Goal: Task Accomplishment & Management: Manage account settings

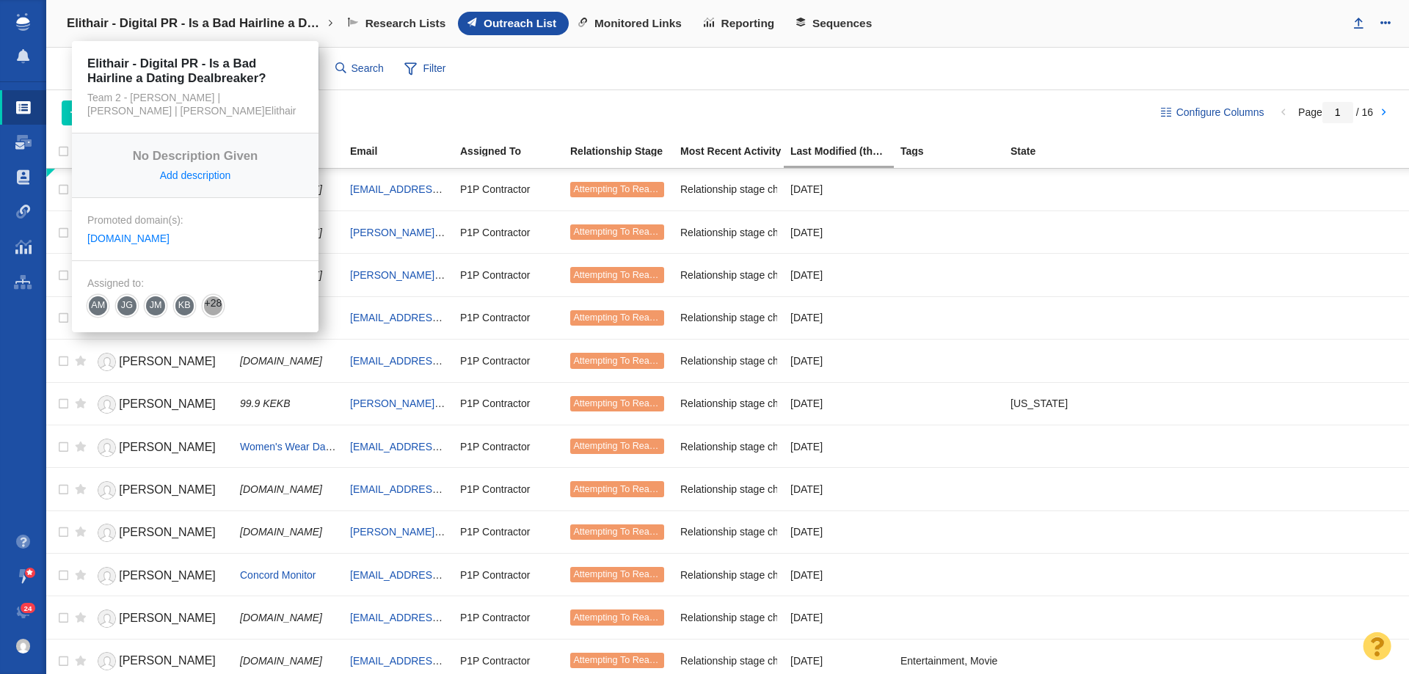
drag, startPoint x: 181, startPoint y: 14, endPoint x: 181, endPoint y: 22, distance: 8.1
click at [181, 14] on link "Elithair - Digital PR - Is a Bad Hairline a Dating Dealbreaker?" at bounding box center [200, 23] width 287 height 35
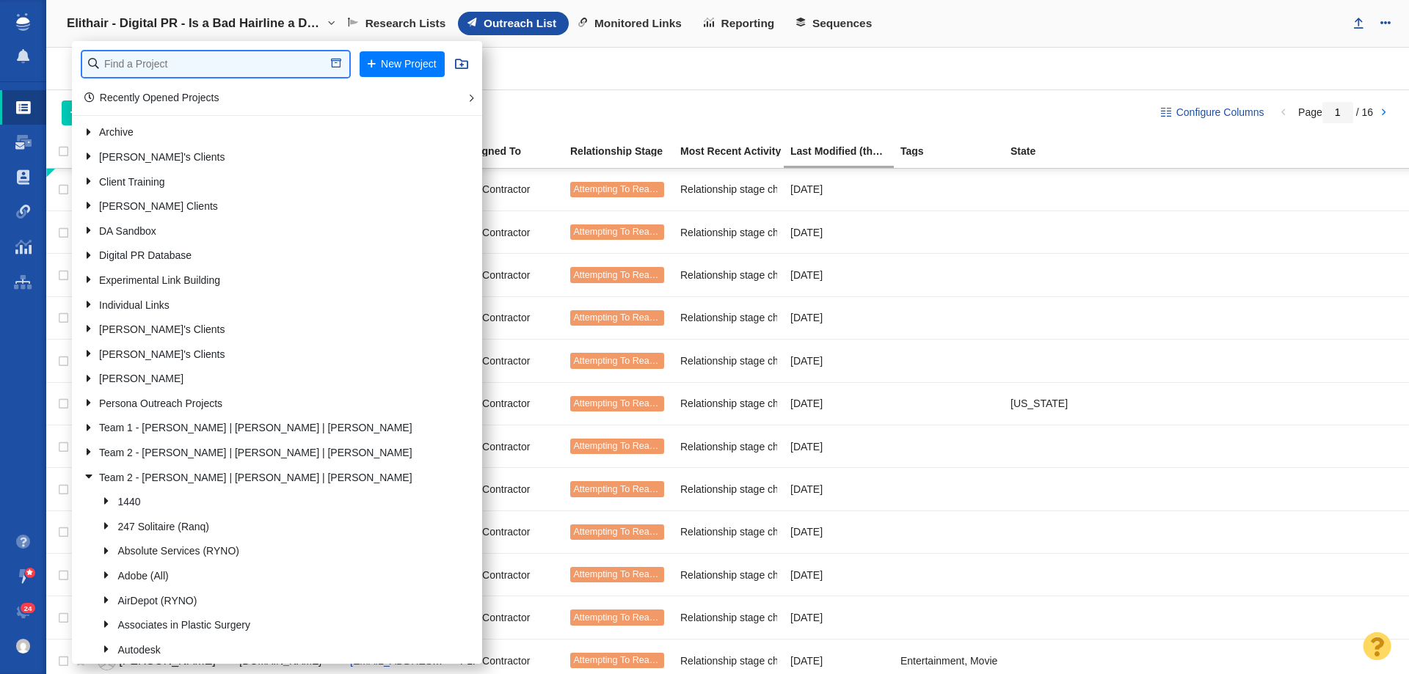
click at [172, 68] on input "text" at bounding box center [215, 64] width 267 height 26
type input "full frame"
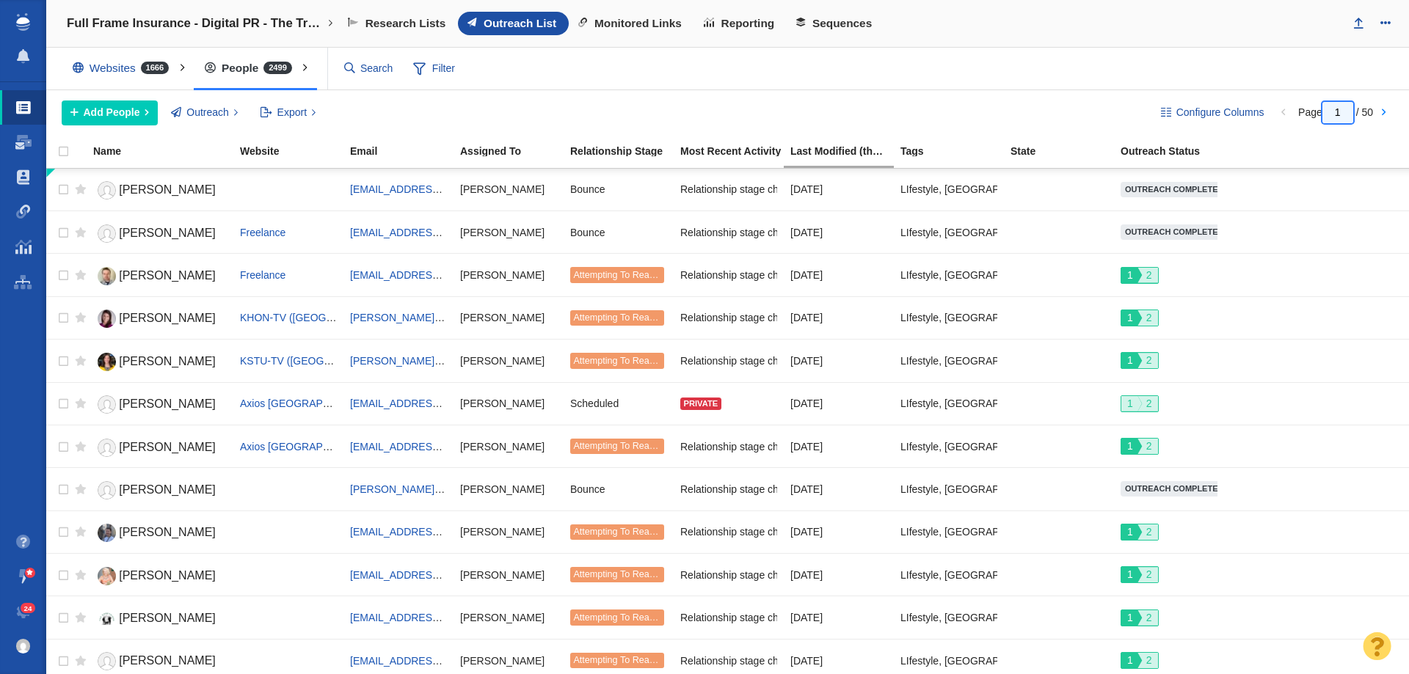
drag, startPoint x: 1342, startPoint y: 110, endPoint x: 1297, endPoint y: 114, distance: 45.6
click at [1298, 114] on span "Page 1 / 50" at bounding box center [1335, 112] width 75 height 12
type input "50"
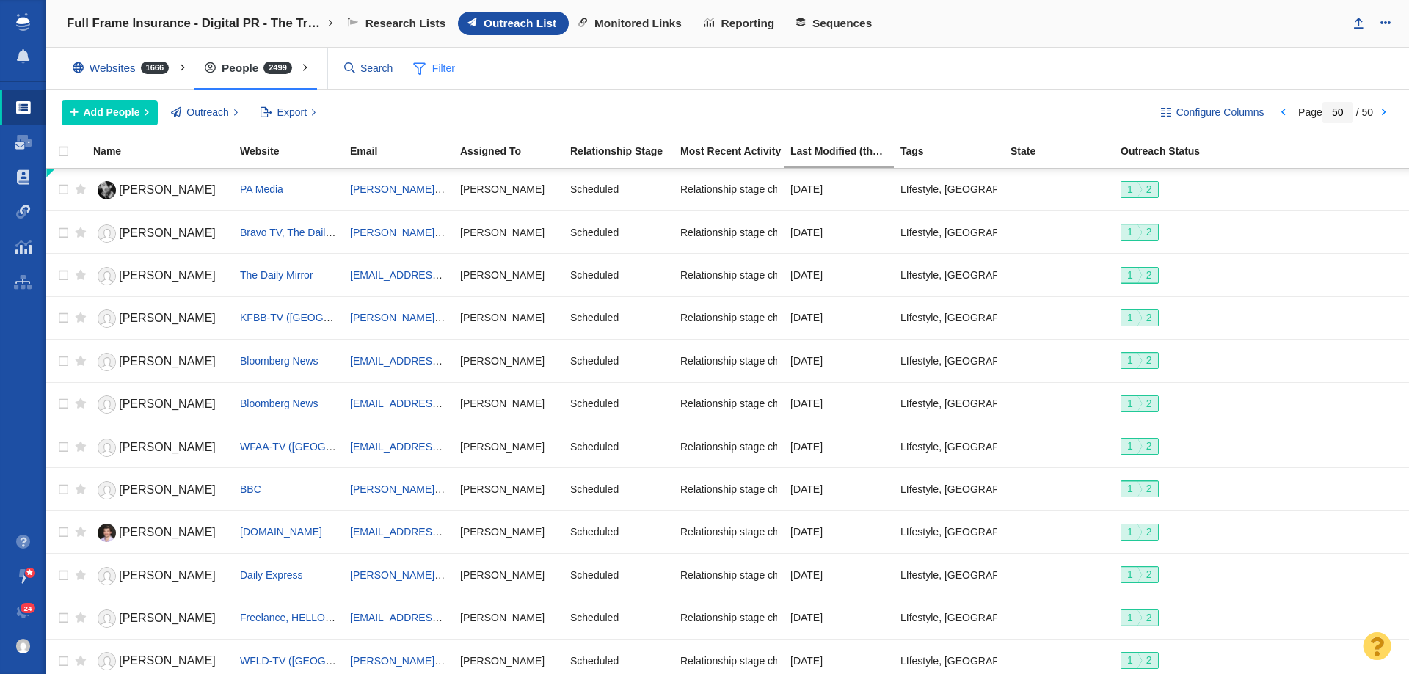
click at [428, 69] on span "Filter" at bounding box center [434, 69] width 59 height 28
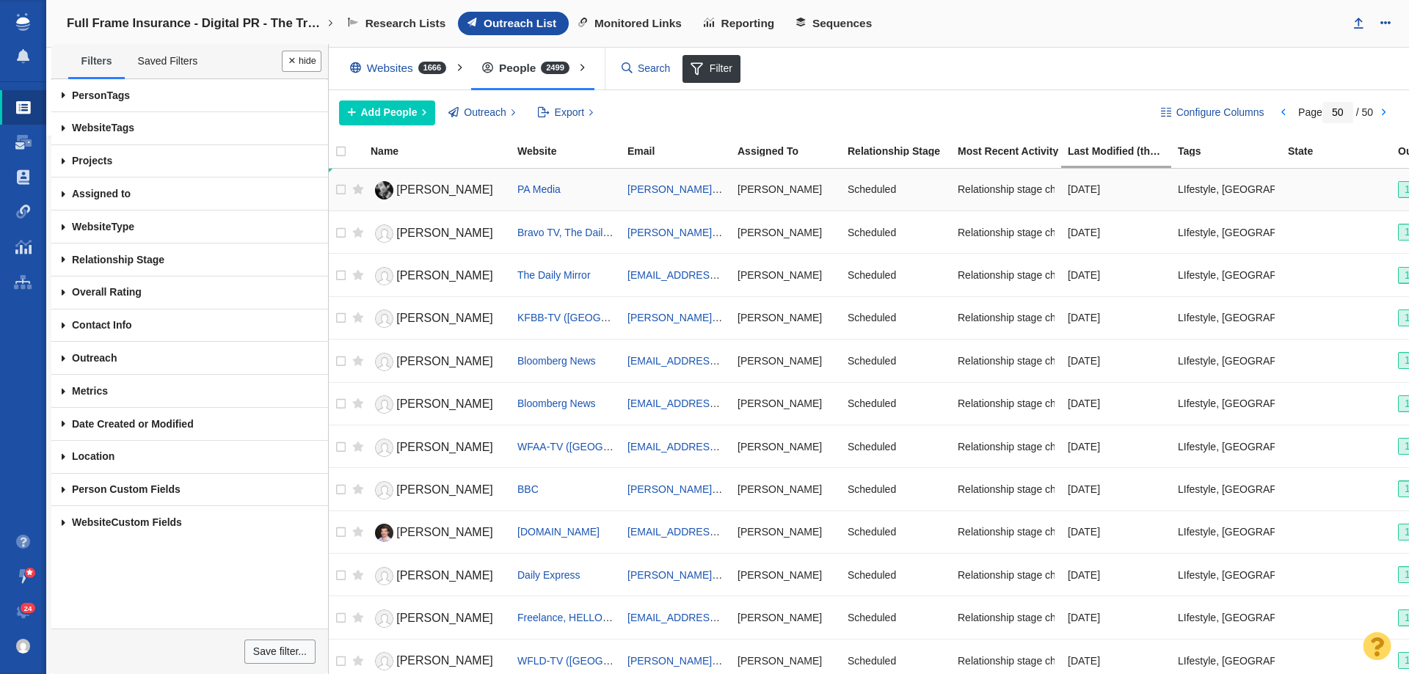
click at [412, 197] on link "Ian Jones" at bounding box center [438, 191] width 134 height 26
click at [302, 62] on div at bounding box center [704, 337] width 1409 height 674
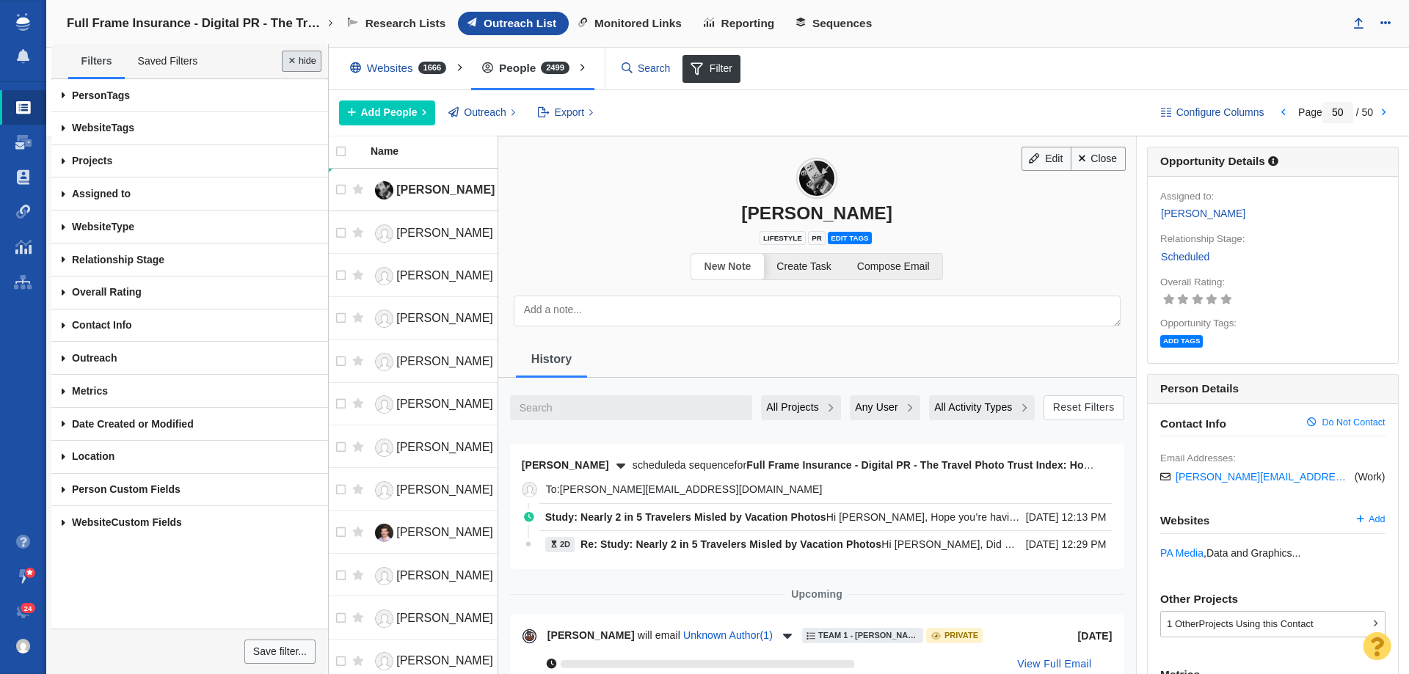
click at [305, 65] on button "Done" at bounding box center [302, 61] width 40 height 21
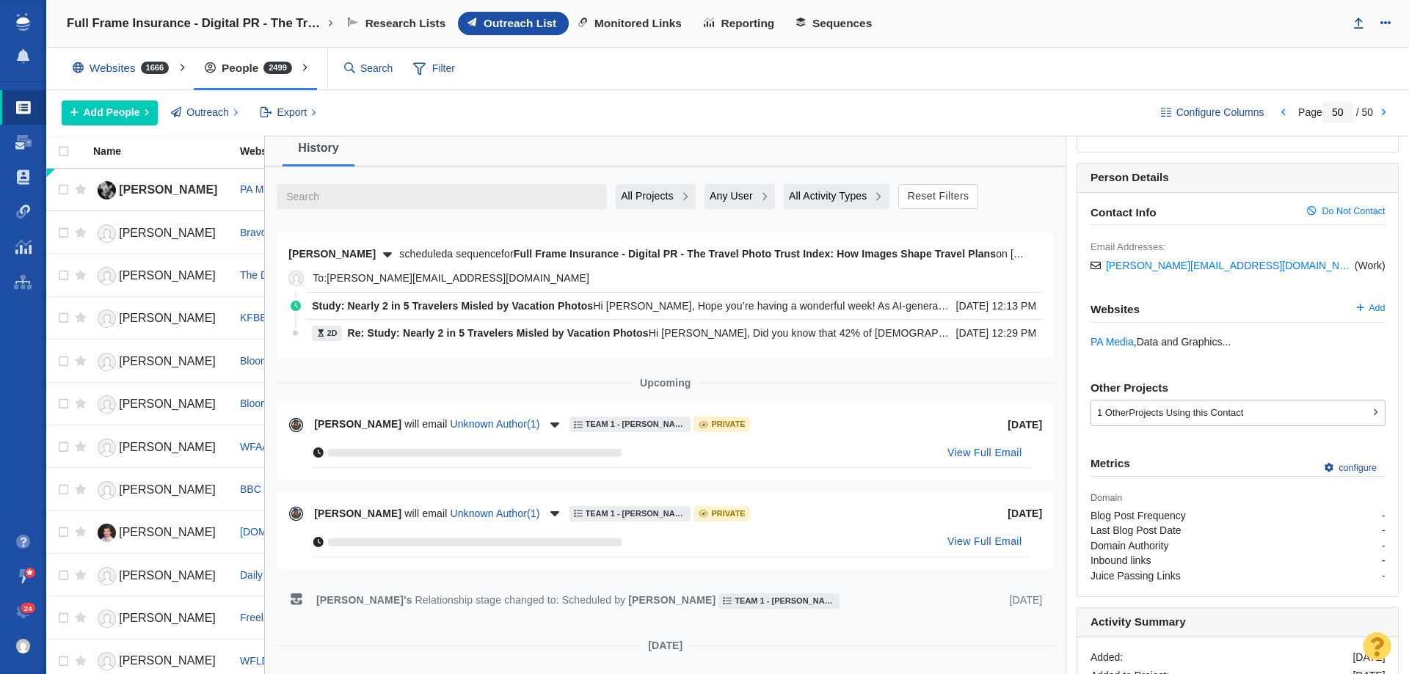
scroll to position [285, 0]
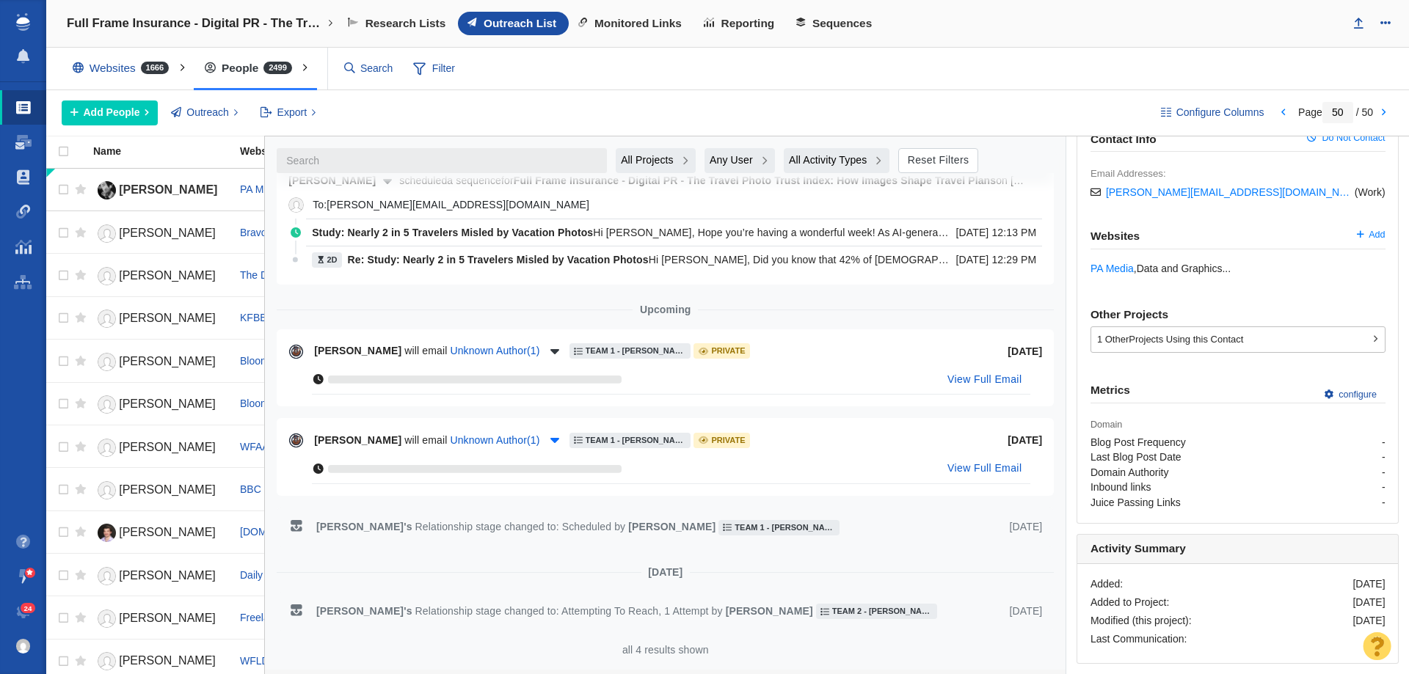
click at [547, 441] on icon "button" at bounding box center [554, 440] width 15 height 12
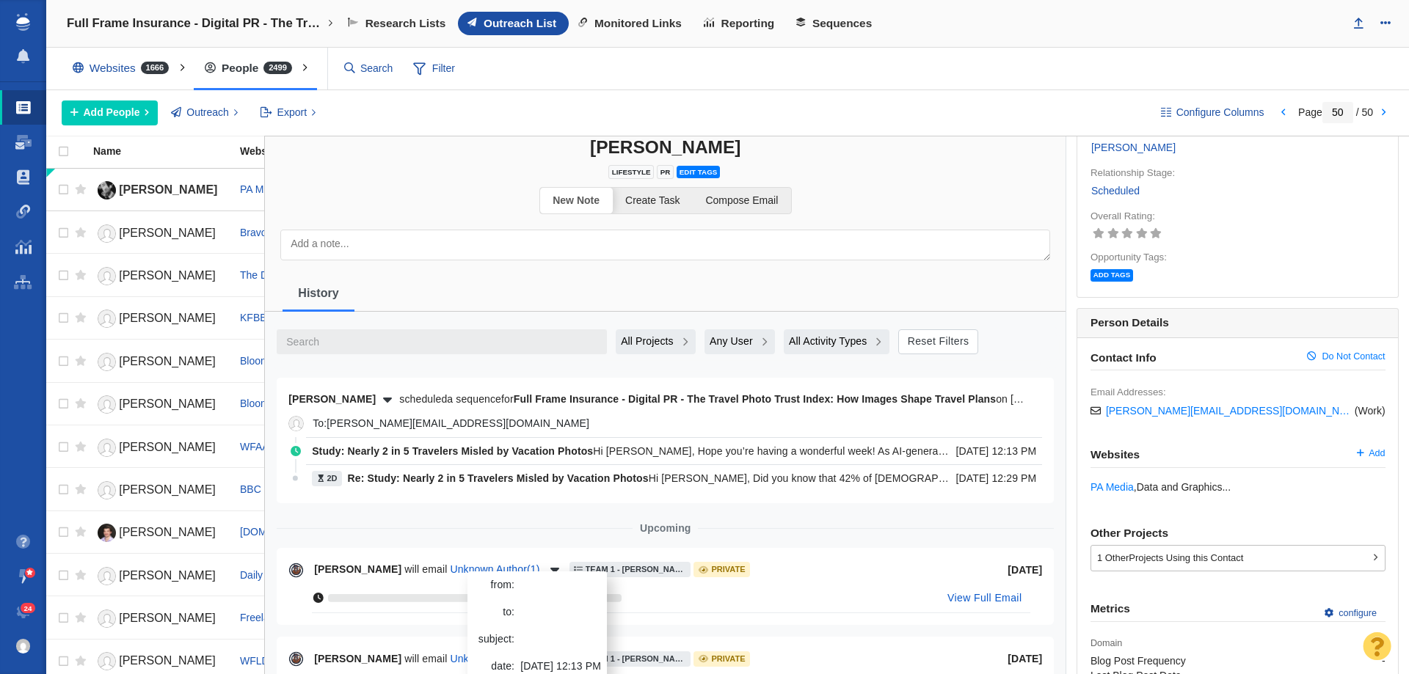
scroll to position [0, 0]
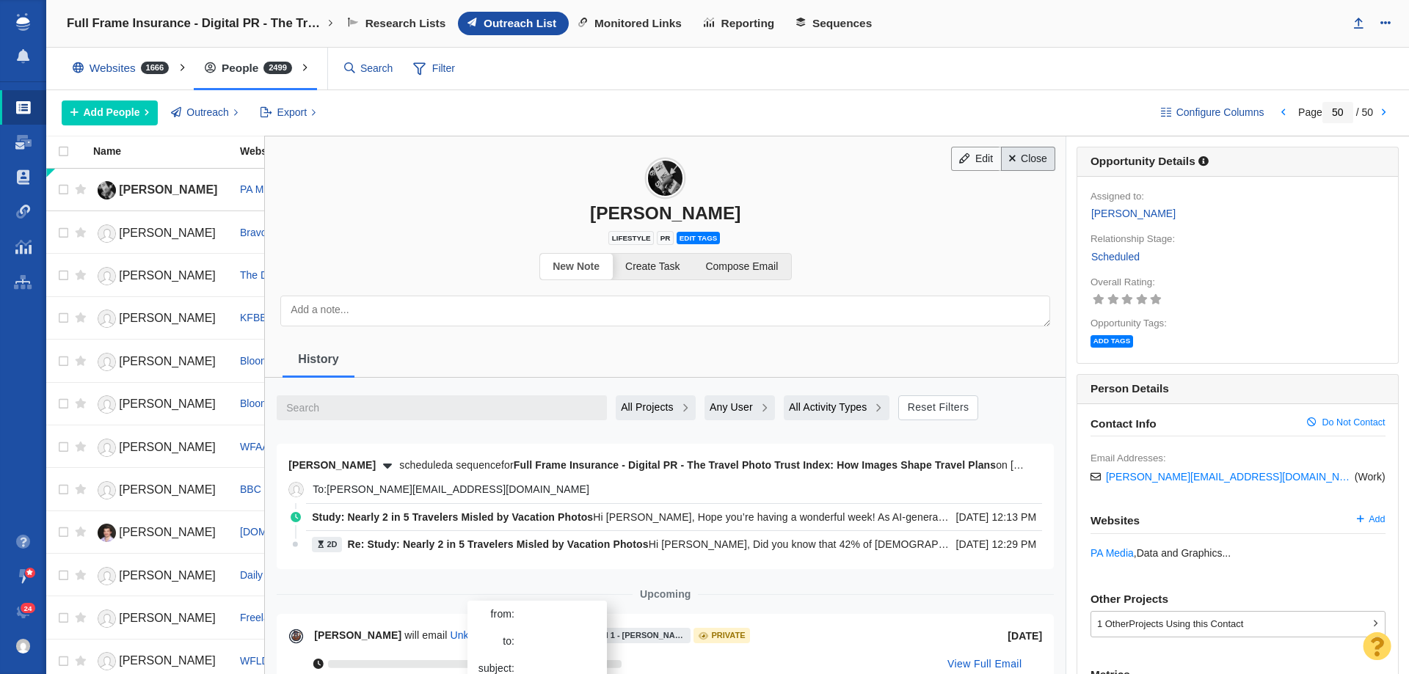
click at [1030, 160] on link "Close" at bounding box center [1028, 159] width 55 height 25
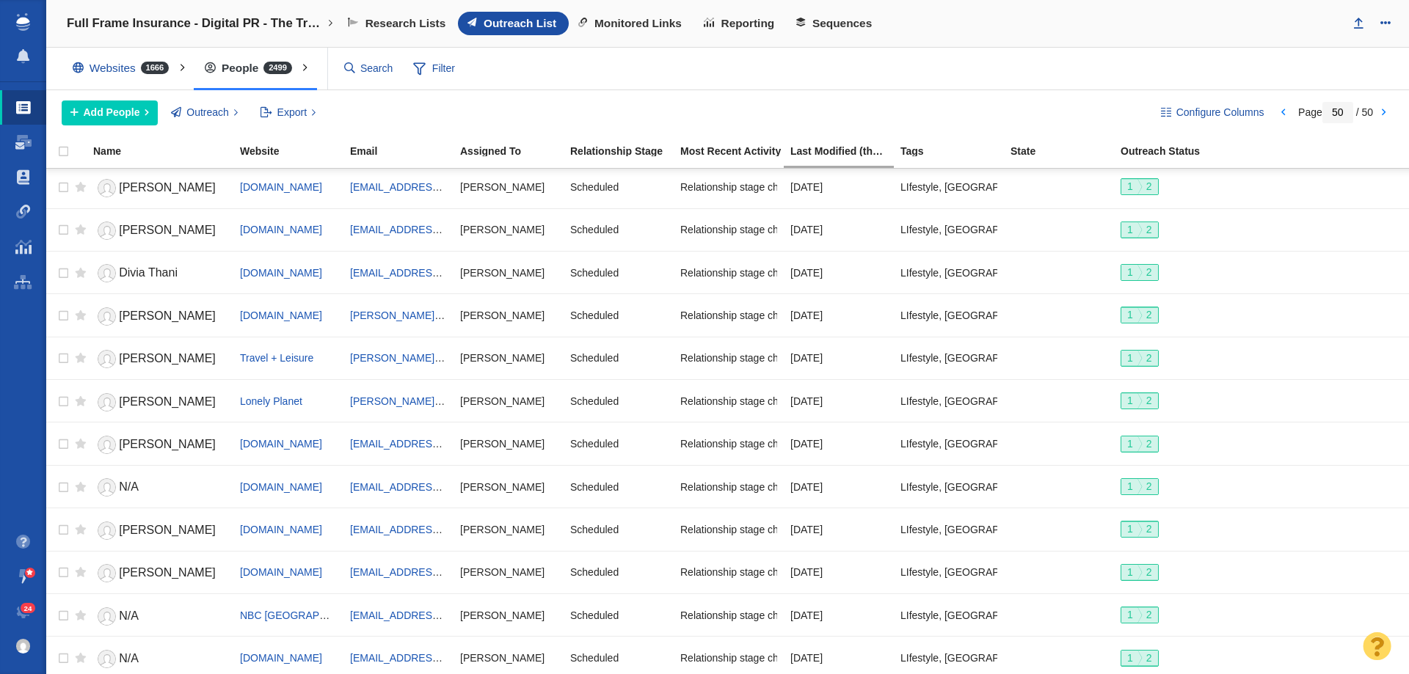
scroll to position [1007, 0]
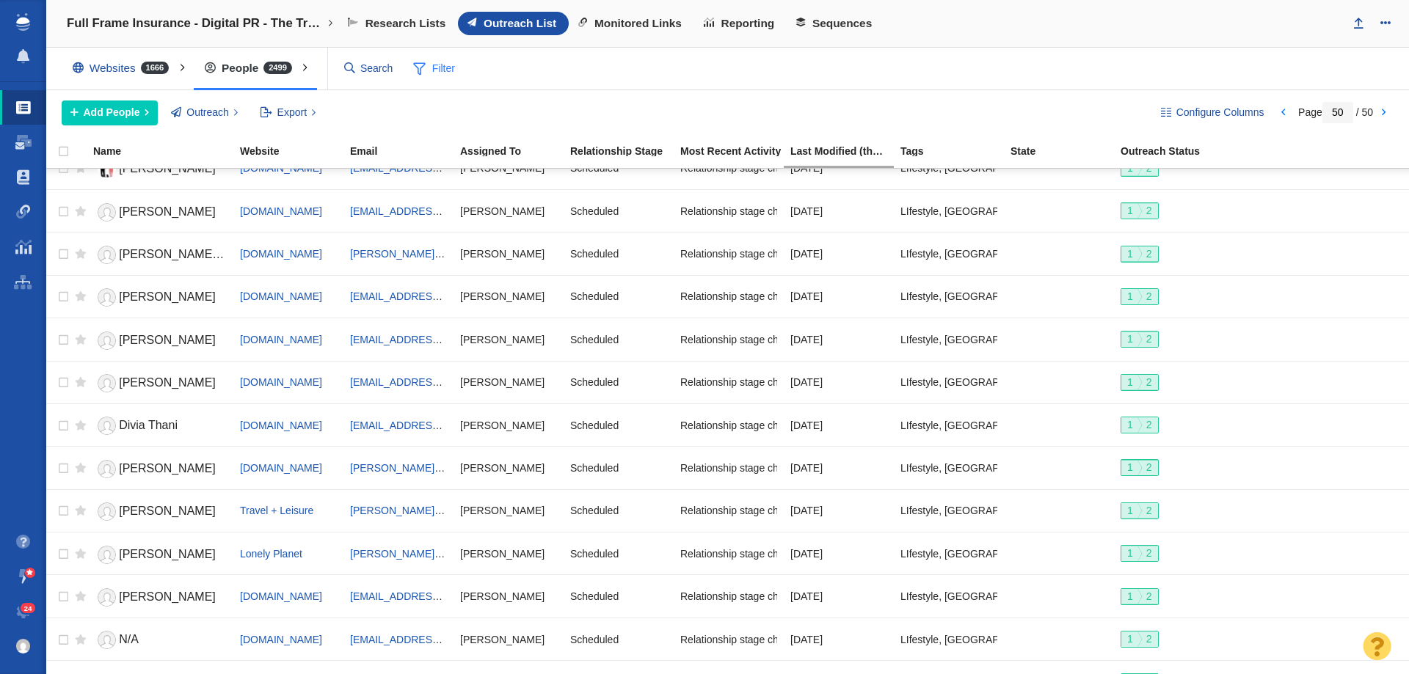
click at [432, 60] on span "Filter" at bounding box center [434, 69] width 59 height 28
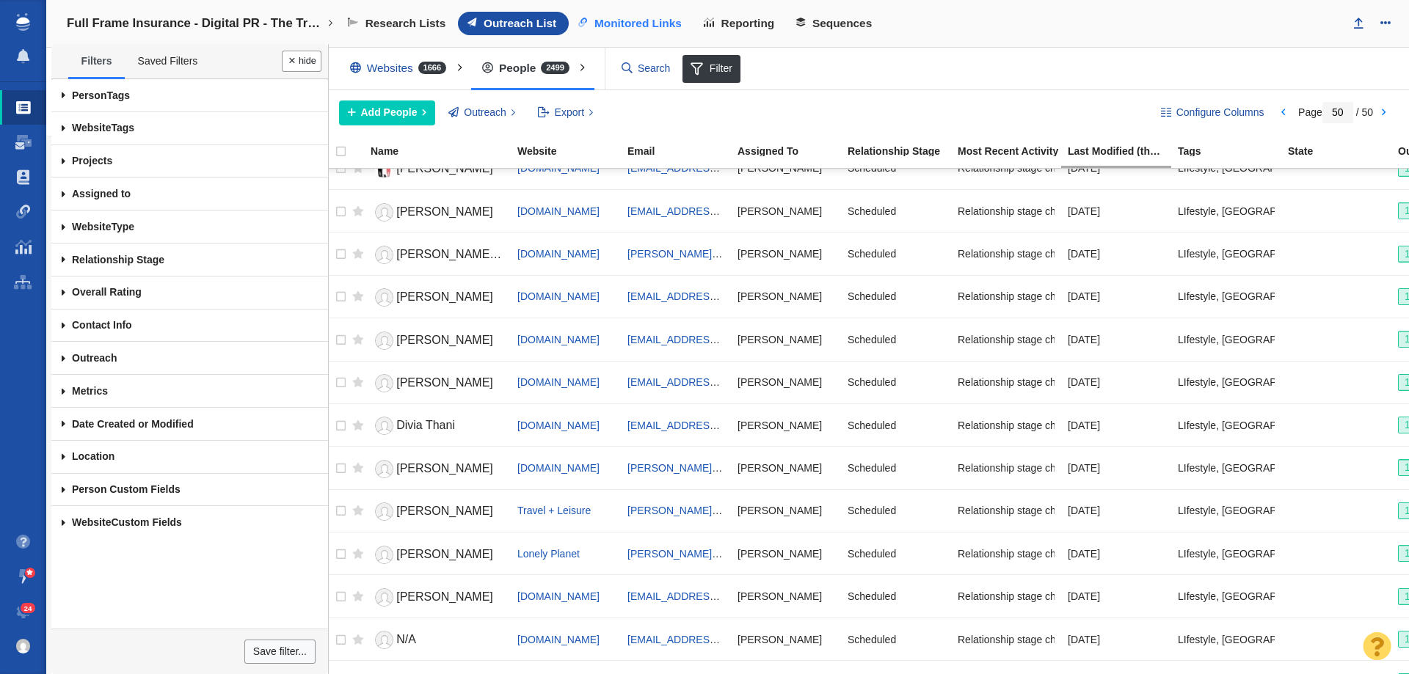
click at [666, 17] on span "Monitored Links" at bounding box center [637, 23] width 87 height 13
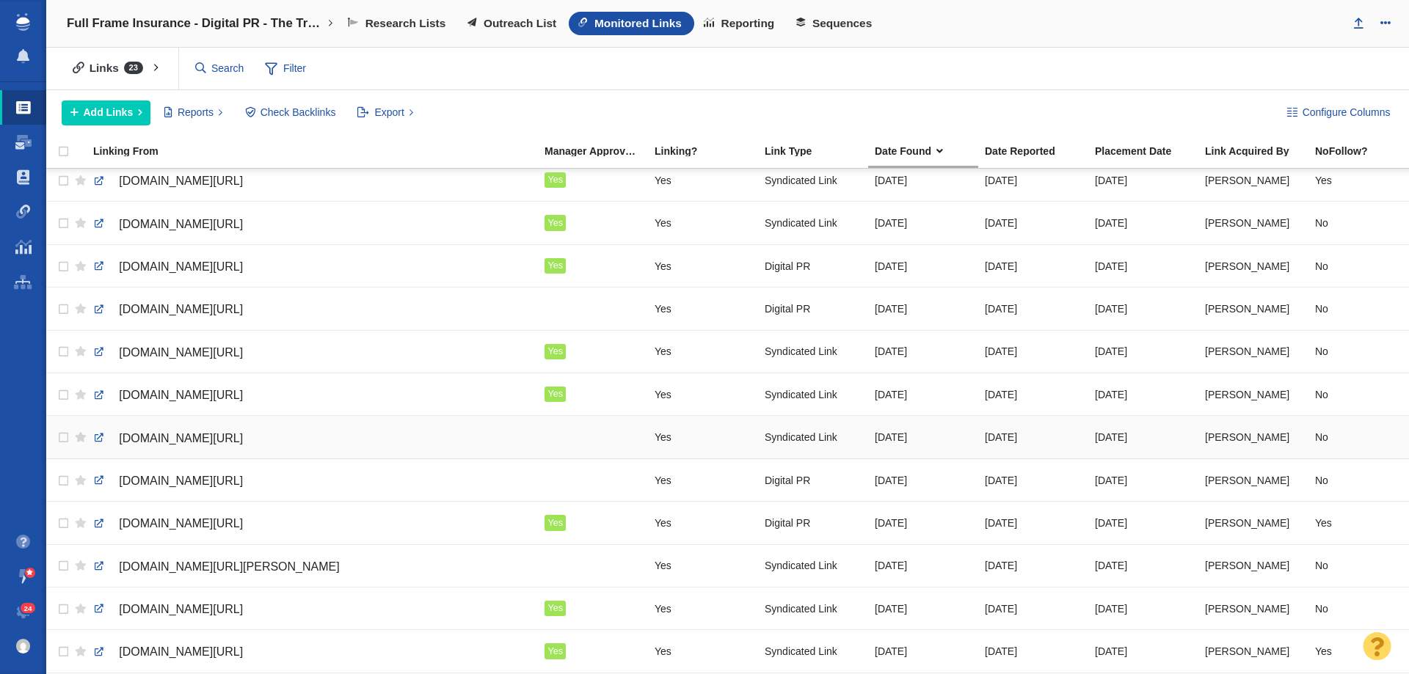
scroll to position [491, 0]
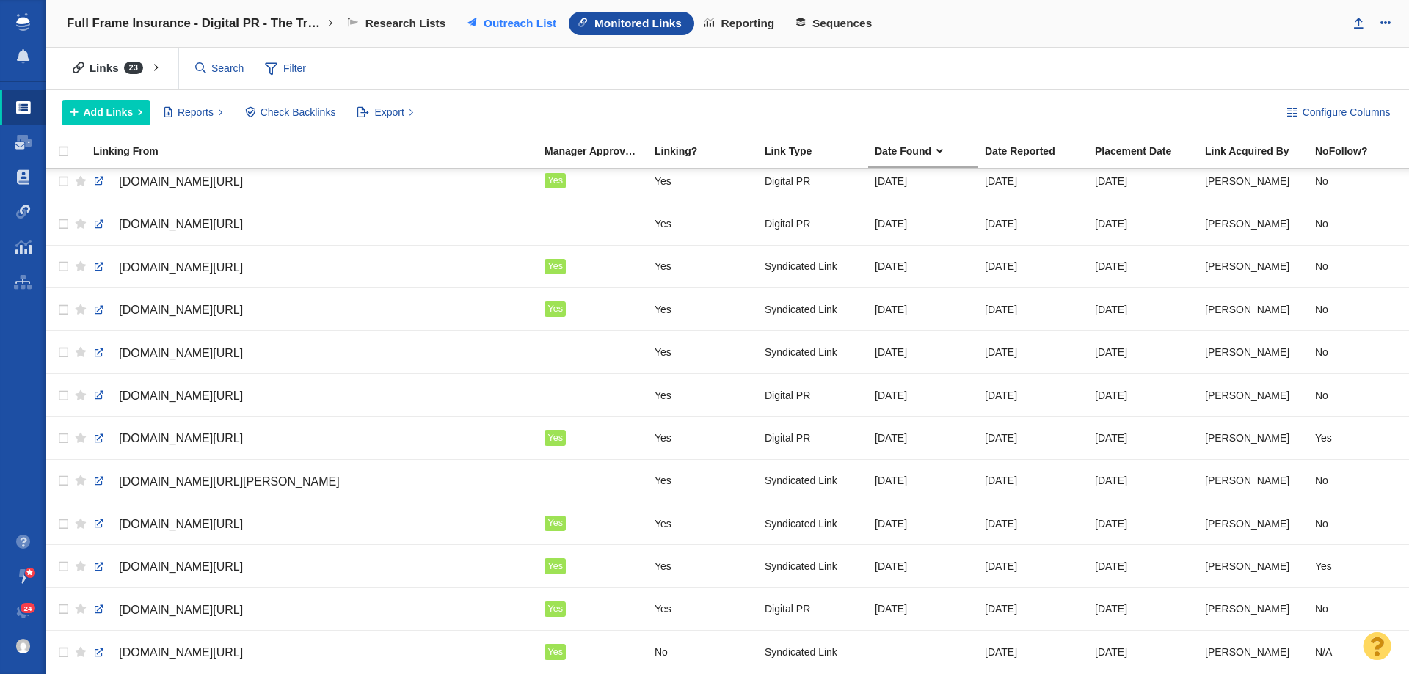
click at [485, 18] on span "Outreach List" at bounding box center [520, 23] width 73 height 13
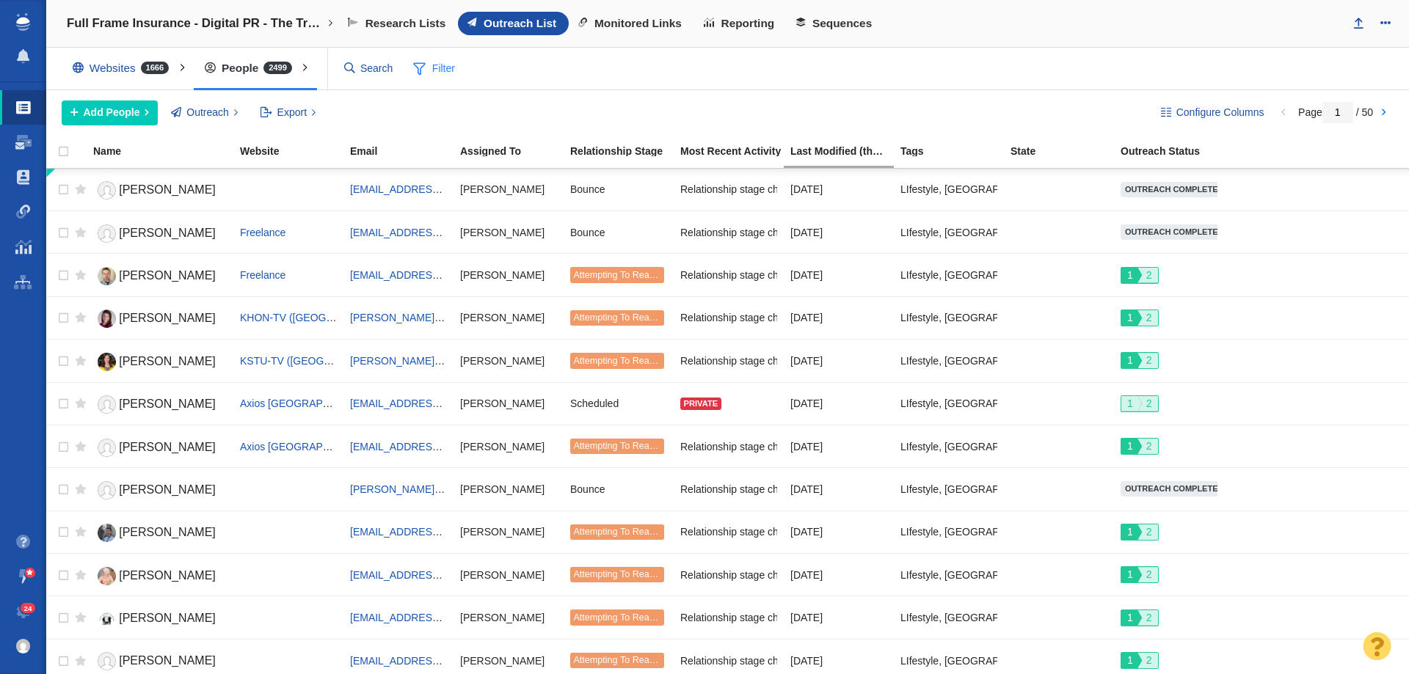
click at [433, 64] on span "Filter" at bounding box center [434, 69] width 59 height 28
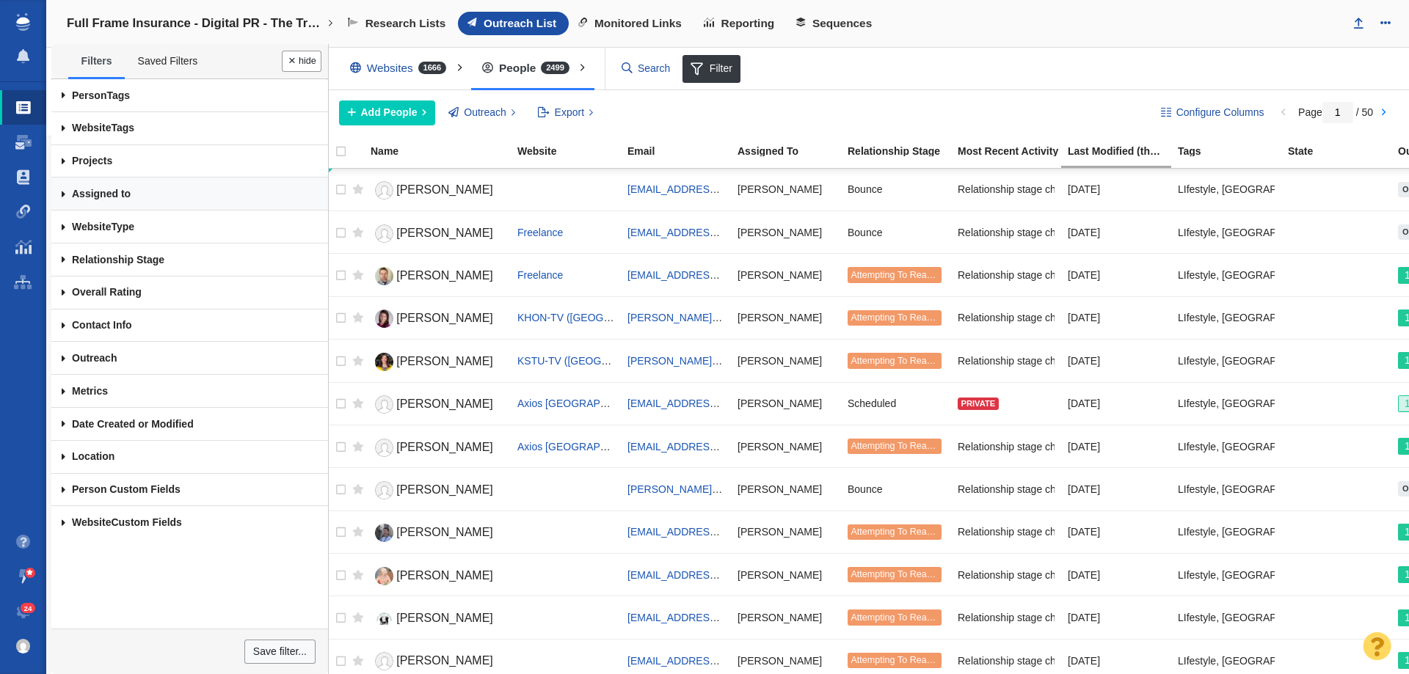
click at [177, 190] on link "Assigned to" at bounding box center [189, 194] width 277 height 33
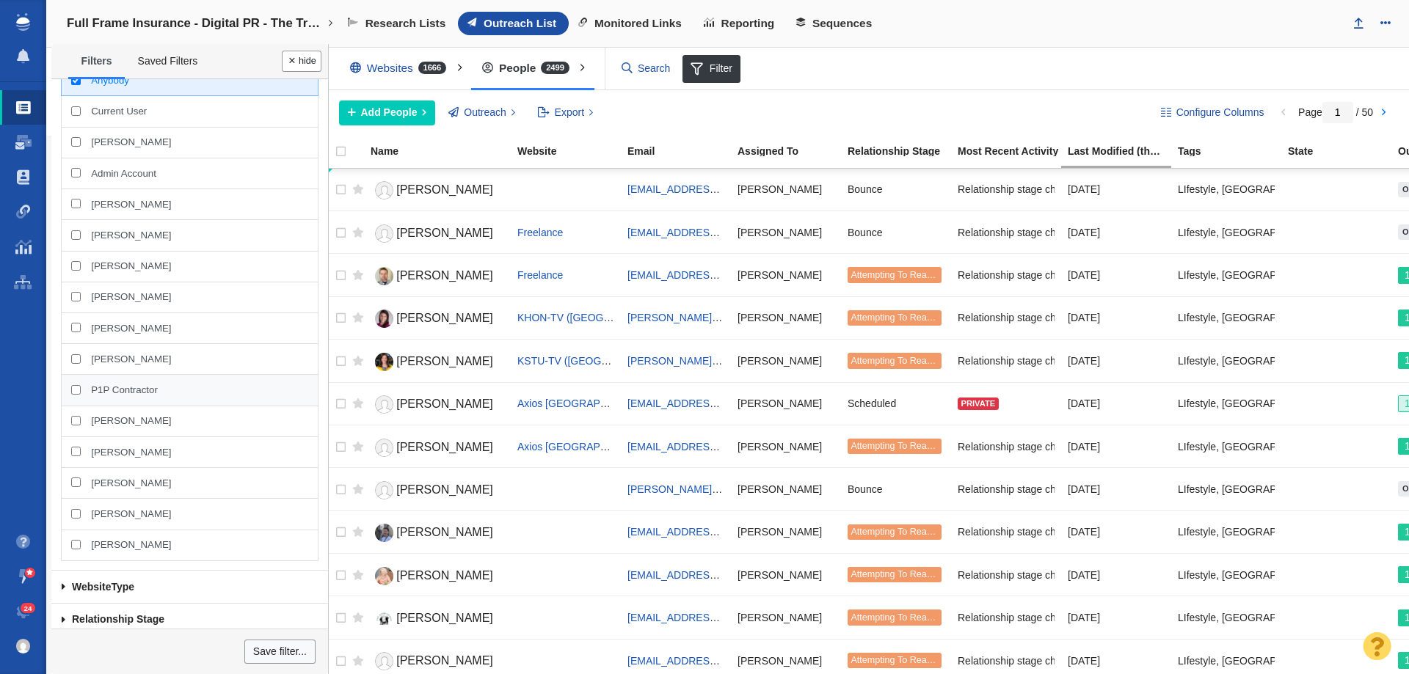
scroll to position [147, 0]
click at [134, 478] on span "[PERSON_NAME]" at bounding box center [131, 481] width 80 height 13
click at [81, 478] on input "[PERSON_NAME]" at bounding box center [76, 481] width 10 height 10
checkbox input "true"
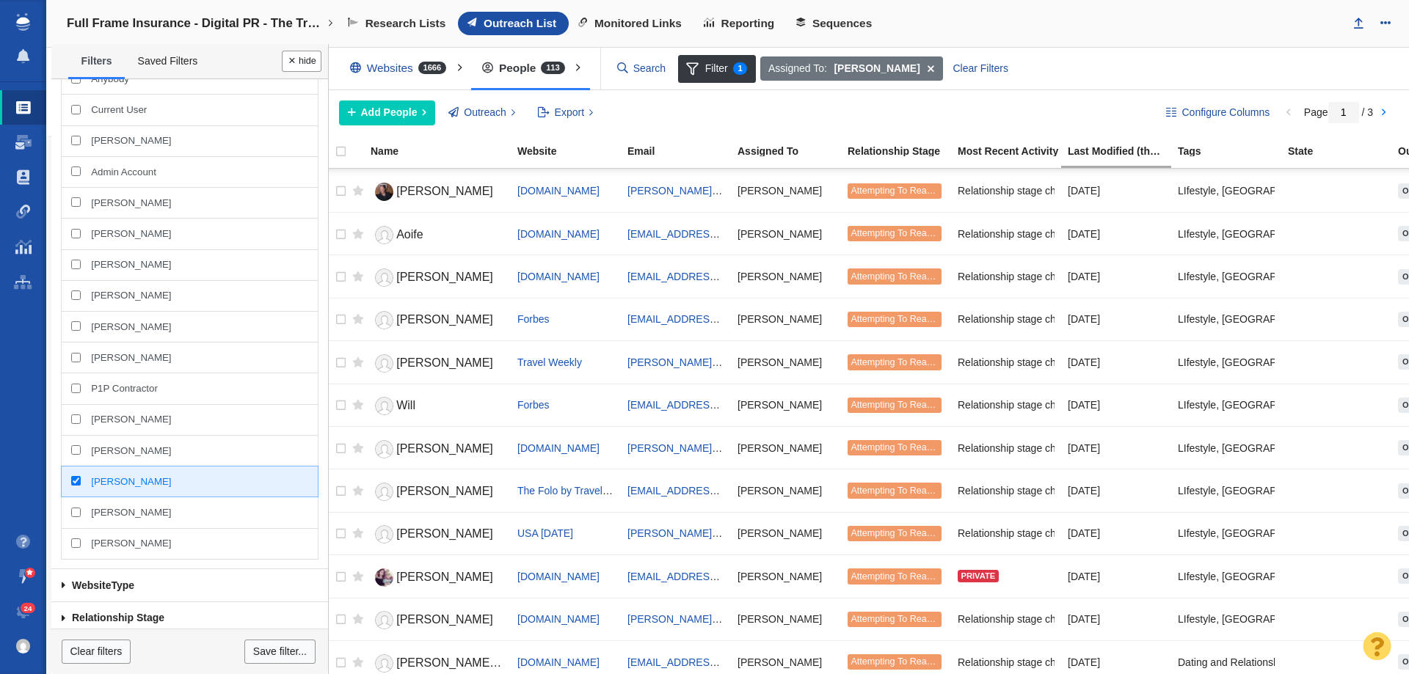
scroll to position [1647, 0]
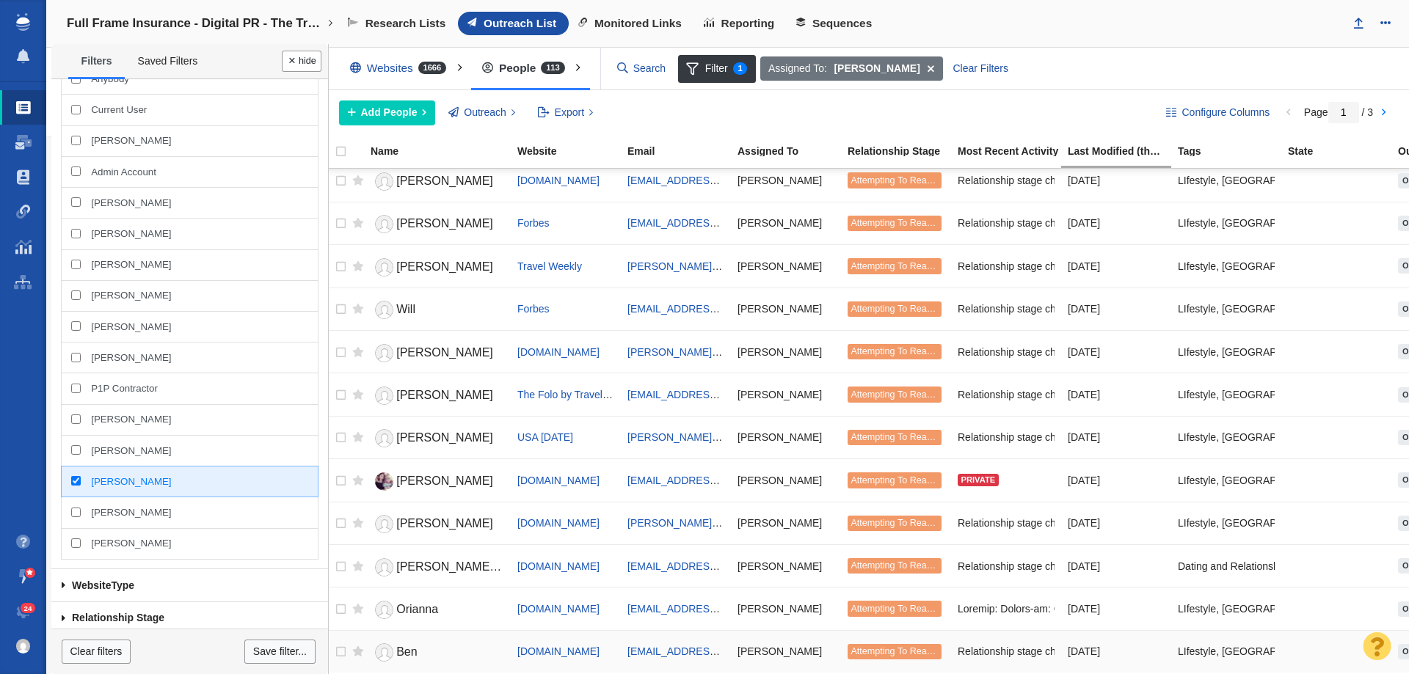
click at [434, 640] on link "Ben" at bounding box center [438, 653] width 134 height 26
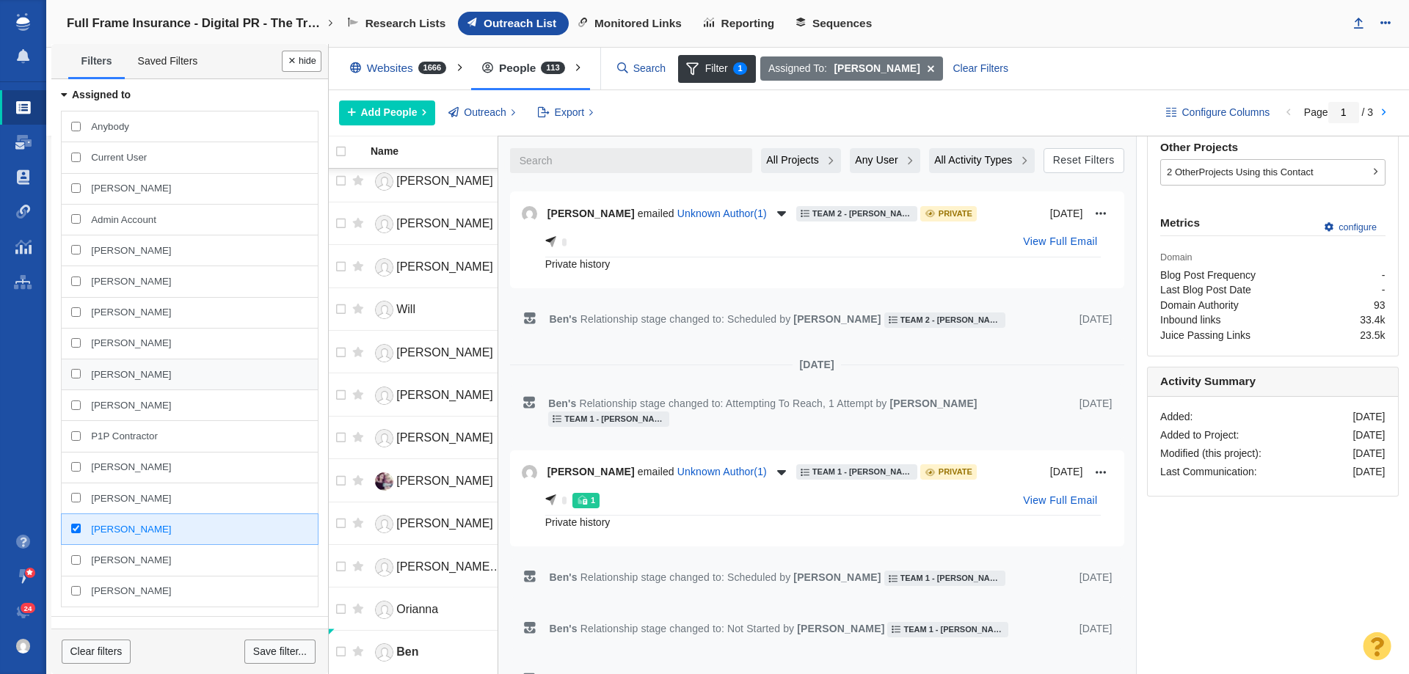
scroll to position [73, 0]
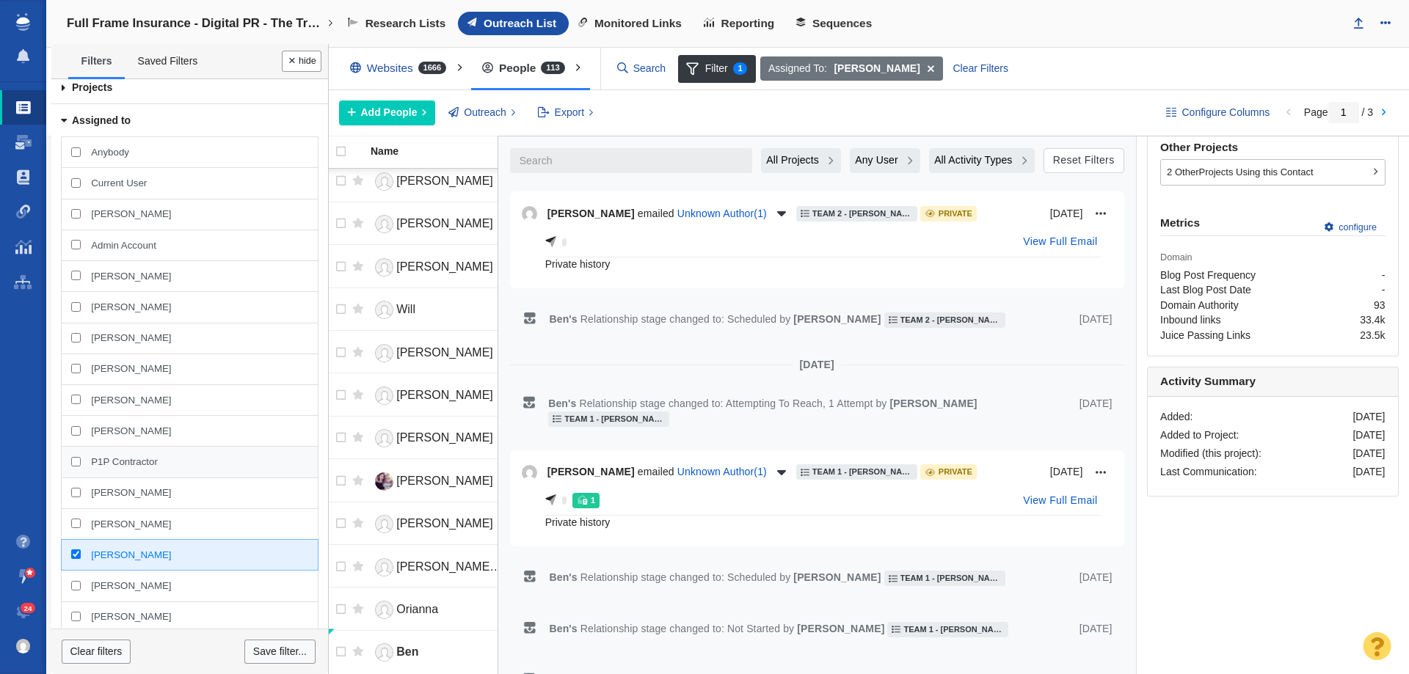
click at [73, 453] on div "P1P Contractor" at bounding box center [189, 462] width 257 height 32
click at [73, 457] on input "P1P Contractor" at bounding box center [76, 462] width 10 height 10
checkbox input "true"
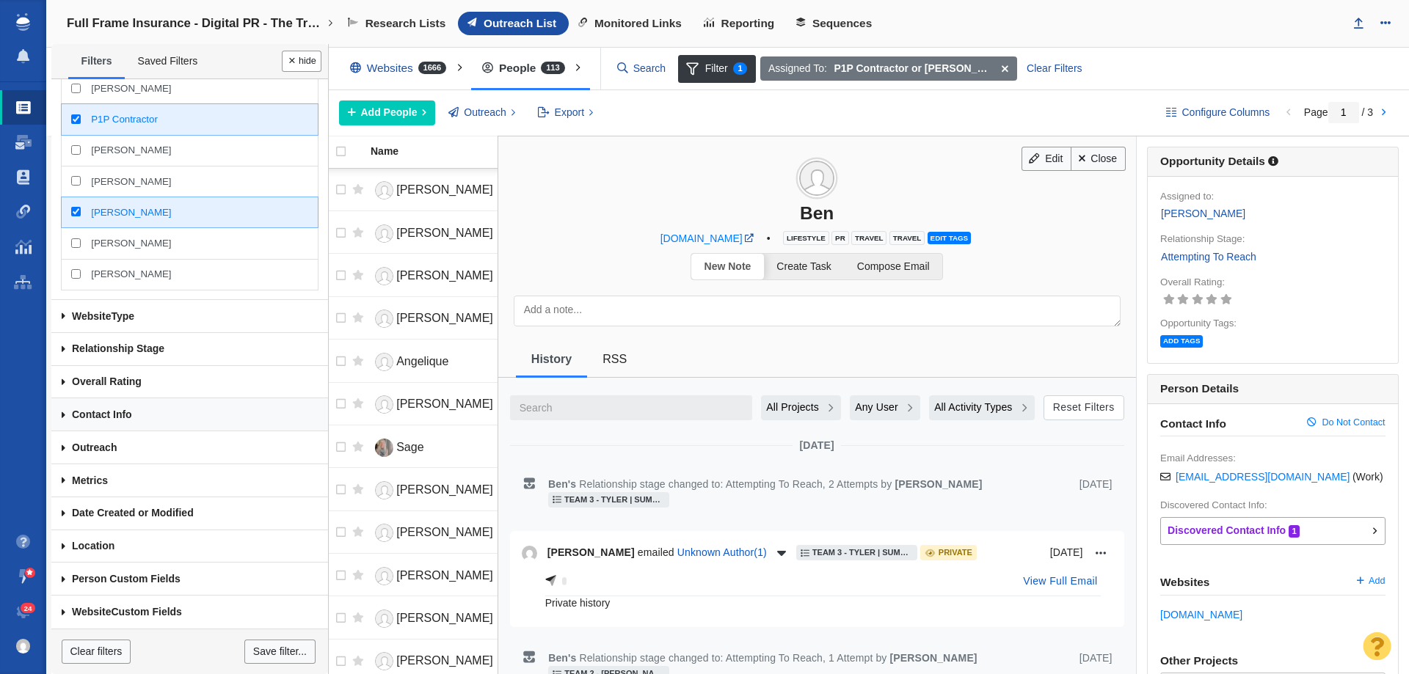
scroll to position [0, 0]
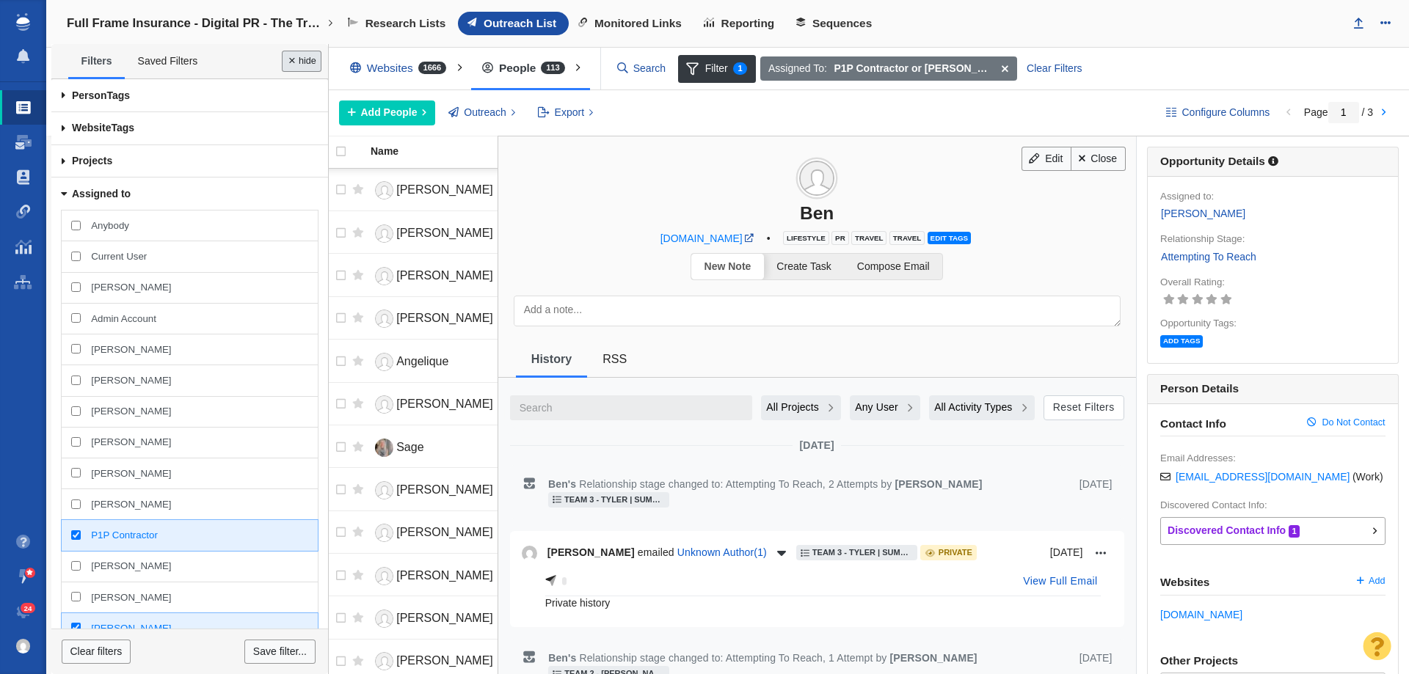
click at [311, 64] on button "Done" at bounding box center [302, 61] width 40 height 21
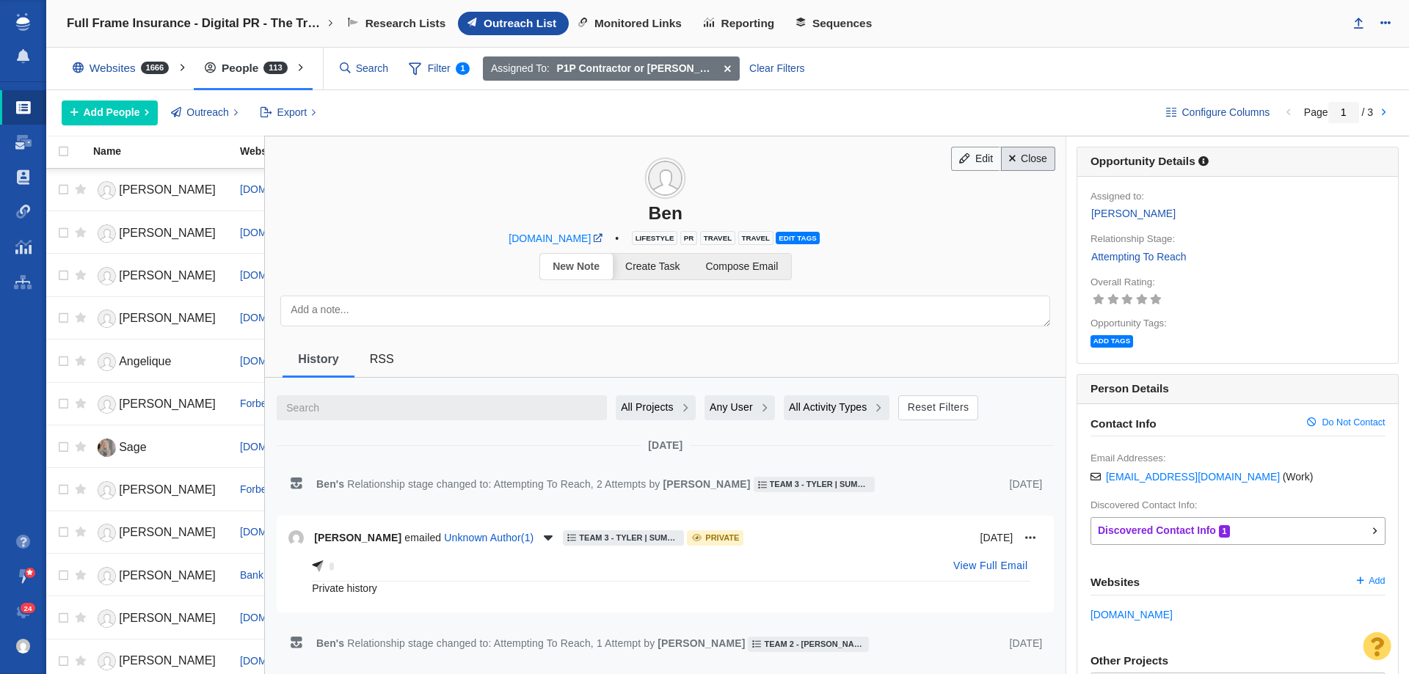
click at [1031, 166] on link "Close" at bounding box center [1028, 159] width 55 height 25
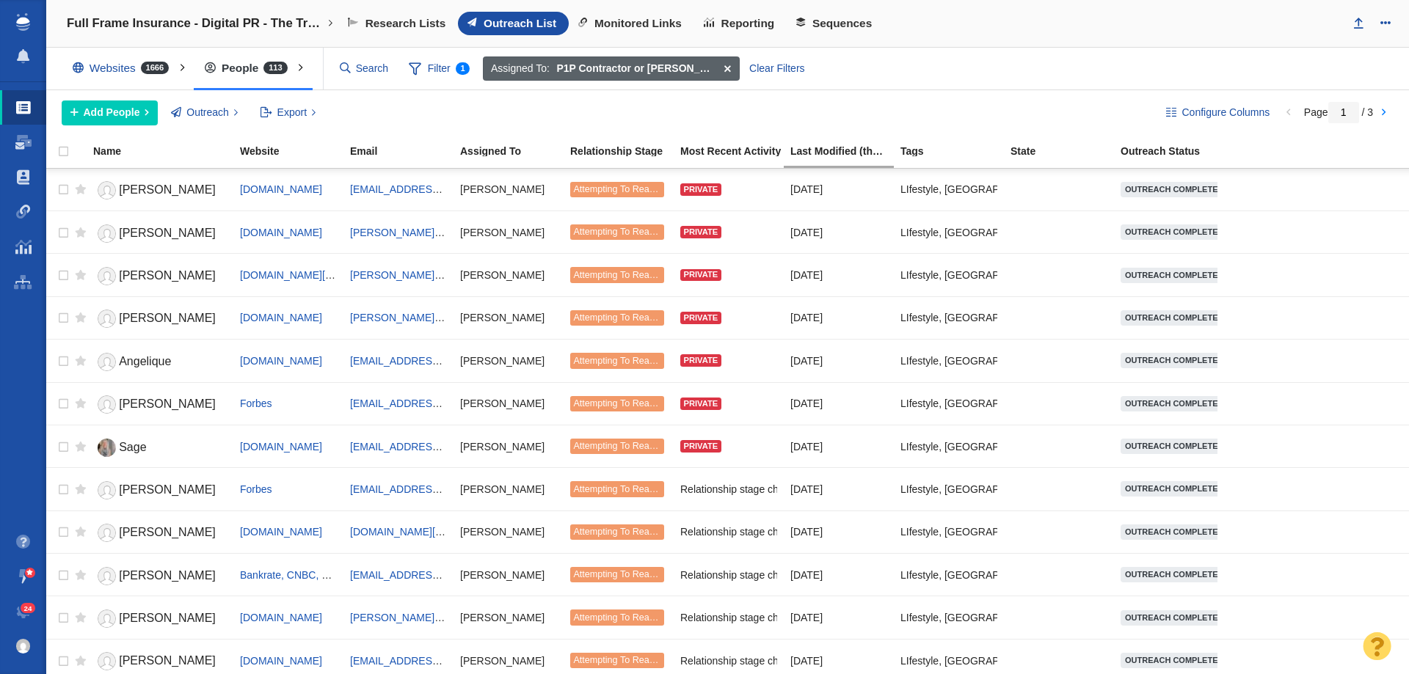
click at [722, 67] on span at bounding box center [727, 69] width 23 height 25
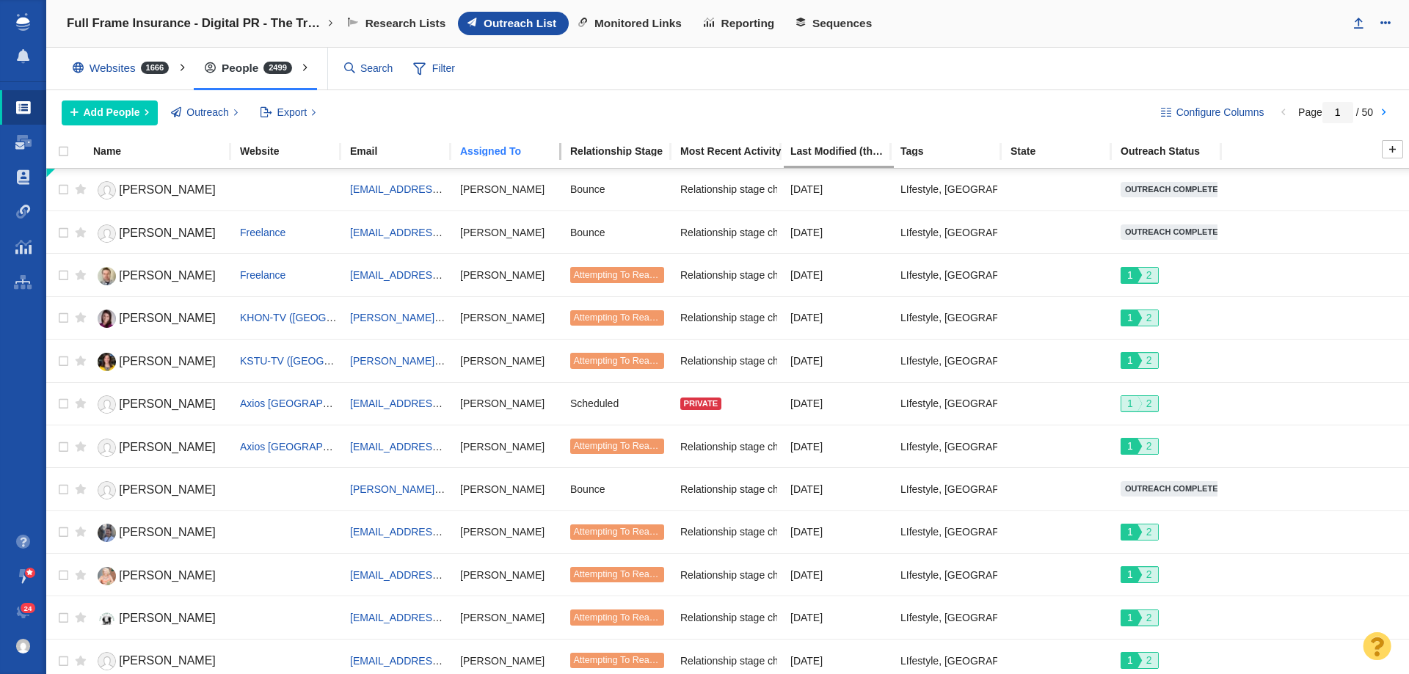
click at [509, 153] on div "Assigned To" at bounding box center [514, 151] width 109 height 10
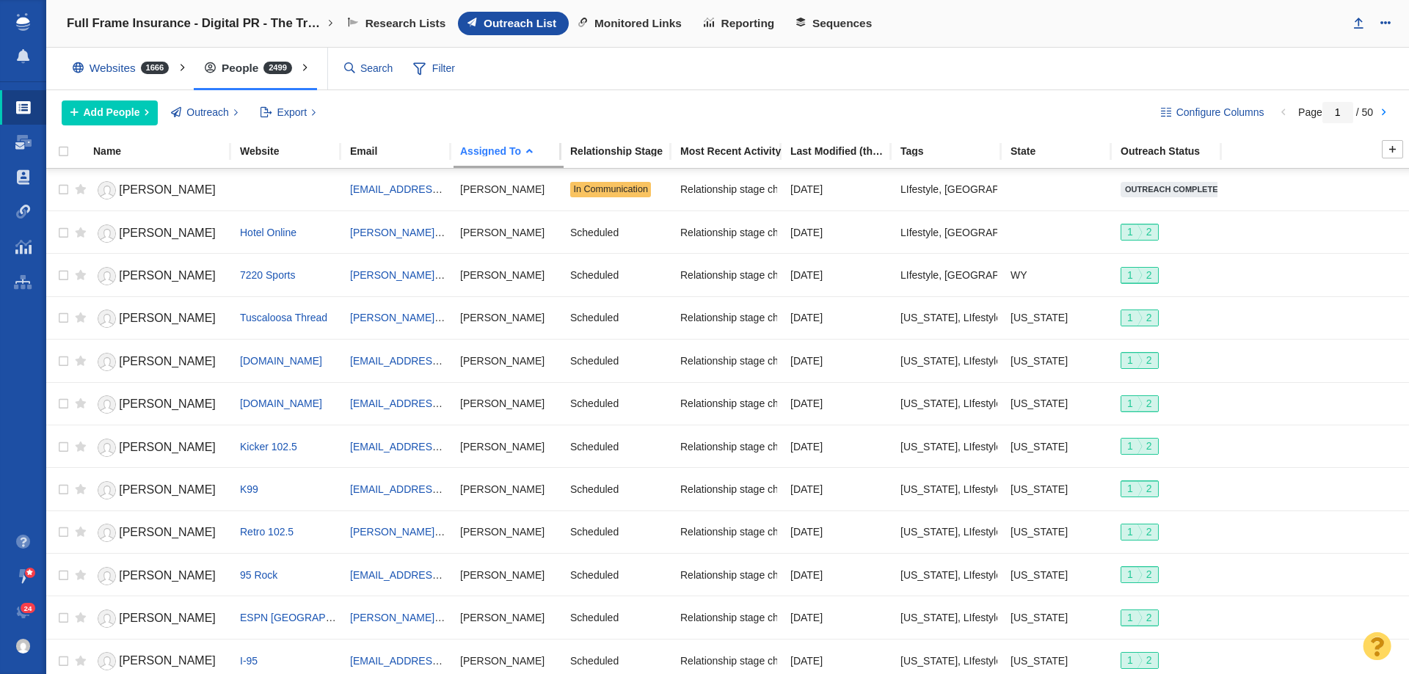
click at [509, 153] on div "Assigned To" at bounding box center [514, 151] width 109 height 10
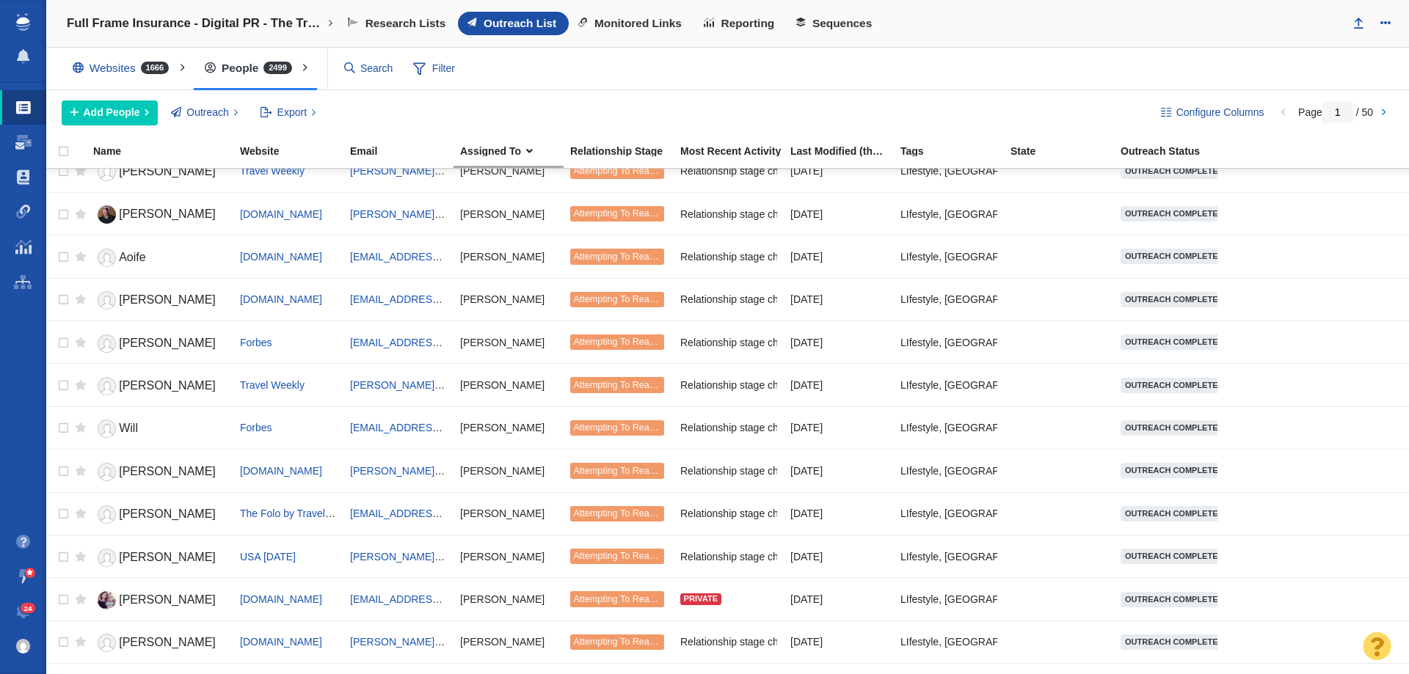
scroll to position [1636, 0]
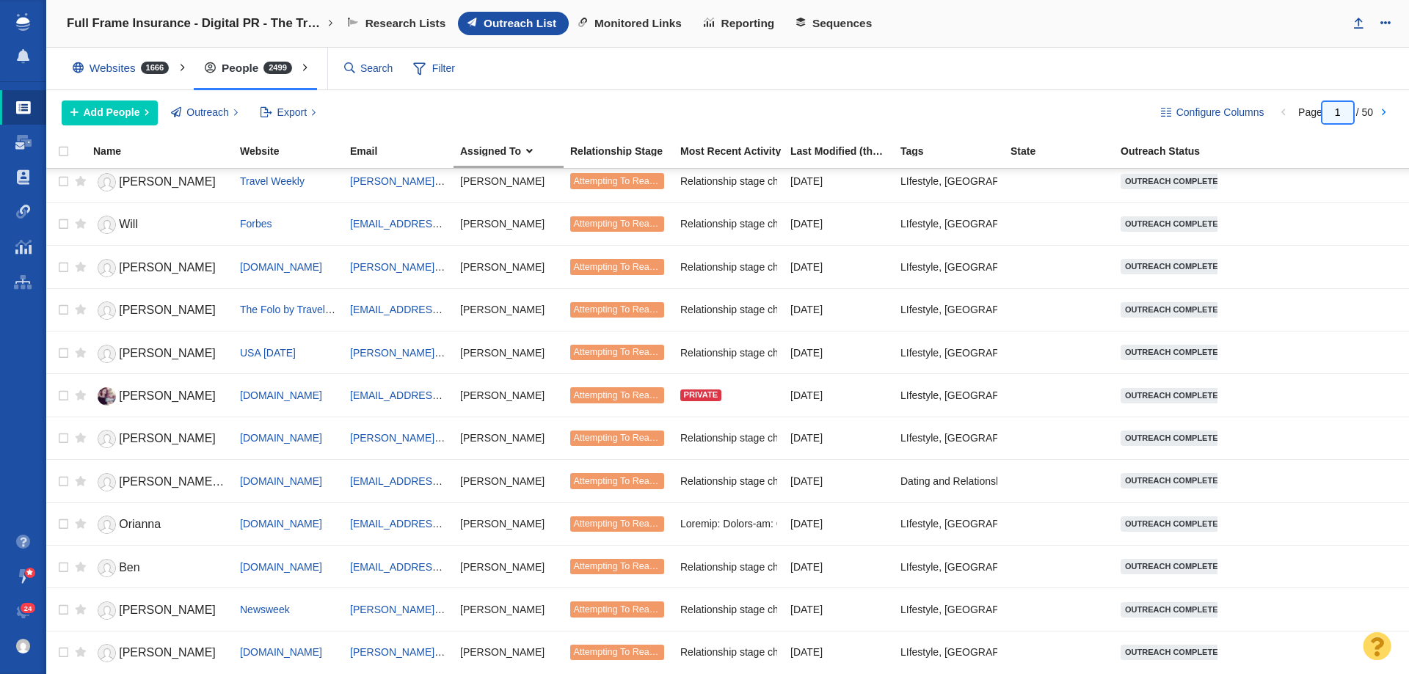
drag, startPoint x: 1344, startPoint y: 112, endPoint x: 1297, endPoint y: 112, distance: 47.7
click at [1298, 112] on span "Page 1 / 50" at bounding box center [1335, 112] width 75 height 12
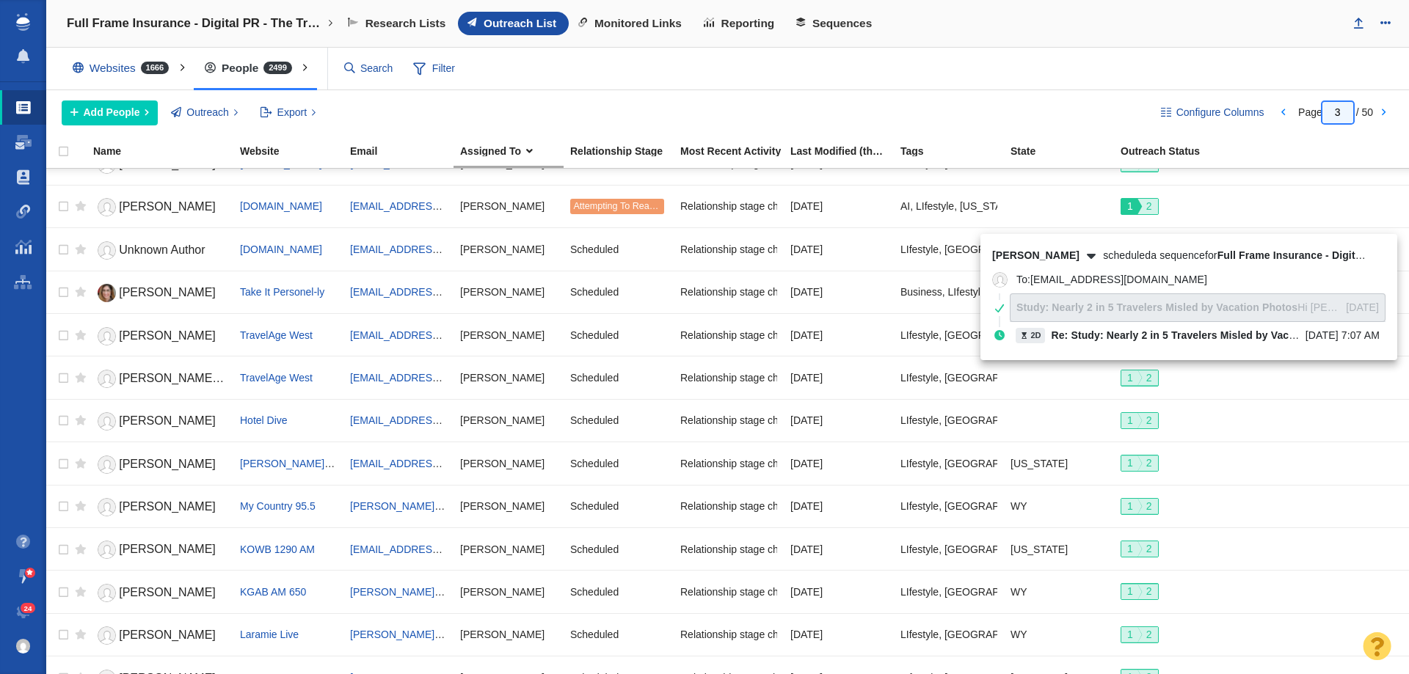
scroll to position [1027, 0]
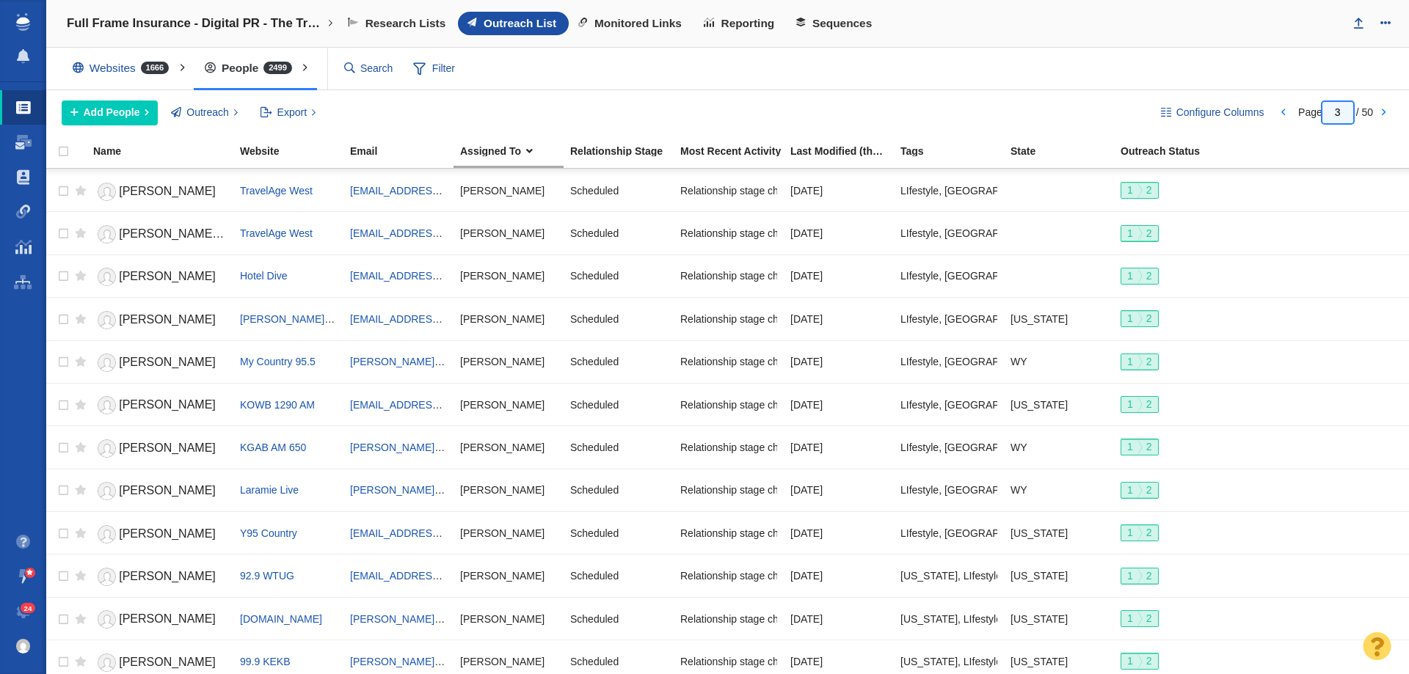
drag, startPoint x: 1345, startPoint y: 112, endPoint x: 1320, endPoint y: 117, distance: 25.5
click at [1320, 117] on span "Page 3 / 50" at bounding box center [1335, 112] width 75 height 12
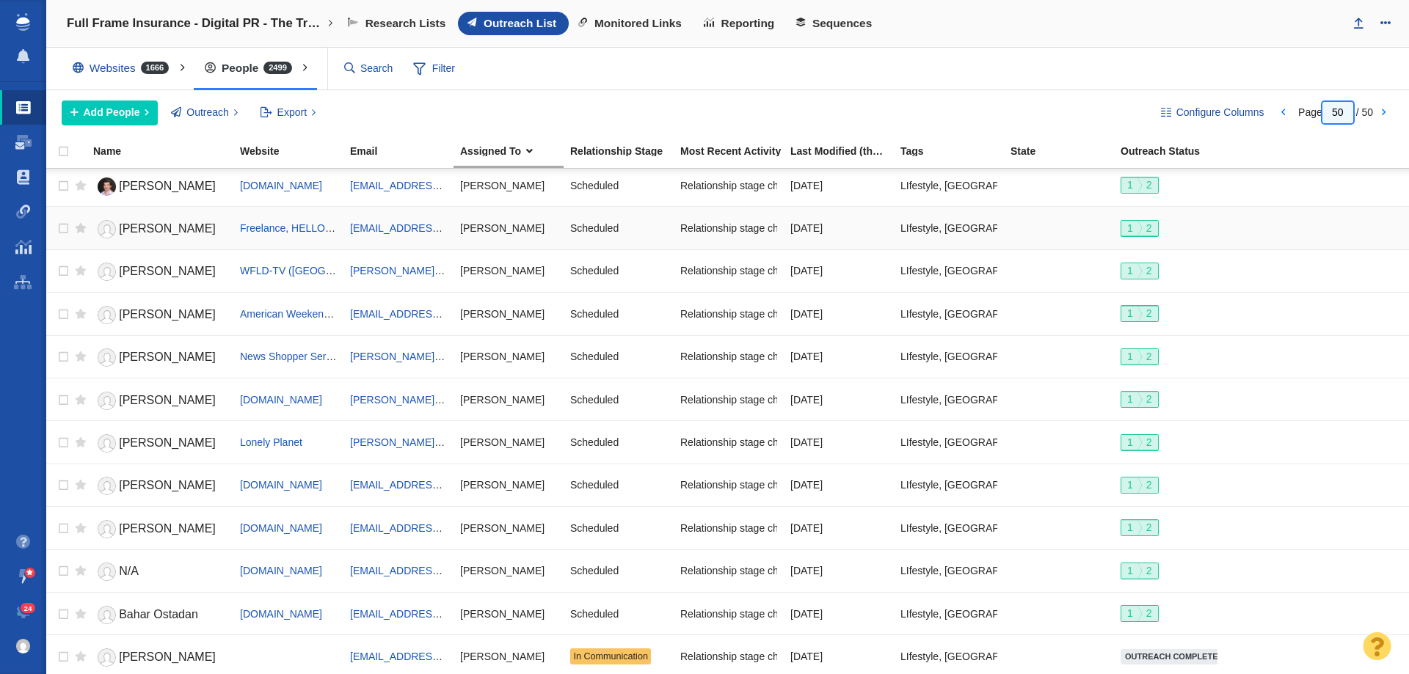
scroll to position [1594, 0]
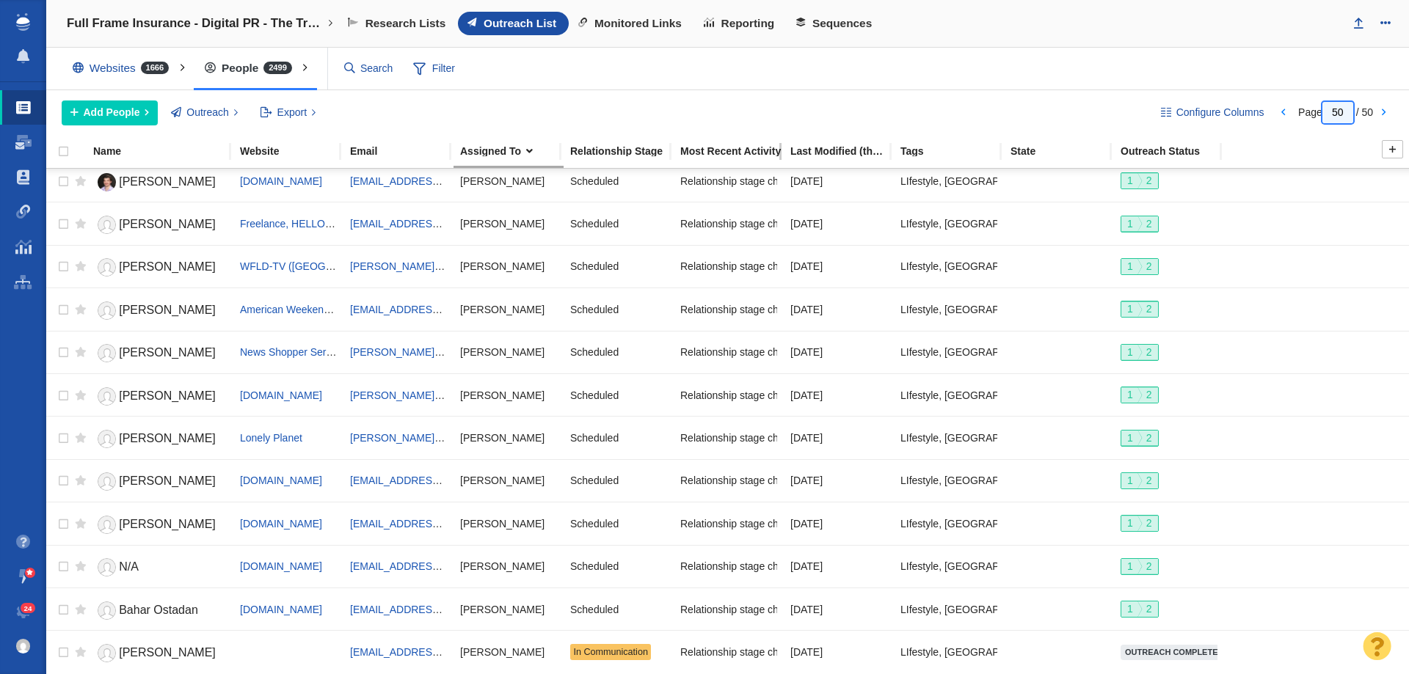
click at [714, 153] on div "Most Recent Activity" at bounding box center [734, 151] width 109 height 10
type input "50s"
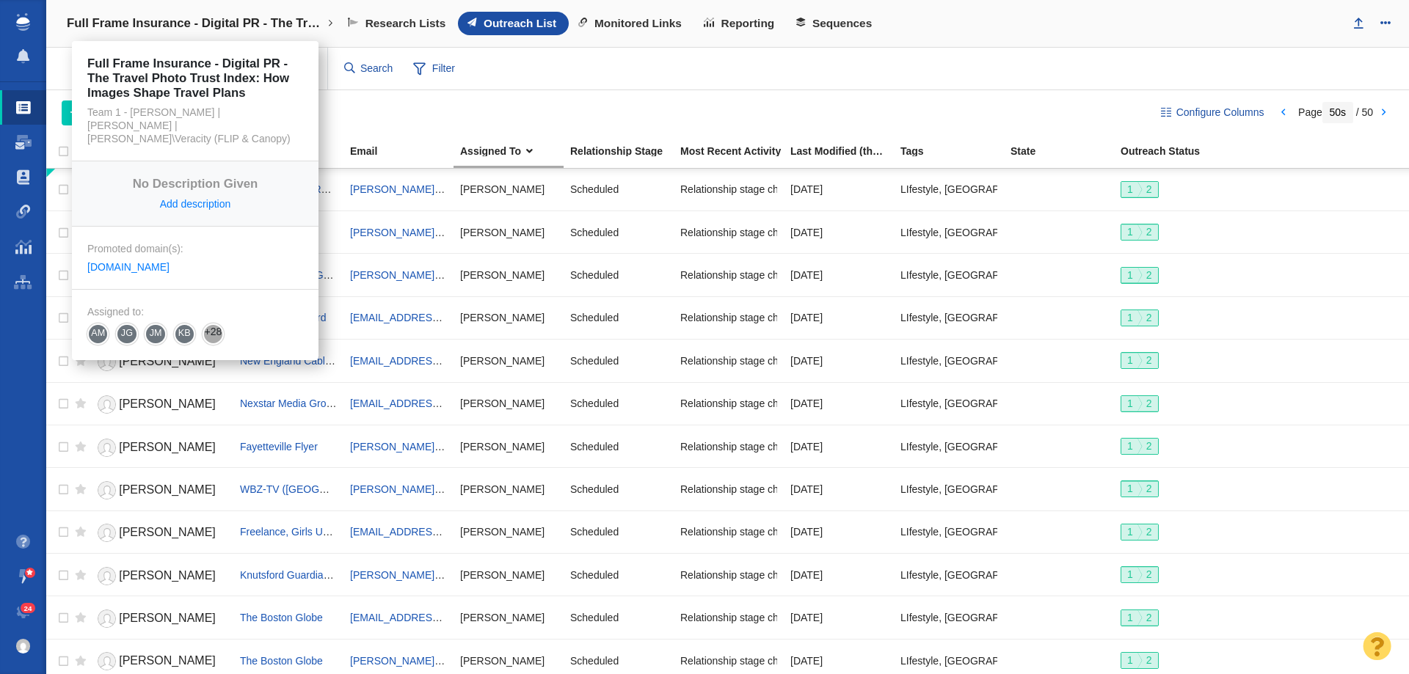
click at [132, 10] on link "Full Frame Insurance - Digital PR - The Travel Photo Trust Index: How Images Sh…" at bounding box center [200, 23] width 287 height 35
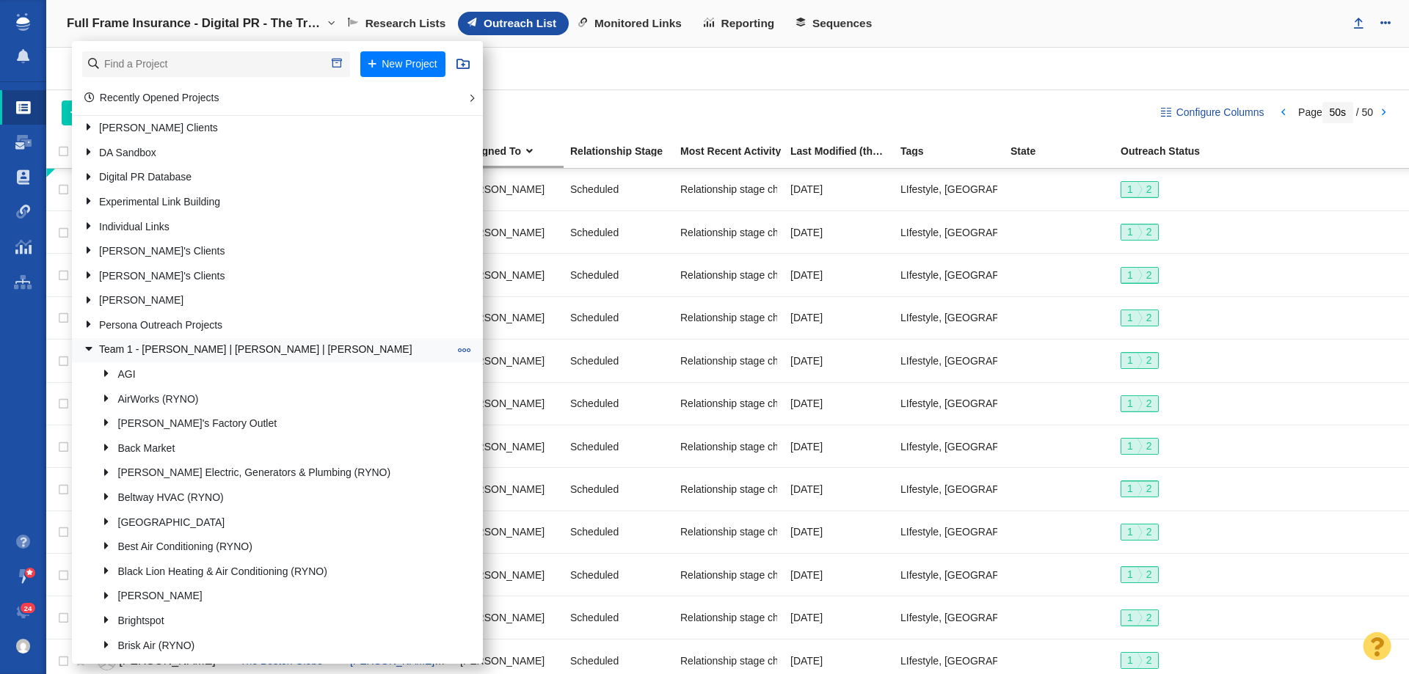
scroll to position [0, 0]
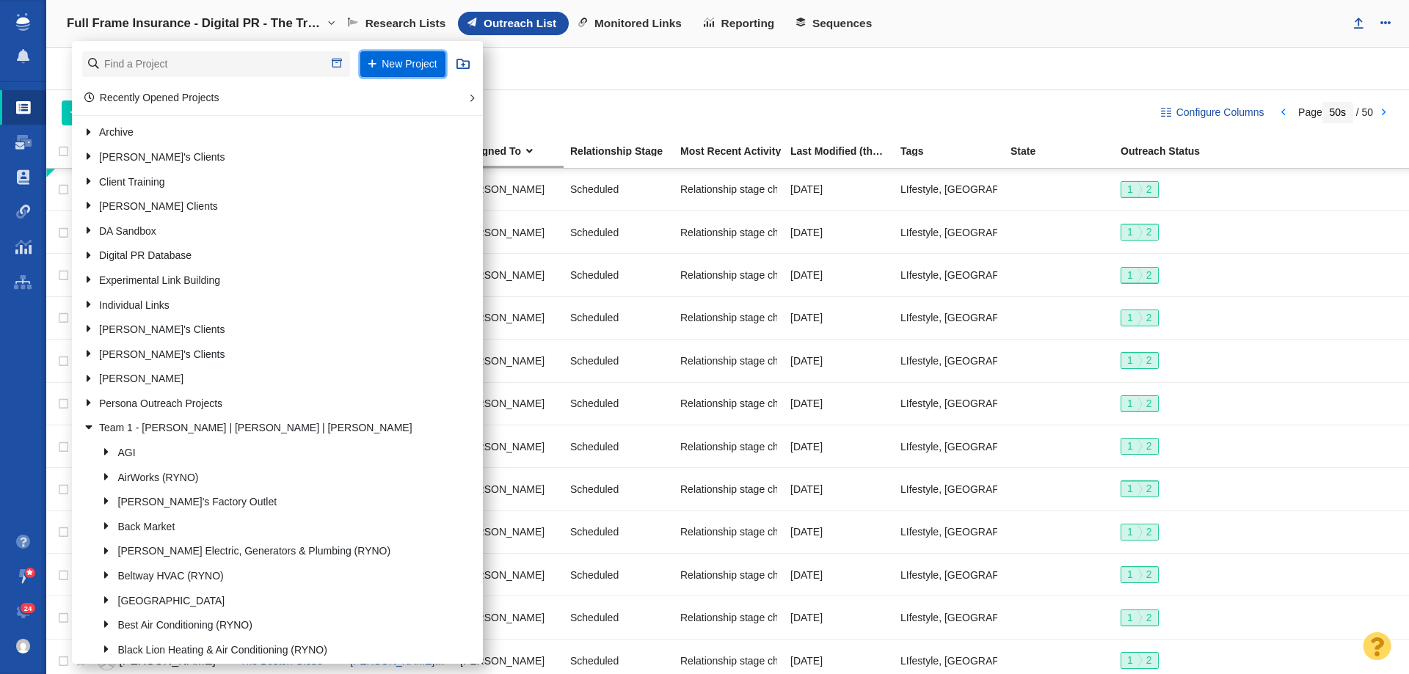
click at [388, 65] on button "New Project" at bounding box center [402, 64] width 85 height 26
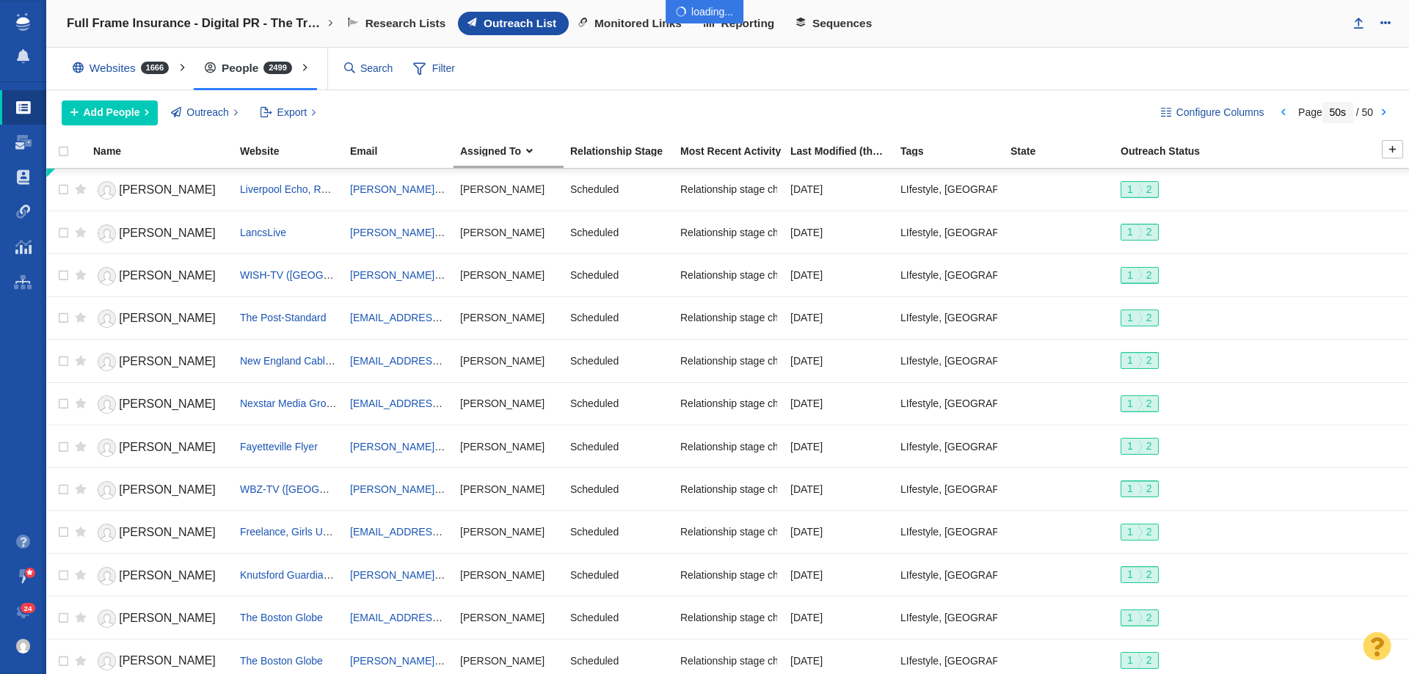
select select "DOMAIN"
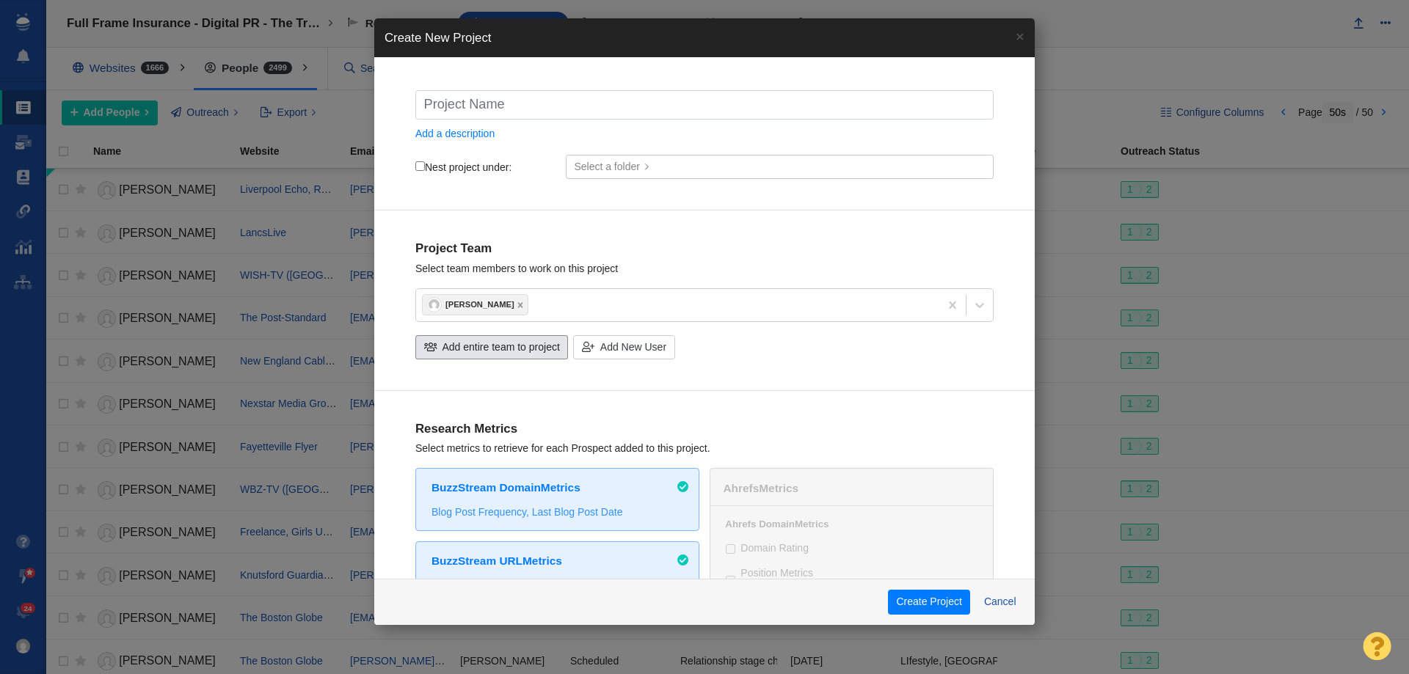
click at [500, 346] on span "Add entire team to project" at bounding box center [500, 347] width 117 height 15
checkbox input "true"
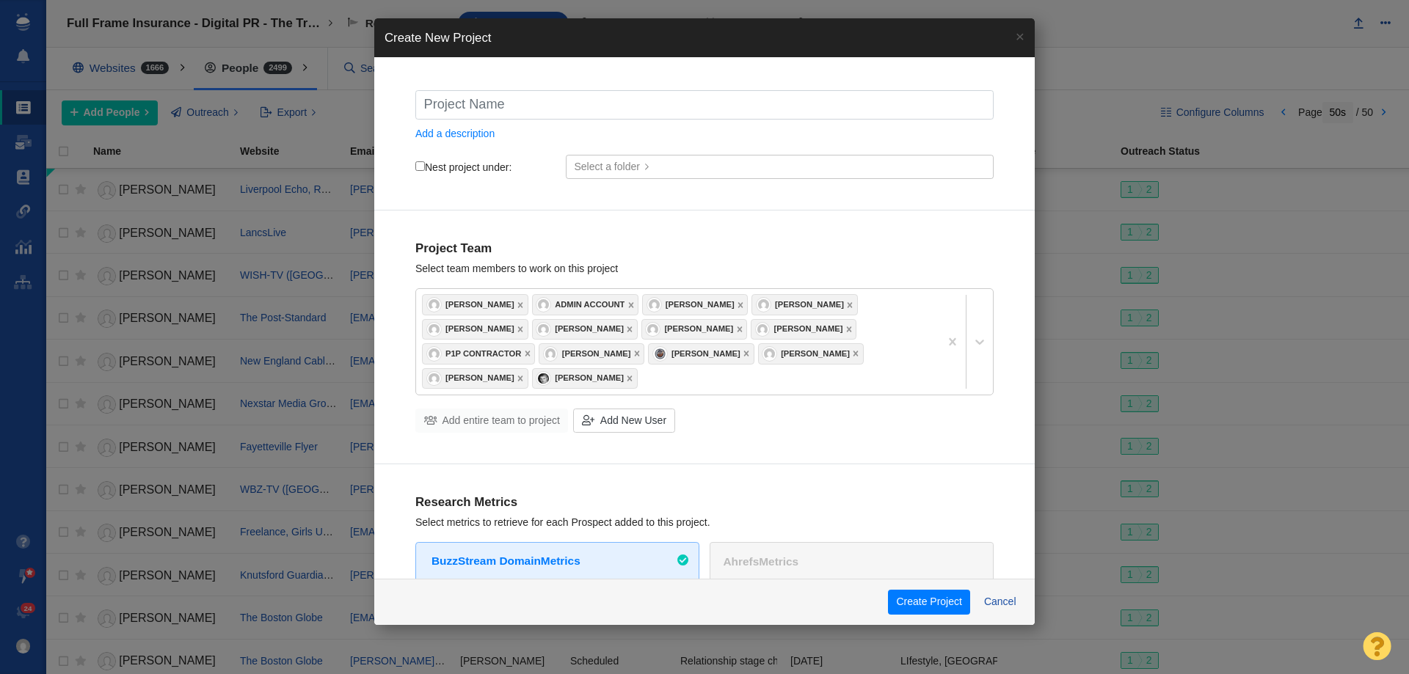
click at [423, 171] on label "Nest project under:" at bounding box center [463, 167] width 96 height 13
click at [423, 171] on input "Nest project under:" at bounding box center [420, 166] width 10 height 10
checkbox input "true"
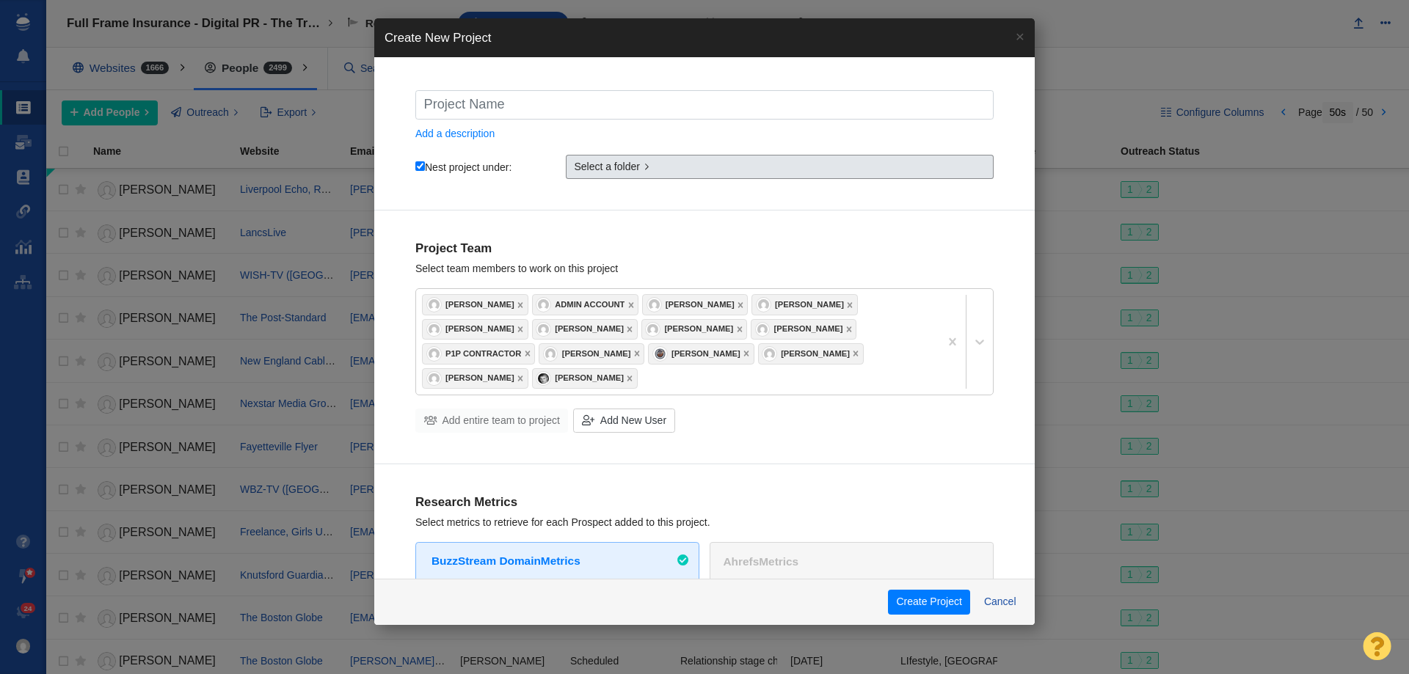
click at [653, 172] on link "Select a folder" at bounding box center [780, 167] width 428 height 25
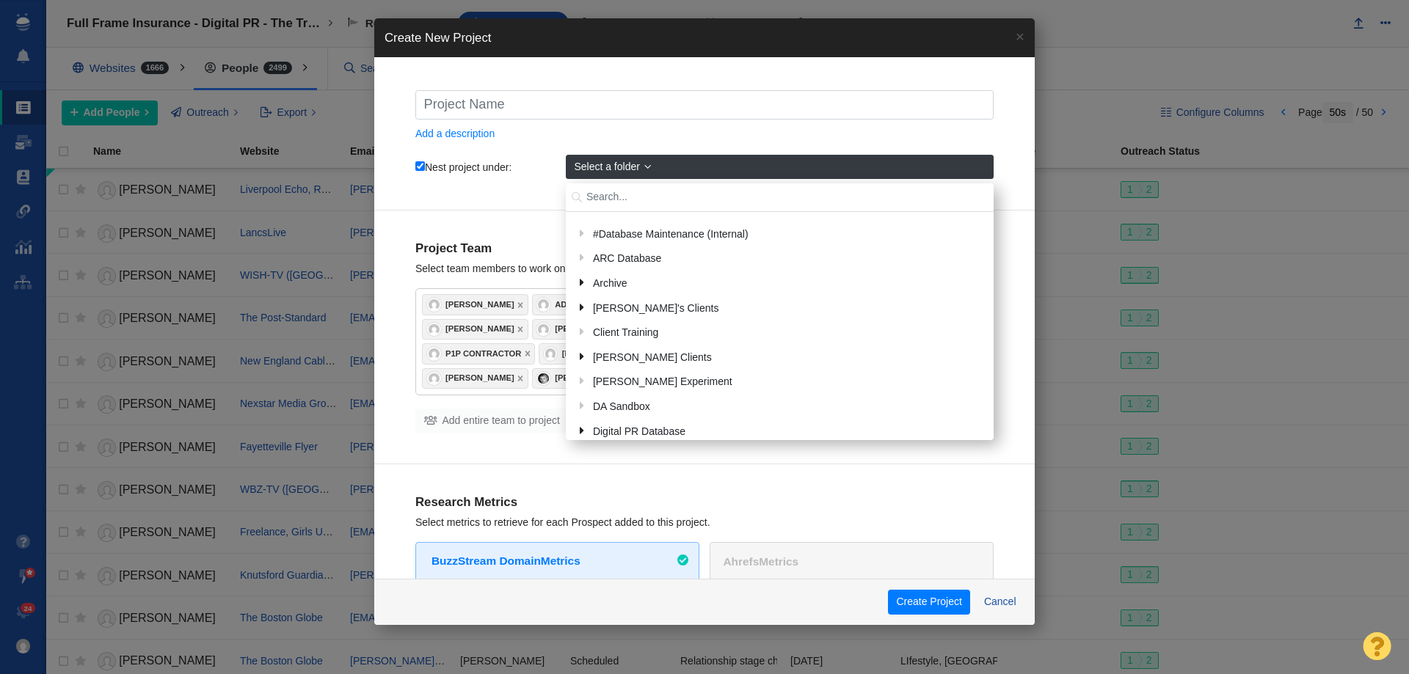
click at [604, 192] on input "text" at bounding box center [780, 197] width 428 height 29
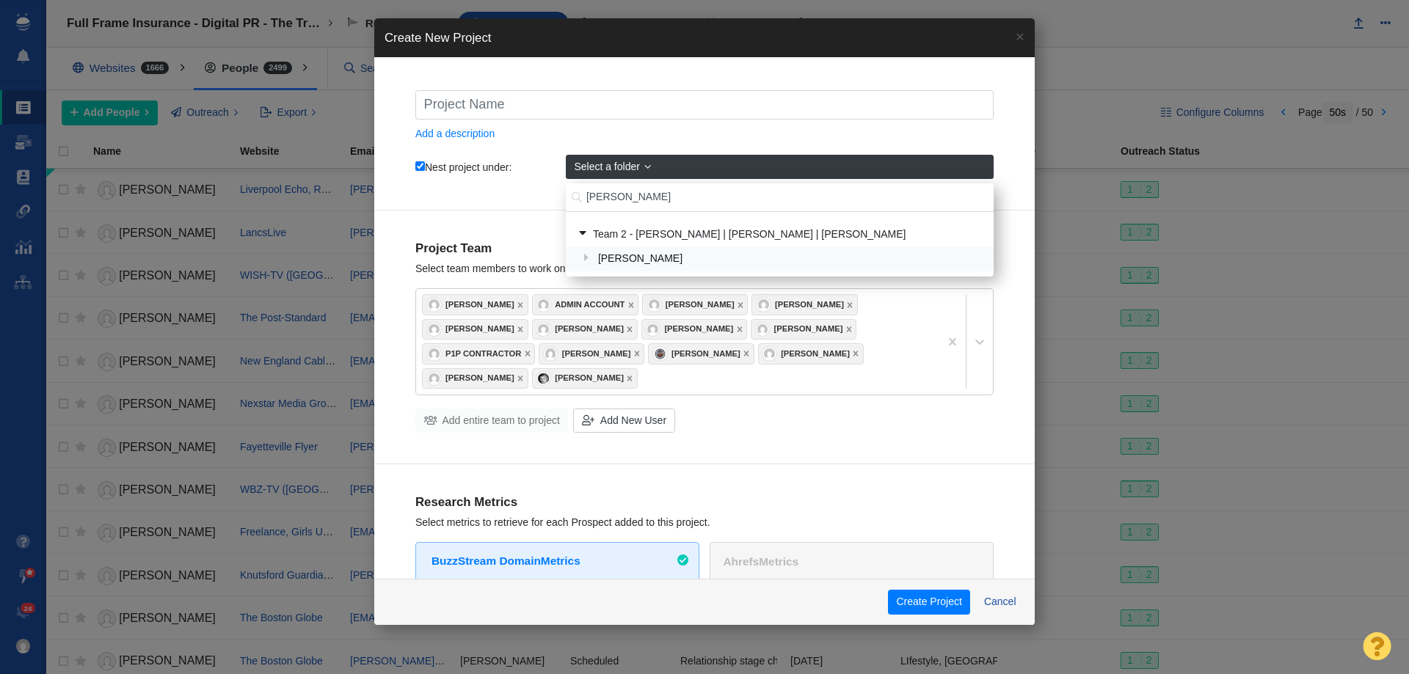
type input "john steve"
click at [690, 254] on div "John Stevenson" at bounding box center [789, 259] width 393 height 23
checkbox input "true"
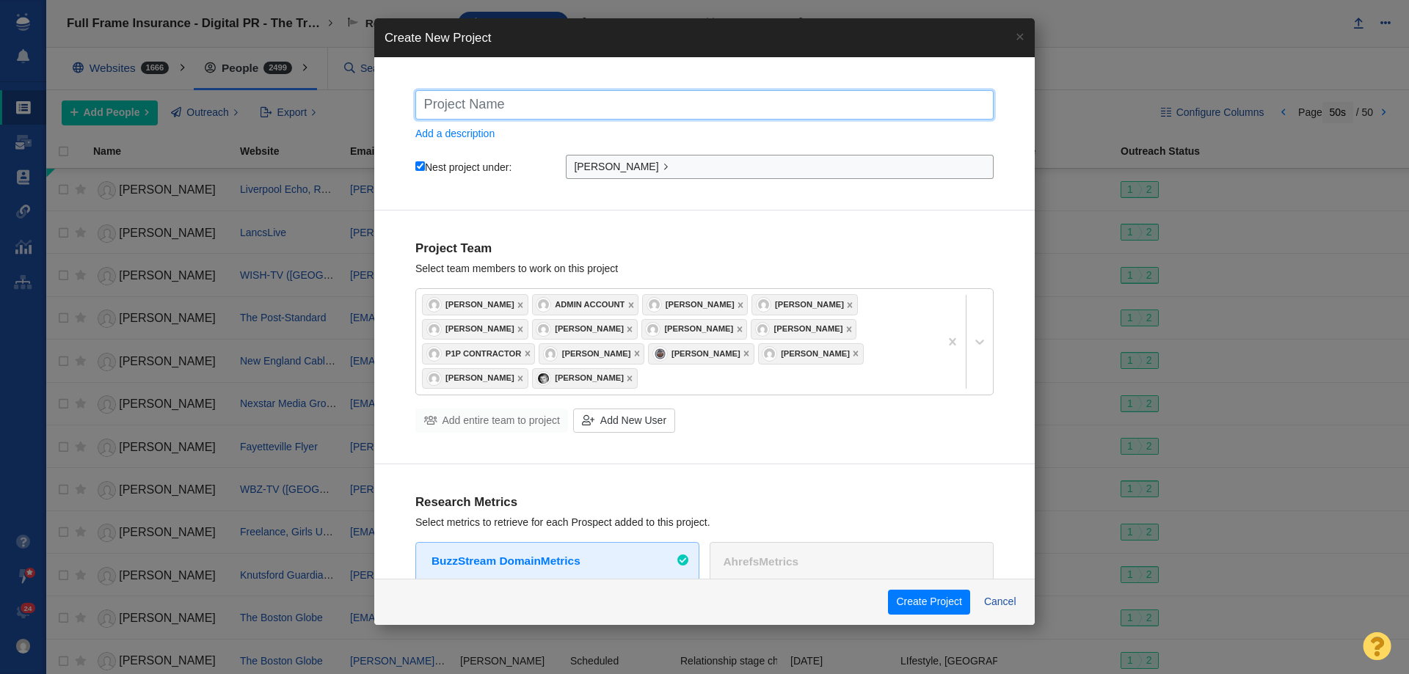
click at [518, 106] on input "text" at bounding box center [704, 104] width 578 height 29
type input "J"
checkbox input "true"
type input "Jo"
checkbox input "true"
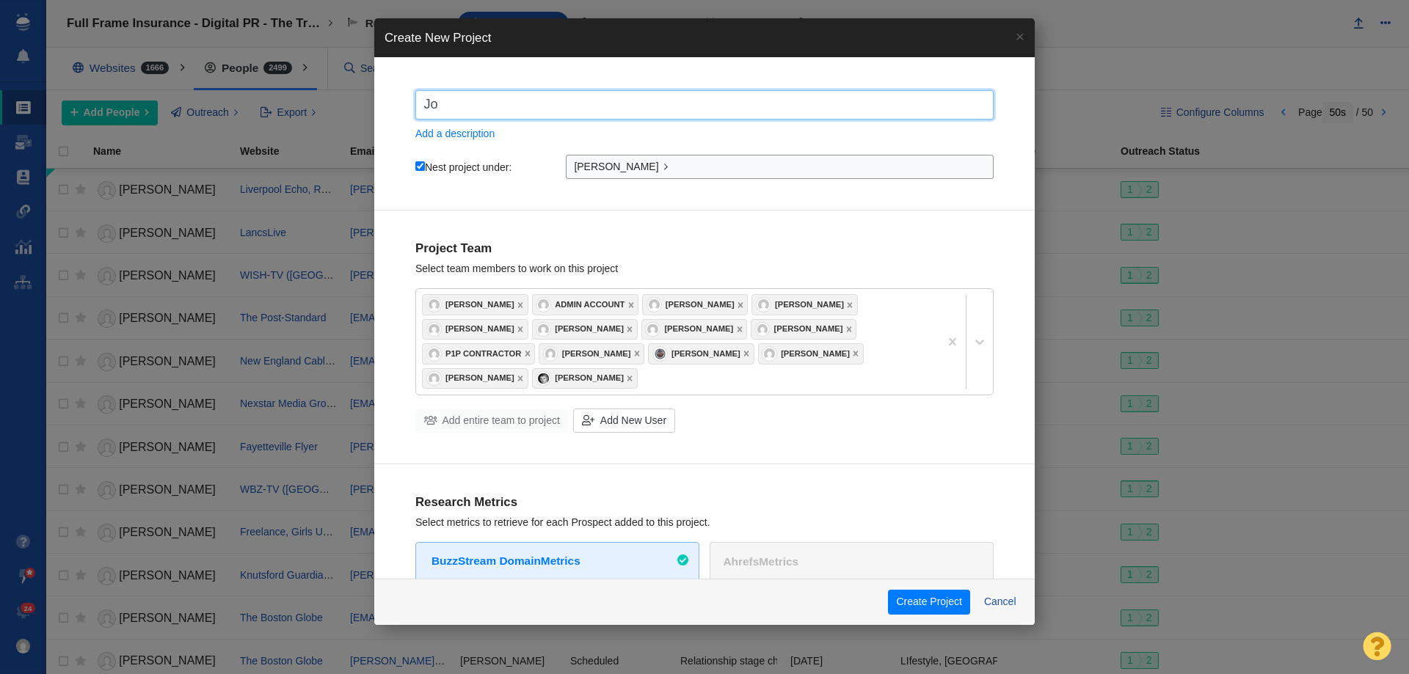
type input "Joh"
checkbox input "true"
type input "John"
checkbox input "true"
type input "John"
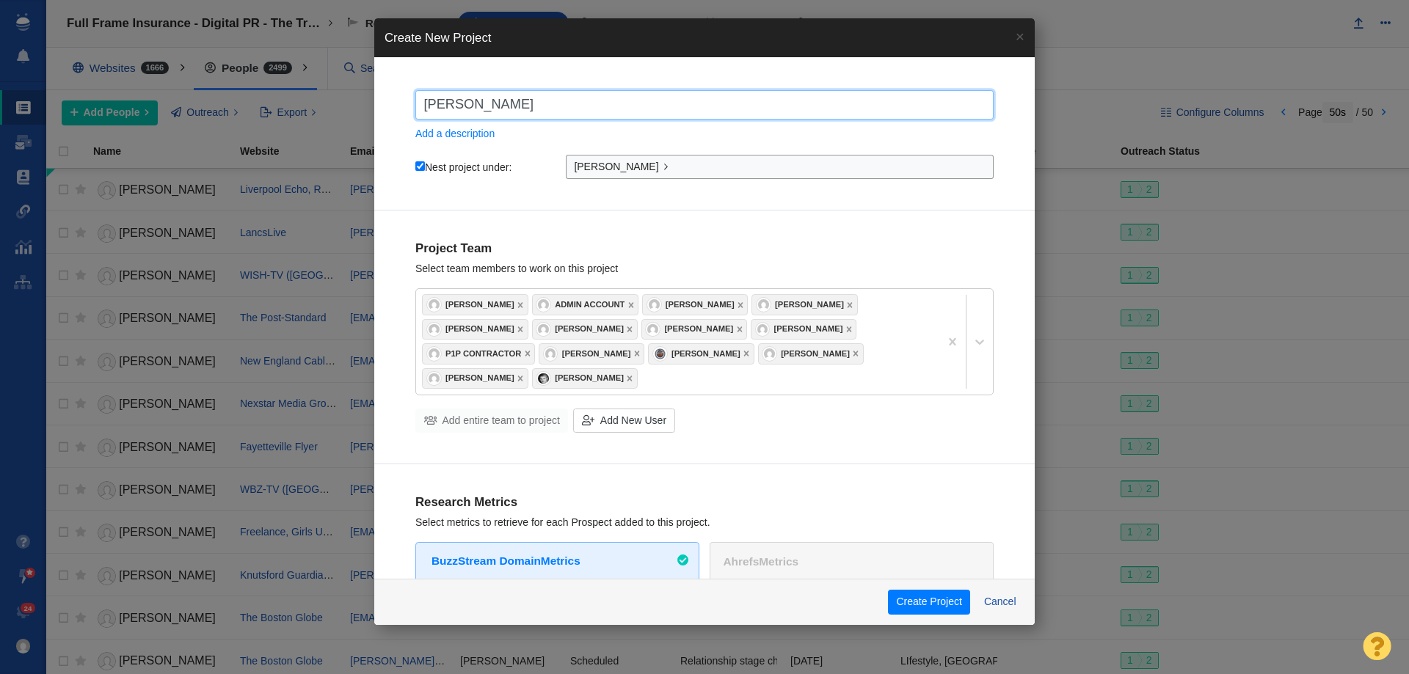
checkbox input "true"
type input "John S"
checkbox input "true"
type input "John St"
checkbox input "true"
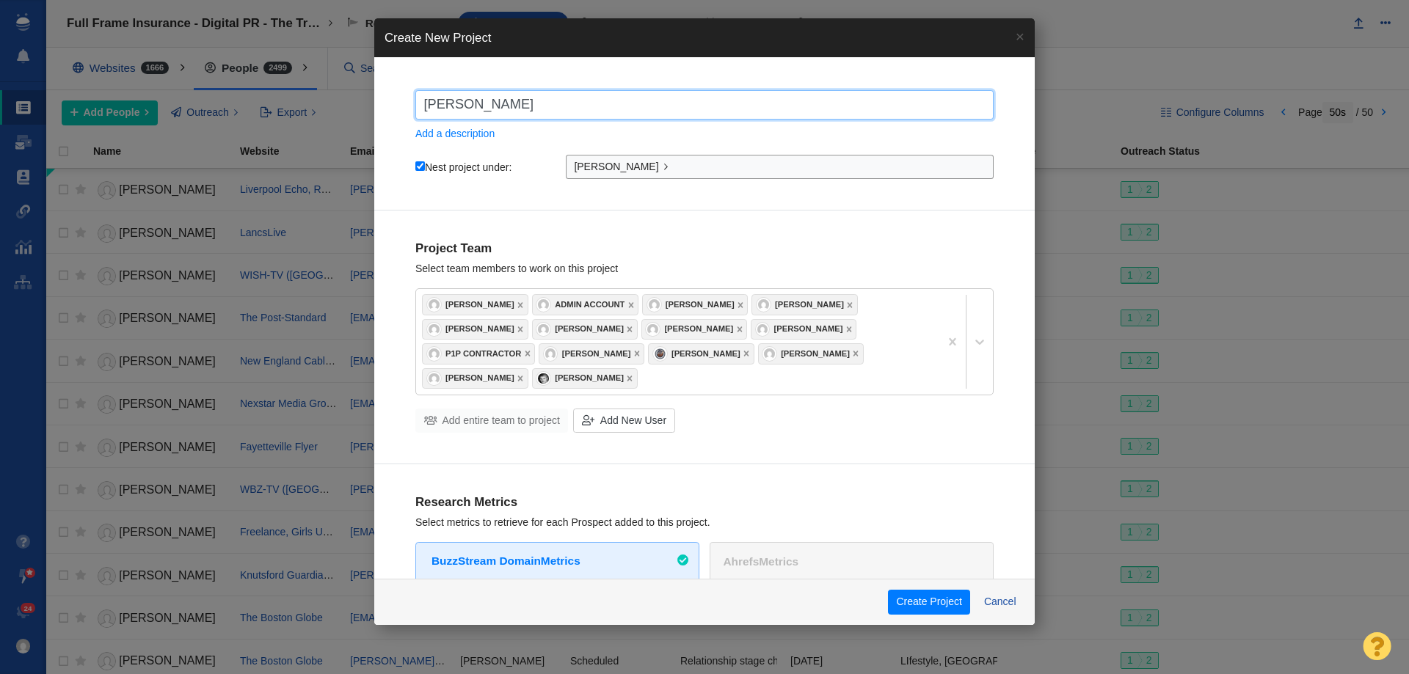
type input "John Ste"
checkbox input "true"
type input "John Stev"
checkbox input "true"
type input "John Steve"
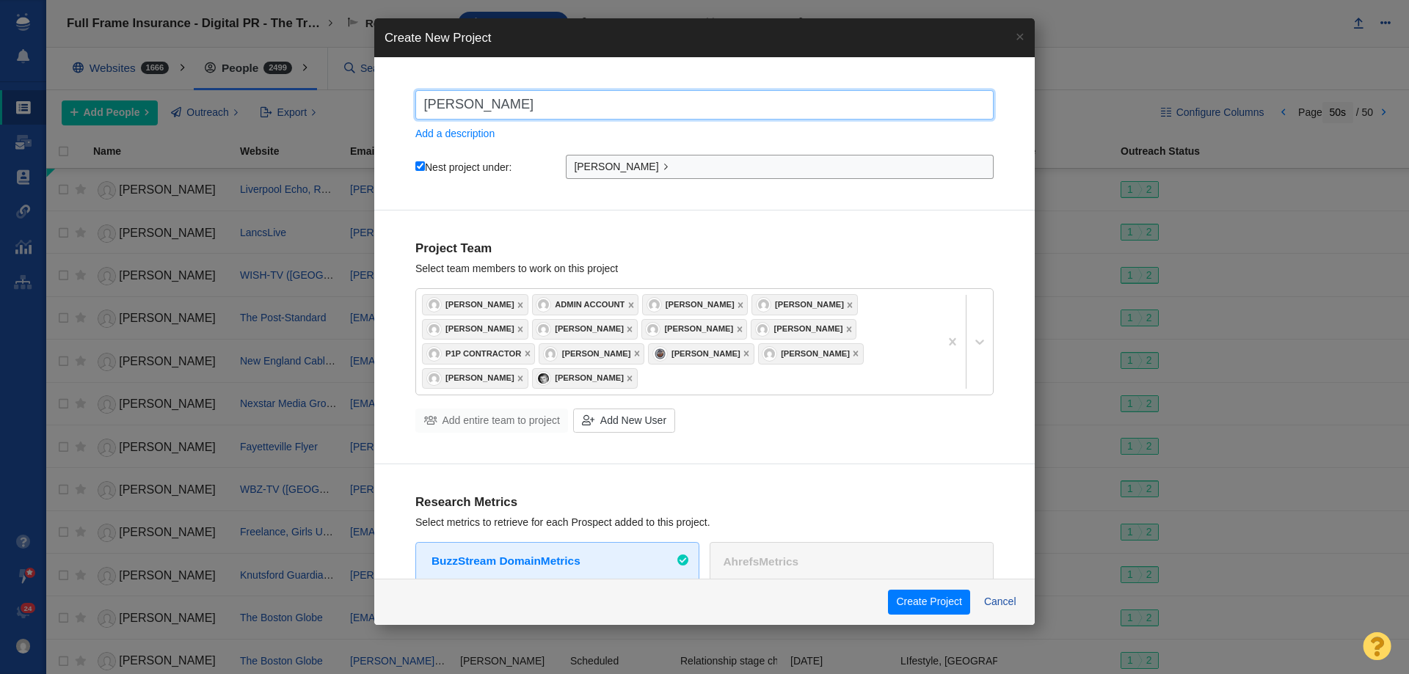
checkbox input "true"
type input "John Steven"
checkbox input "true"
type input "John Stevens"
checkbox input "true"
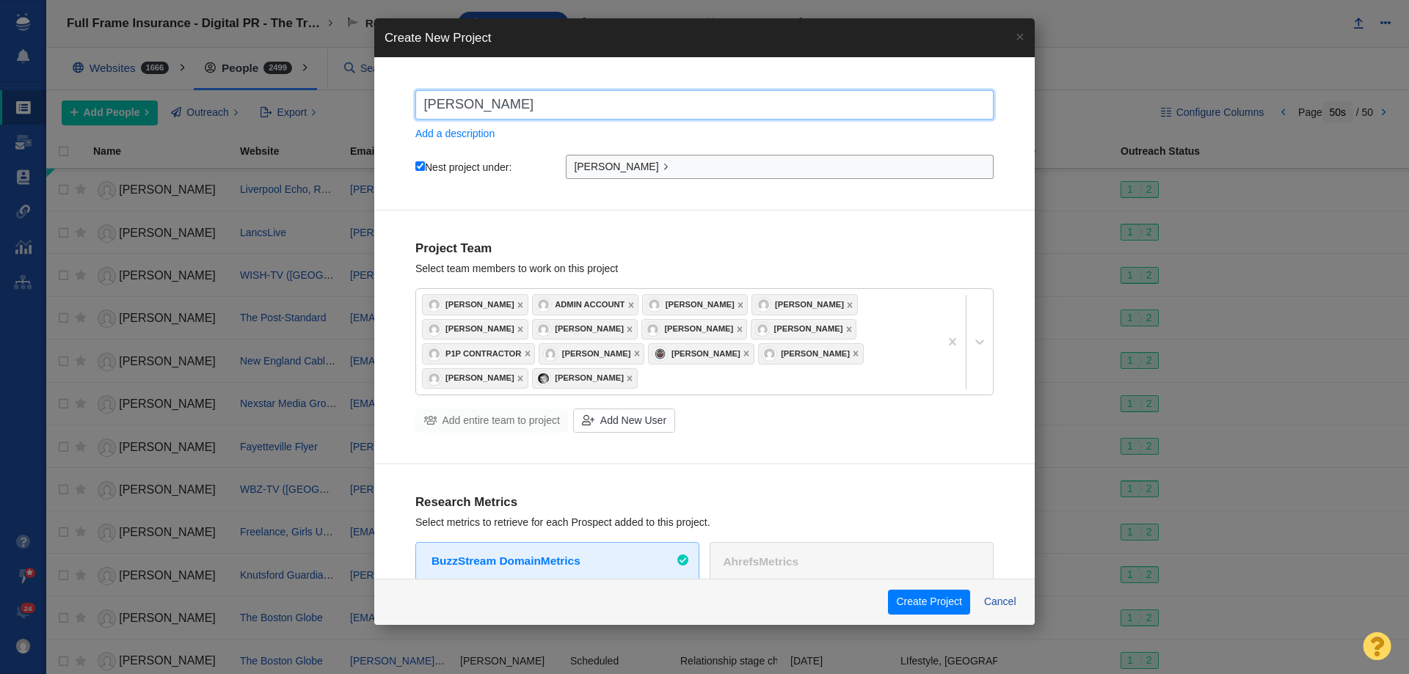
type input "John Stevenso"
checkbox input "true"
type input "John Stevenson"
checkbox input "true"
type input "John Stevenson"
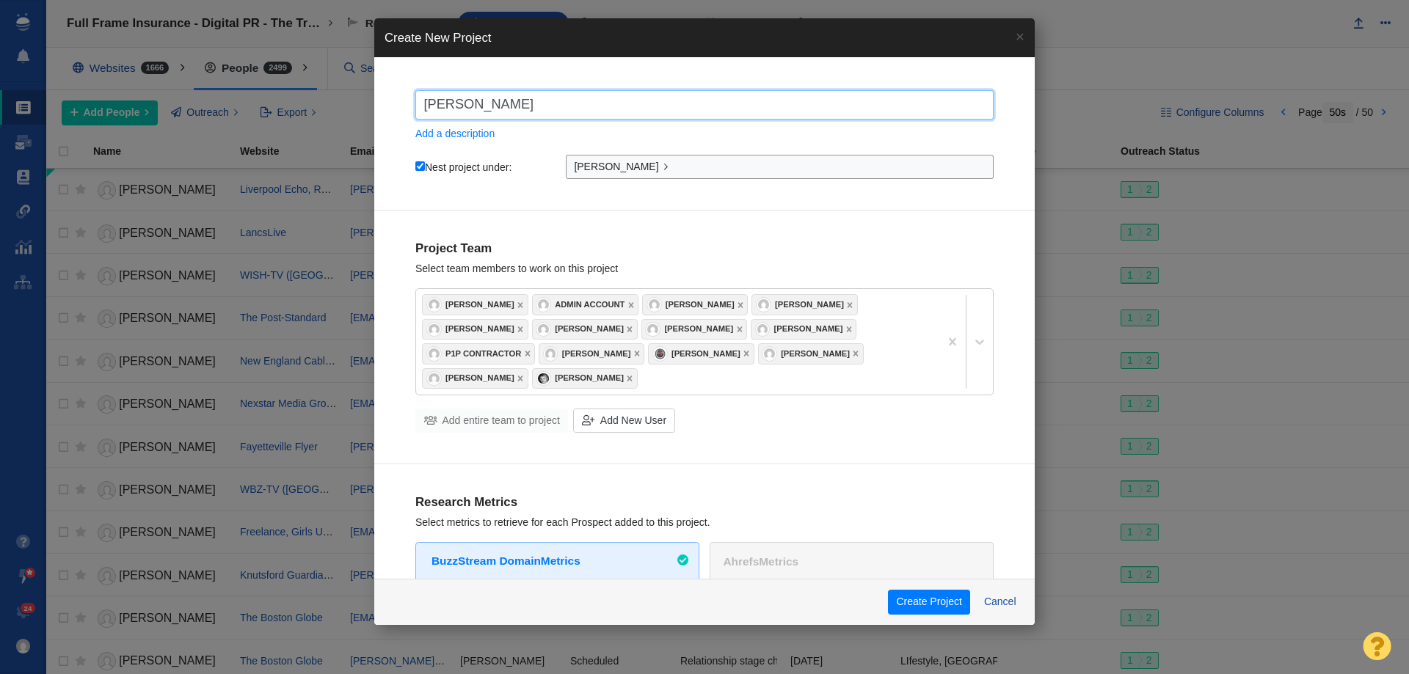
checkbox input "true"
type input "John Stevenson -"
checkbox input "true"
type input "John Stevenson -"
checkbox input "true"
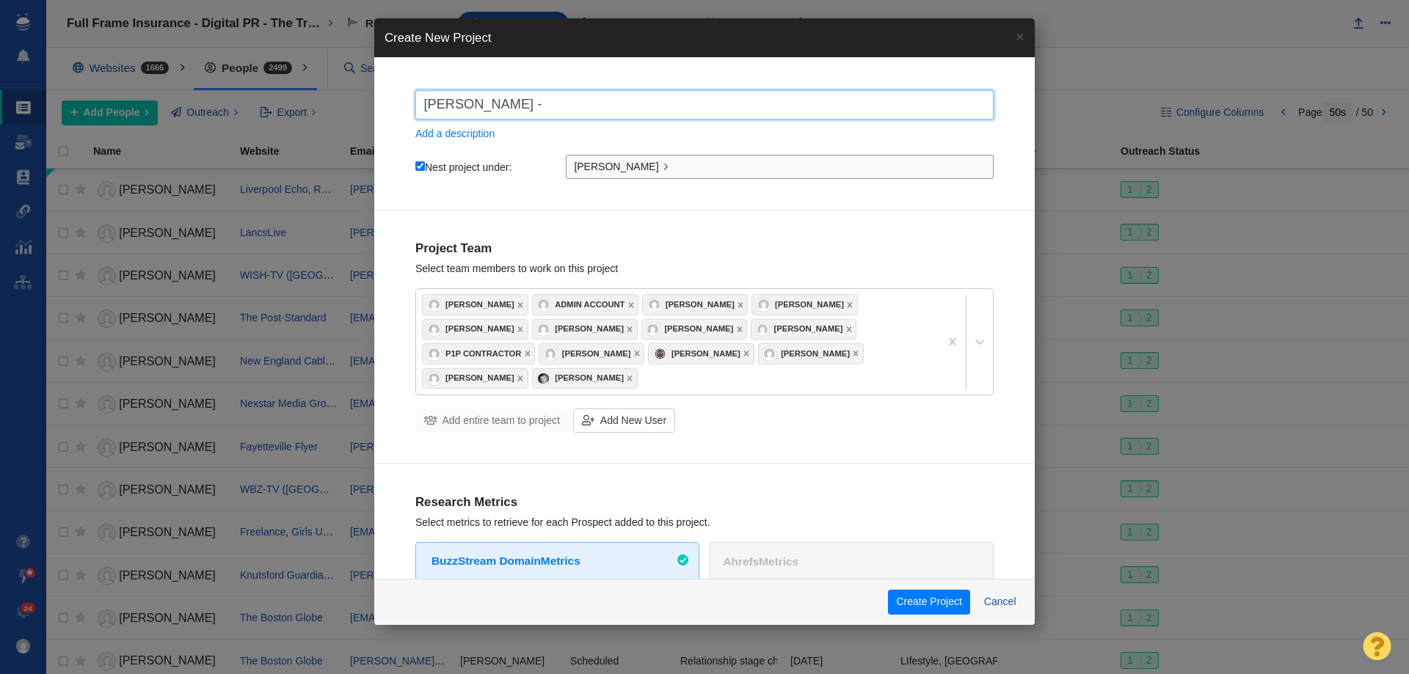
type input "John Stevenson - D"
checkbox input "true"
type input "John Stevenson - Di"
checkbox input "true"
type input "John Stevenson - Dig"
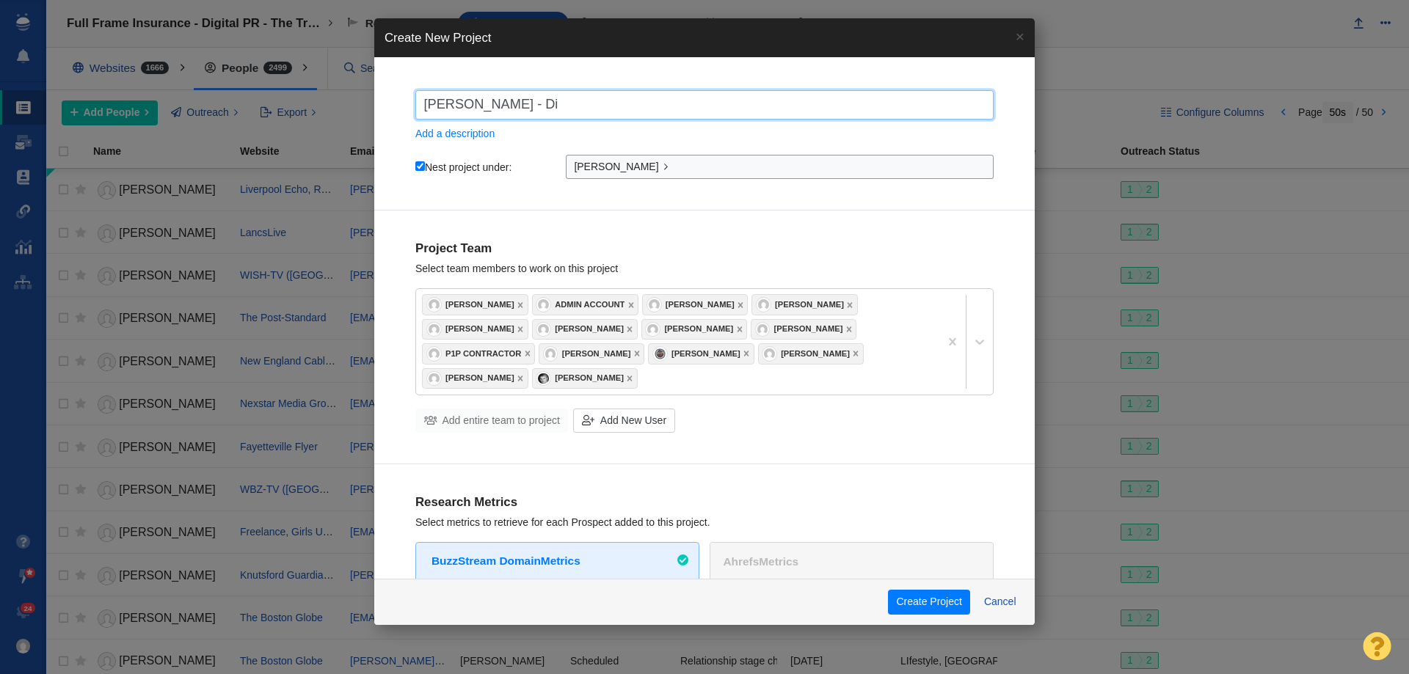
checkbox input "true"
type input "John Stevenson - Digi"
checkbox input "true"
type input "John Stevenson - Digit"
checkbox input "true"
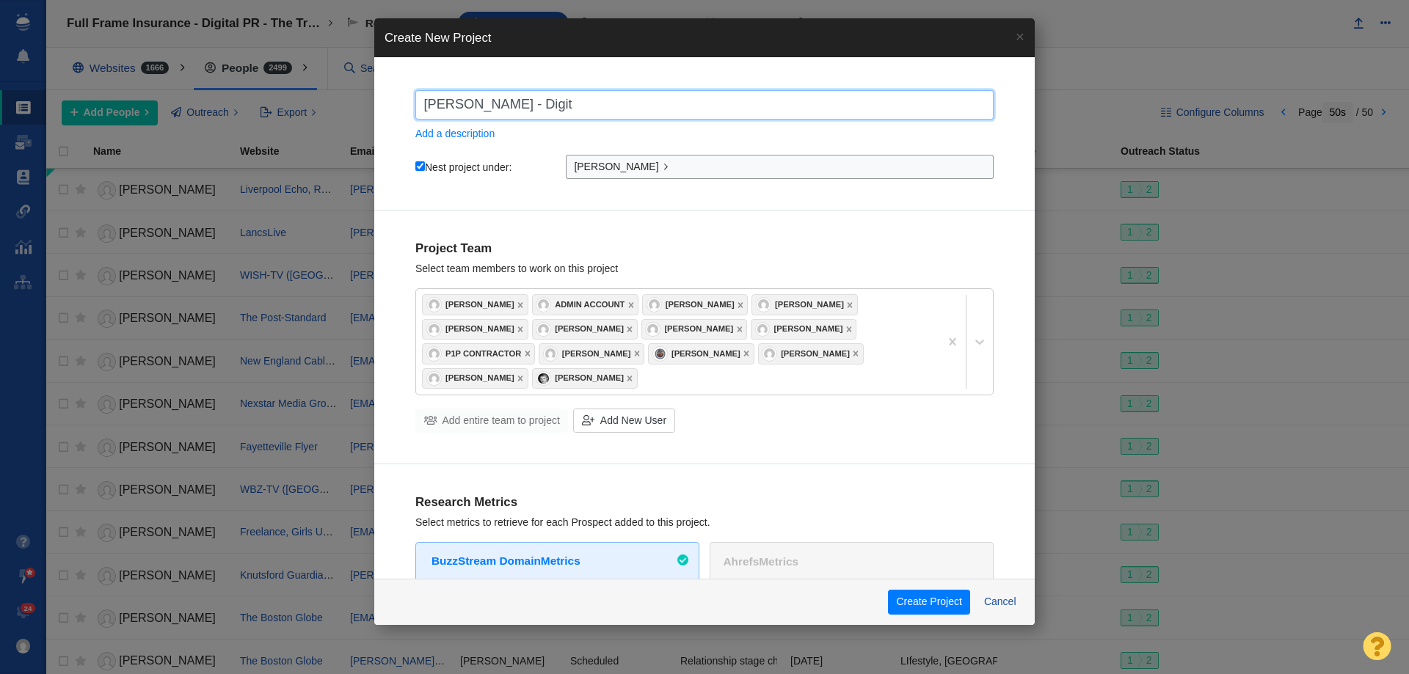
type input "John Stevenson - Digita"
checkbox input "true"
type input "John Stevenson - Digital"
checkbox input "true"
type input "John Stevenson - Digital"
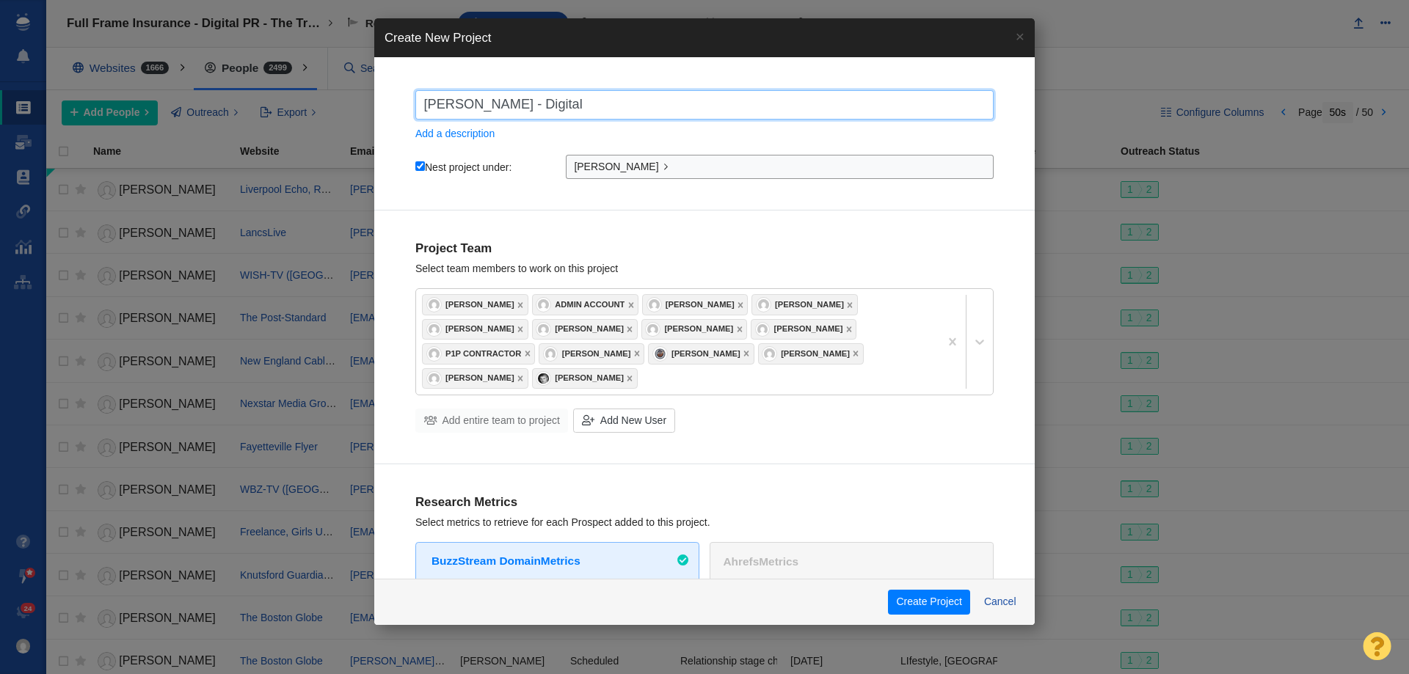
checkbox input "true"
type input "John Stevenson - Digital P"
checkbox input "true"
type input "John Stevenson - Digital PR"
checkbox input "true"
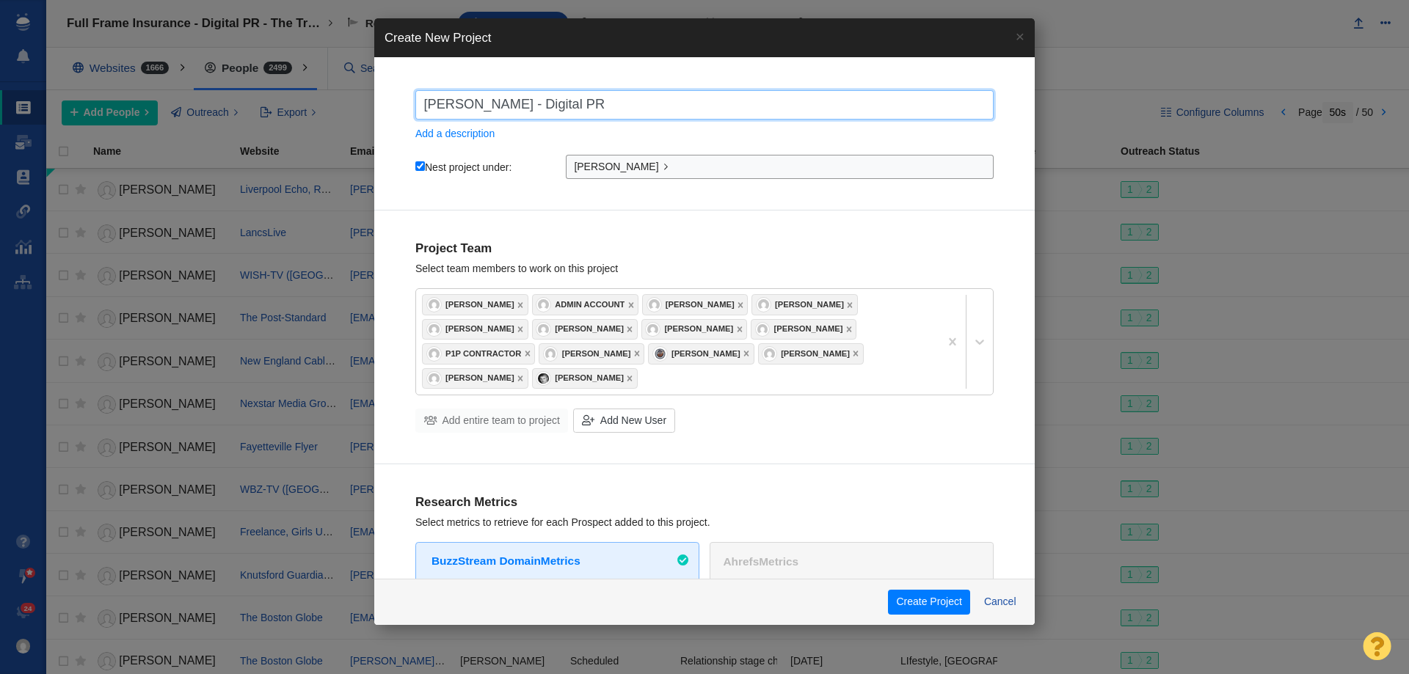
type input "John Stevenson - Digital PR"
checkbox input "true"
type input "John Stevenson - Digital PR -"
checkbox input "true"
type input "John Stevenson - Digital PR -"
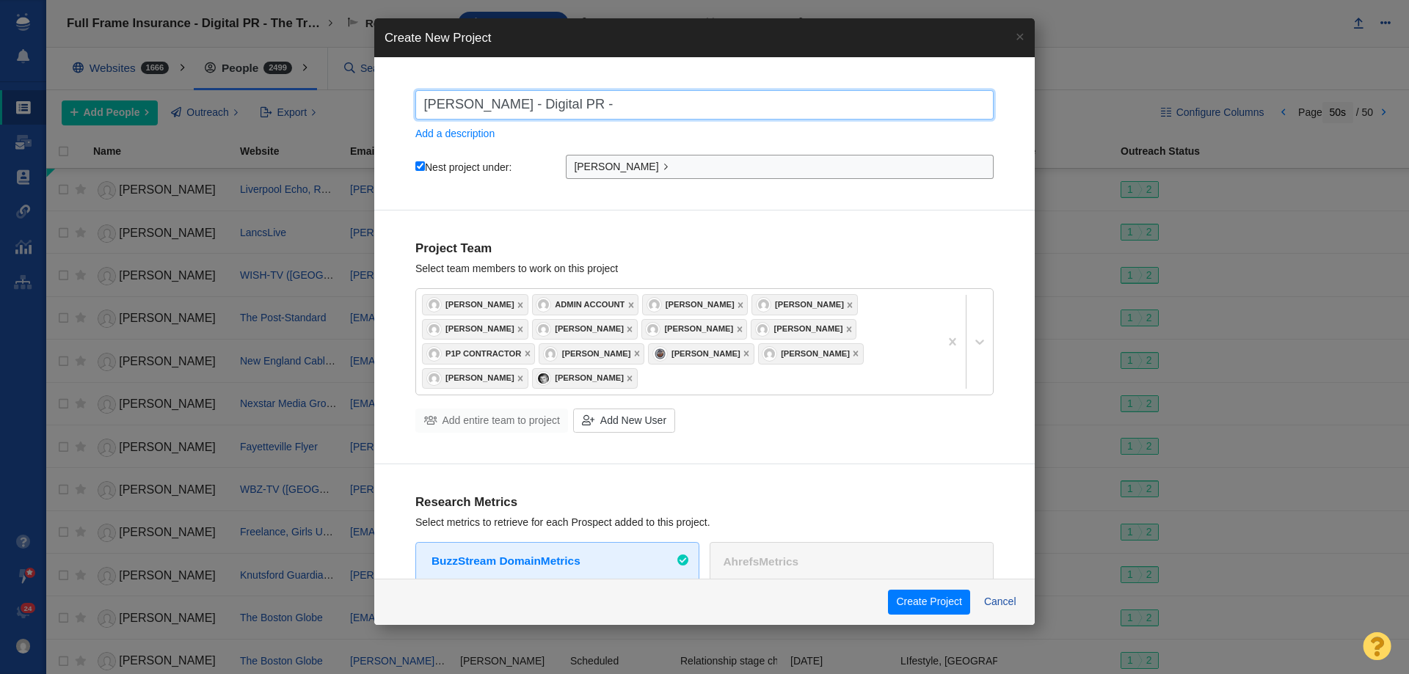
checkbox input "true"
type input "John Stevenson - Digital PR - C"
checkbox input "true"
type input "John Stevenson - Digital PR - Ca"
checkbox input "true"
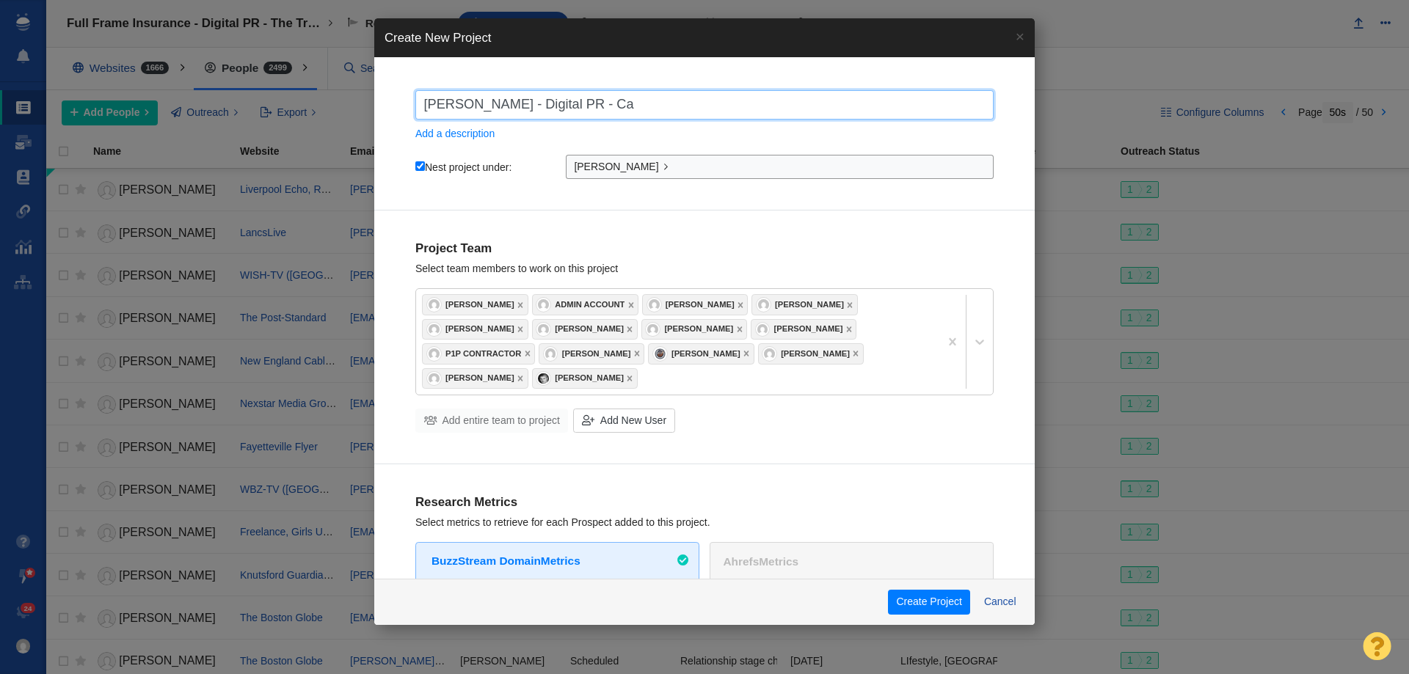
type input "John Stevenson - Digital PR - Can"
checkbox input "true"
type input "John Stevenson - Digital PR - Can"
checkbox input "true"
type input "John Stevenson - Digital PR - Can y"
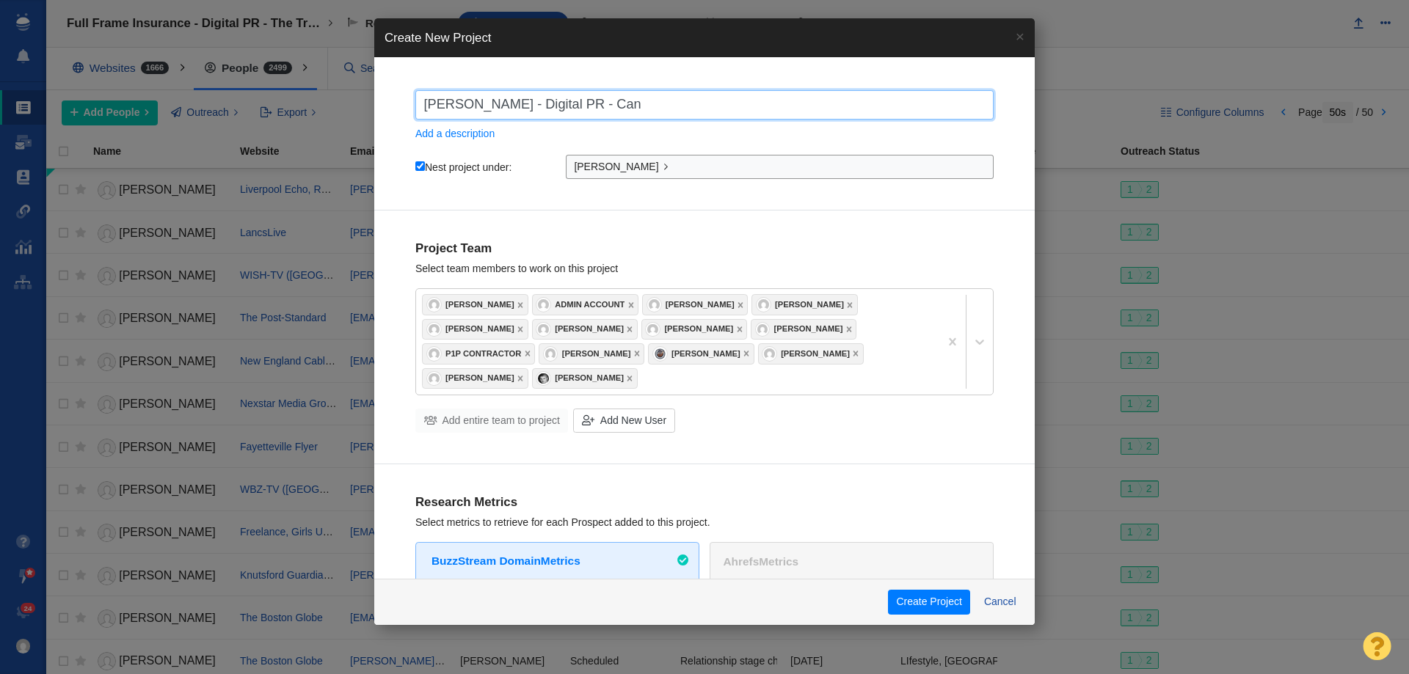
checkbox input "true"
type input "John Stevenson - Digital PR - Can yo"
checkbox input "true"
type input "John Stevenson - Digital PR - Can you"
checkbox input "true"
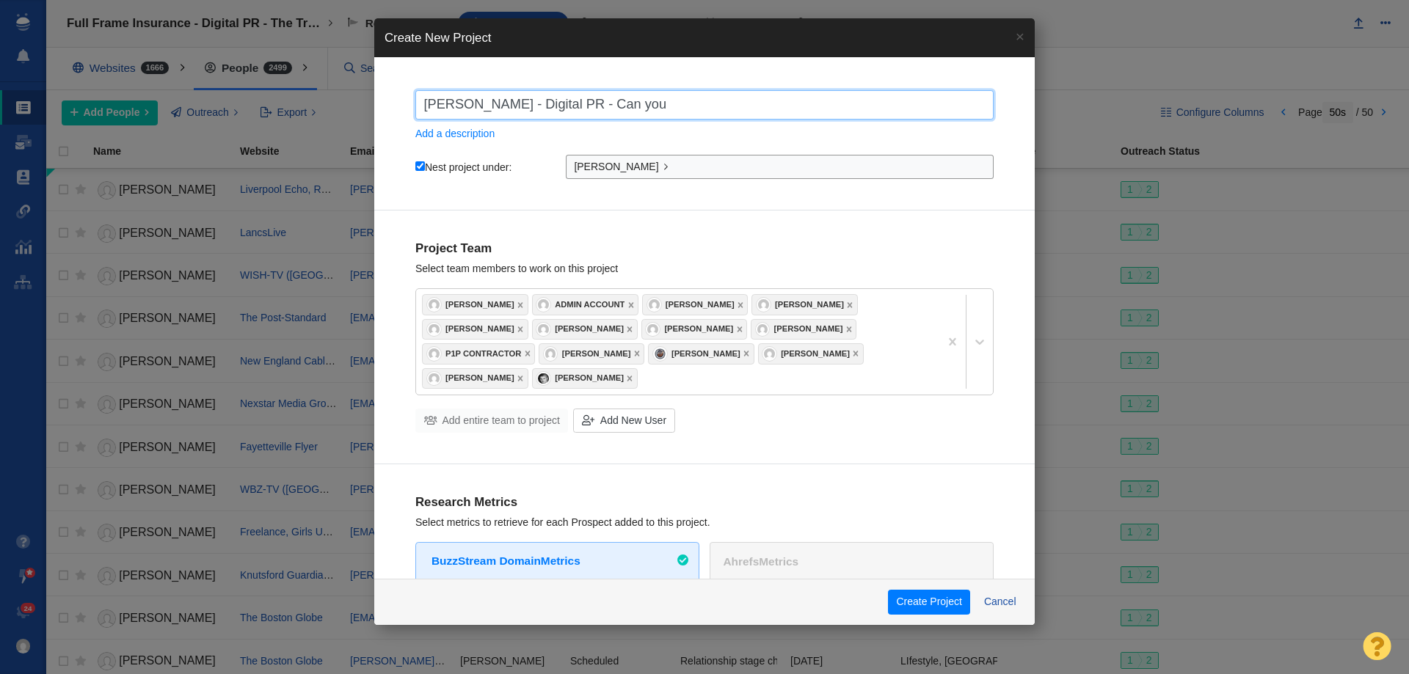
type input "John Stevenson - Digital PR - Can you"
checkbox input "true"
type input "John Stevenson - Digital PR - Can you a"
checkbox input "true"
type input "John Stevenson - Digital PR - Can you"
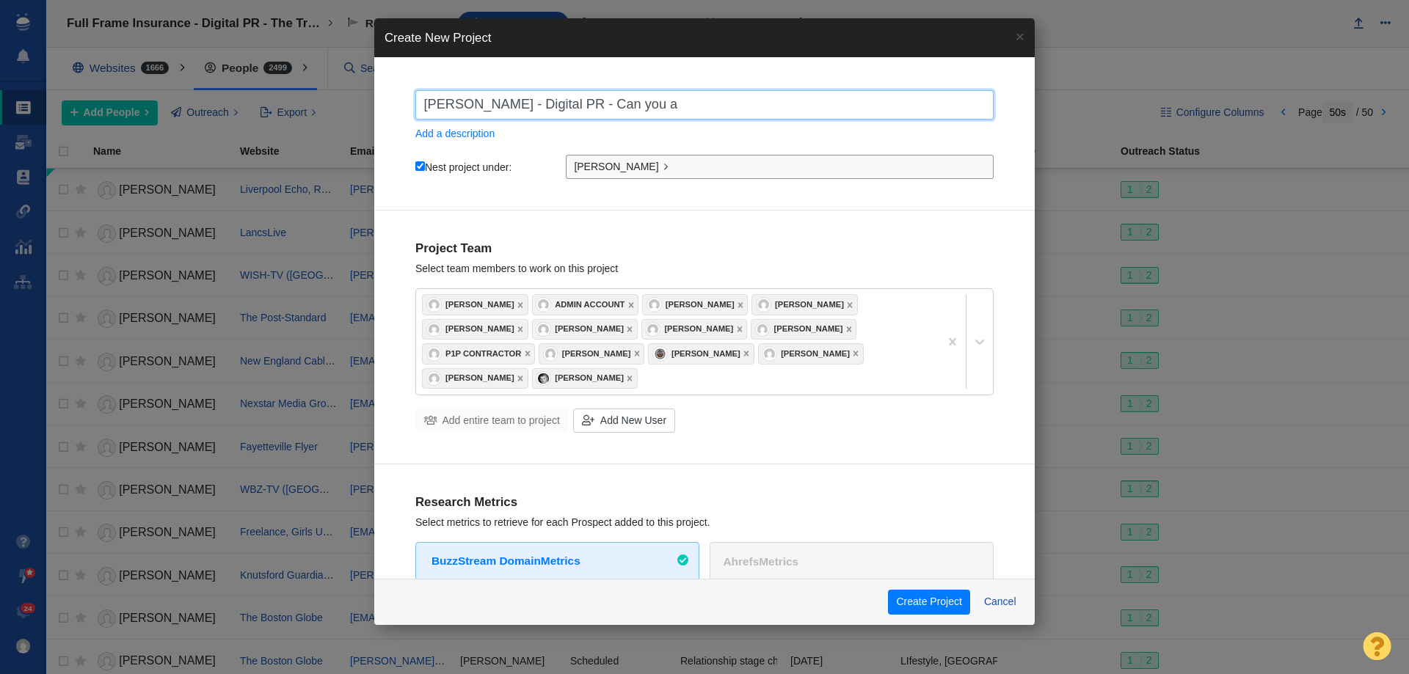
checkbox input "true"
type input "John Stevenson - Digital PR - Can you"
checkbox input "true"
type input "John Stevenson - Digital PR - Can yo"
checkbox input "true"
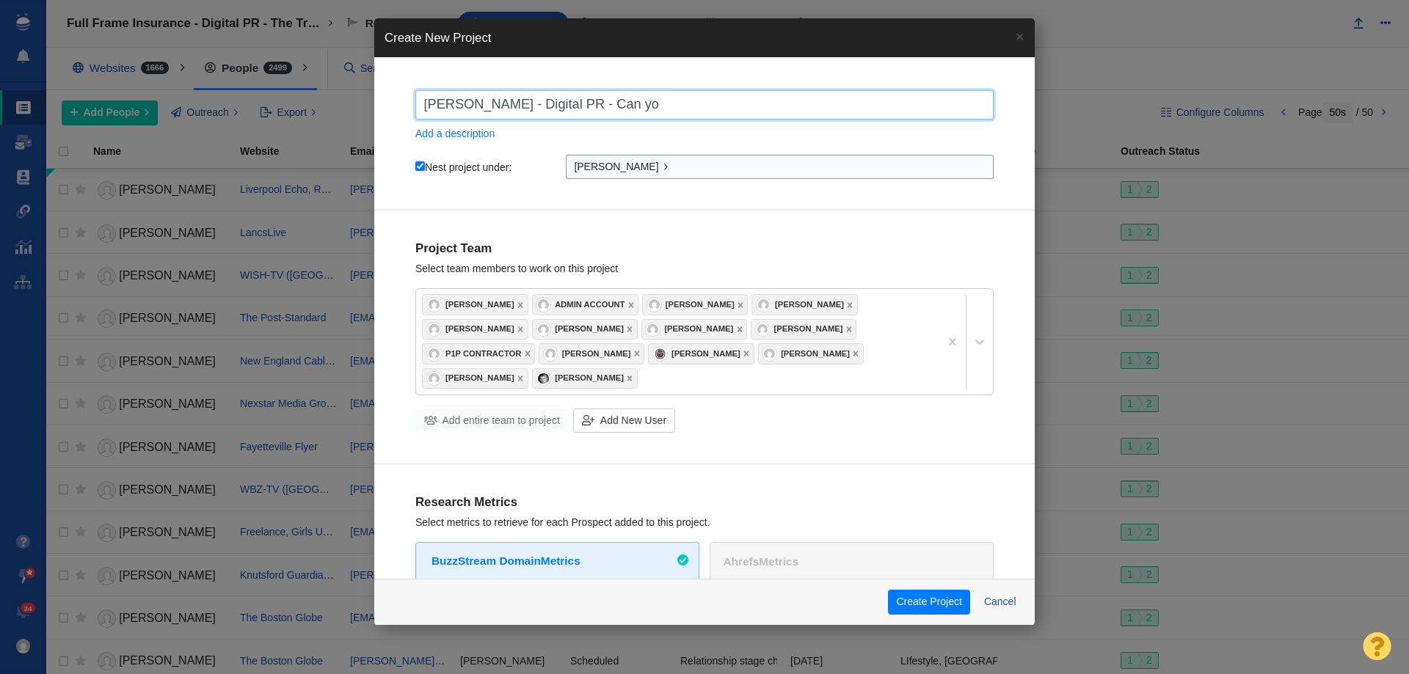
type input "John Stevenson - Digital PR - Can y"
checkbox input "true"
type input "John Stevenson - Digital PR - Can"
checkbox input "true"
type input "John Stevenson - Digital PR - Can Y"
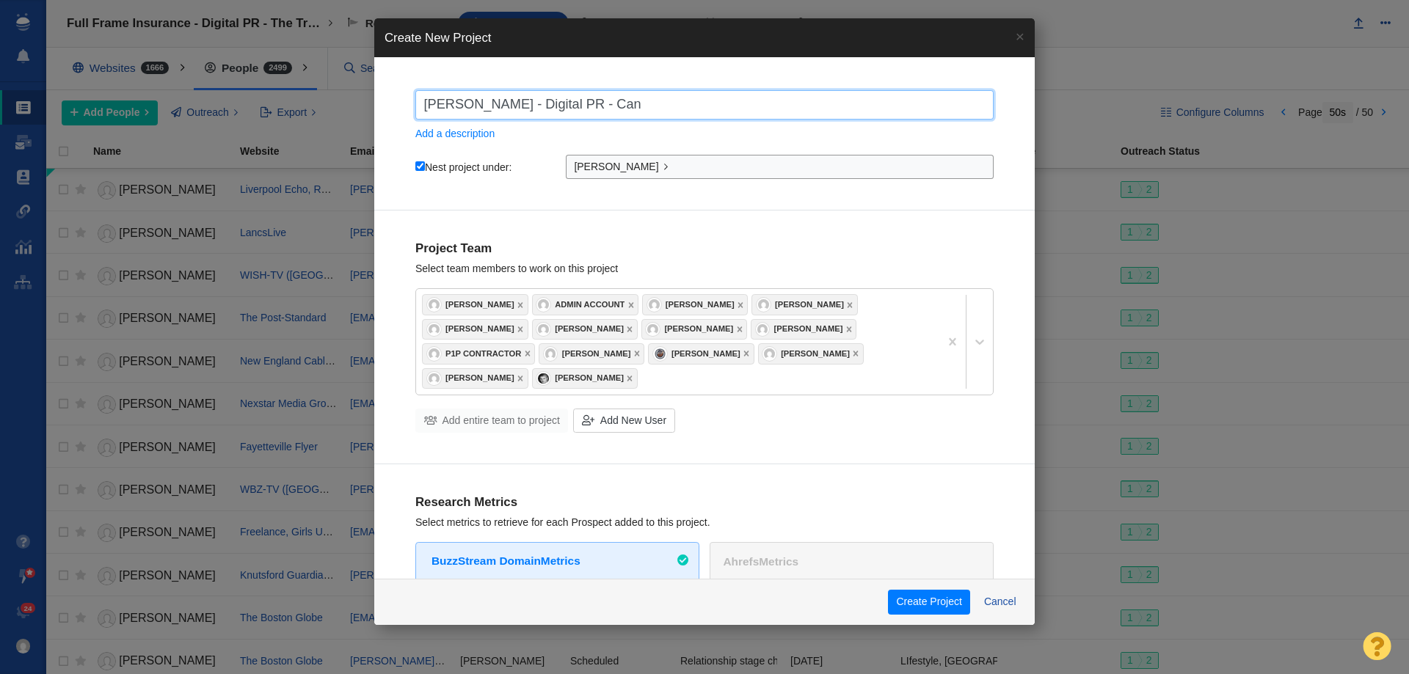
checkbox input "true"
type input "John Stevenson - Digital PR - Can Yo"
checkbox input "true"
type input "John Stevenson - Digital PR - Can You"
checkbox input "true"
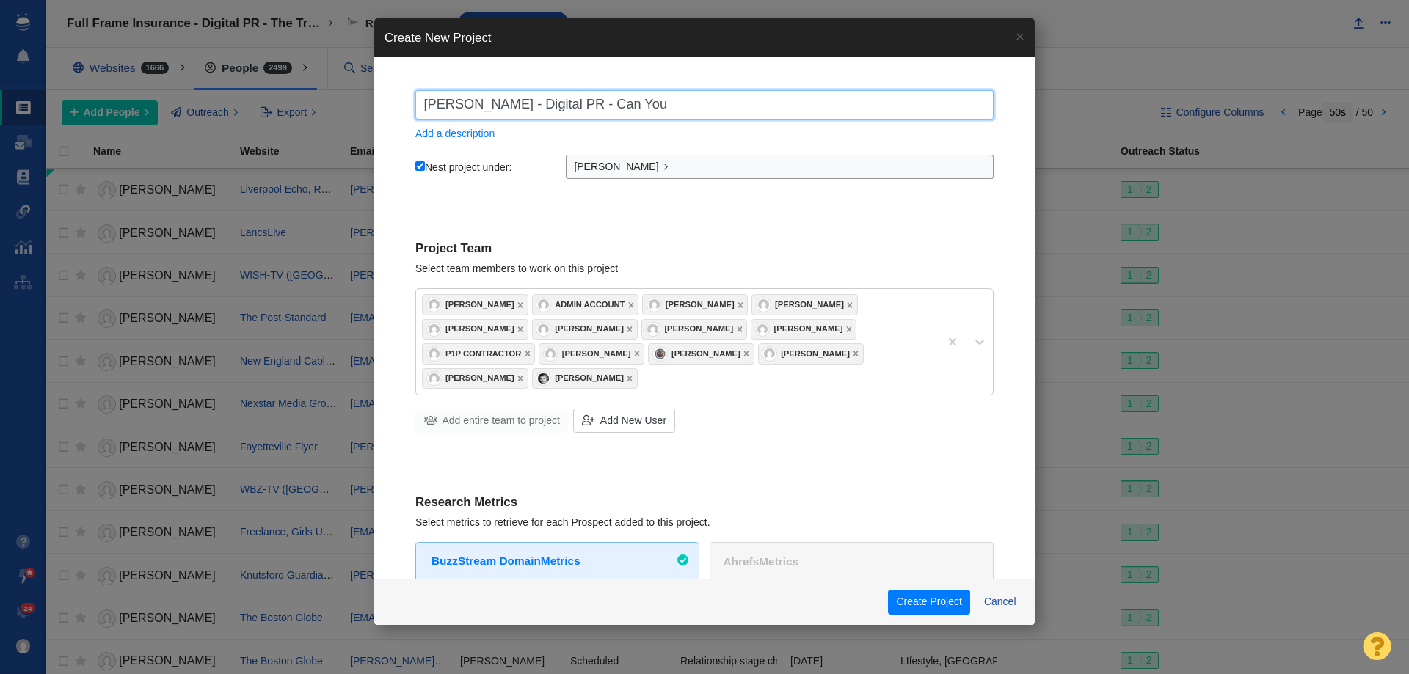
type input "John Stevenson - Digital PR - Can You"
checkbox input "true"
type input "John Stevenson - Digital PR - Can You"
checkbox input "true"
select select "DOMAIN"
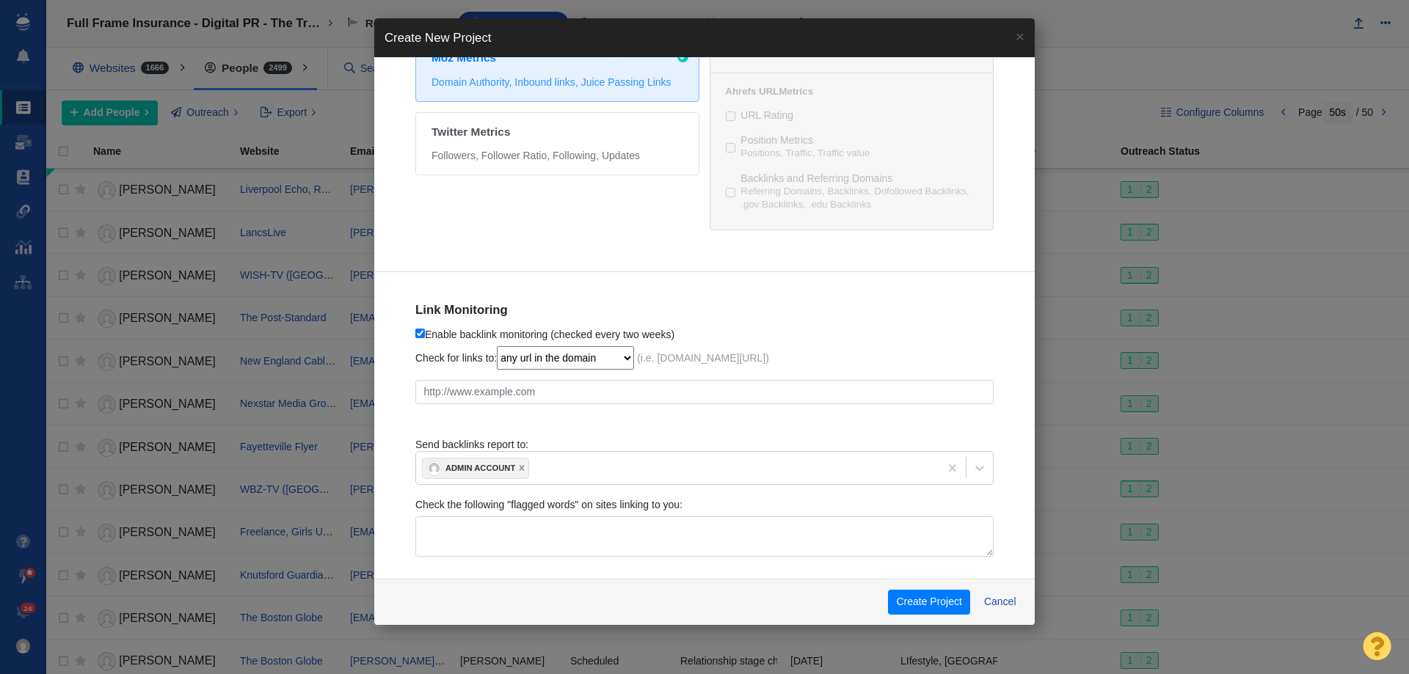
scroll to position [680, 0]
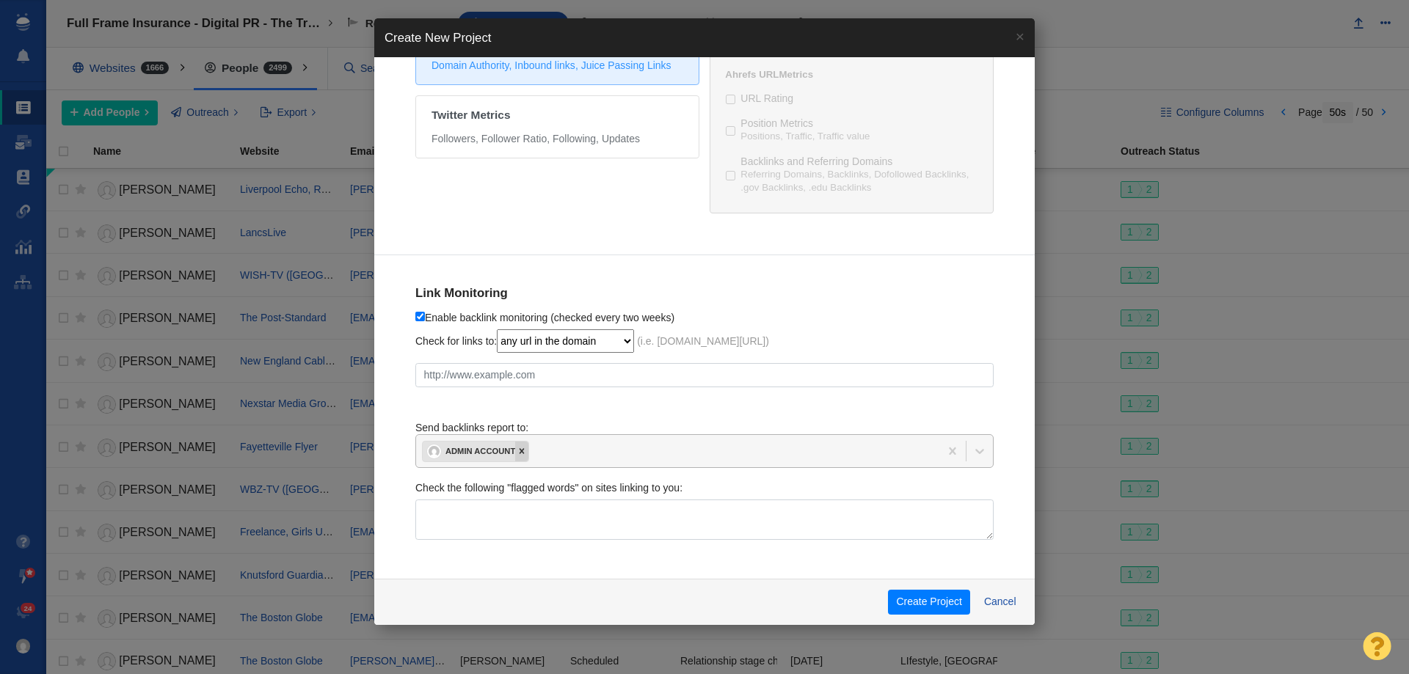
click at [528, 452] on div at bounding box center [521, 451] width 13 height 19
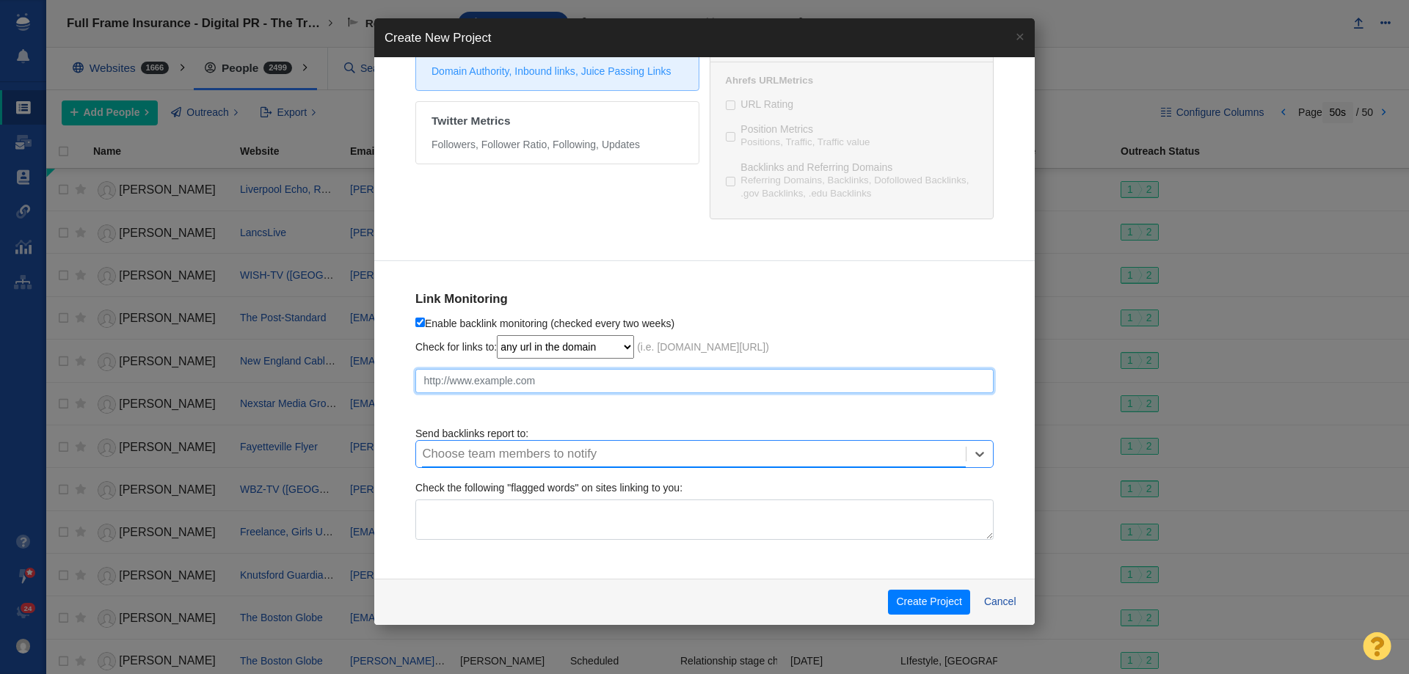
click at [550, 382] on input "text" at bounding box center [704, 381] width 578 height 25
paste input "https://johnstevenson.com/can-you-afford-to-die-in-your-state/"
checkbox input "true"
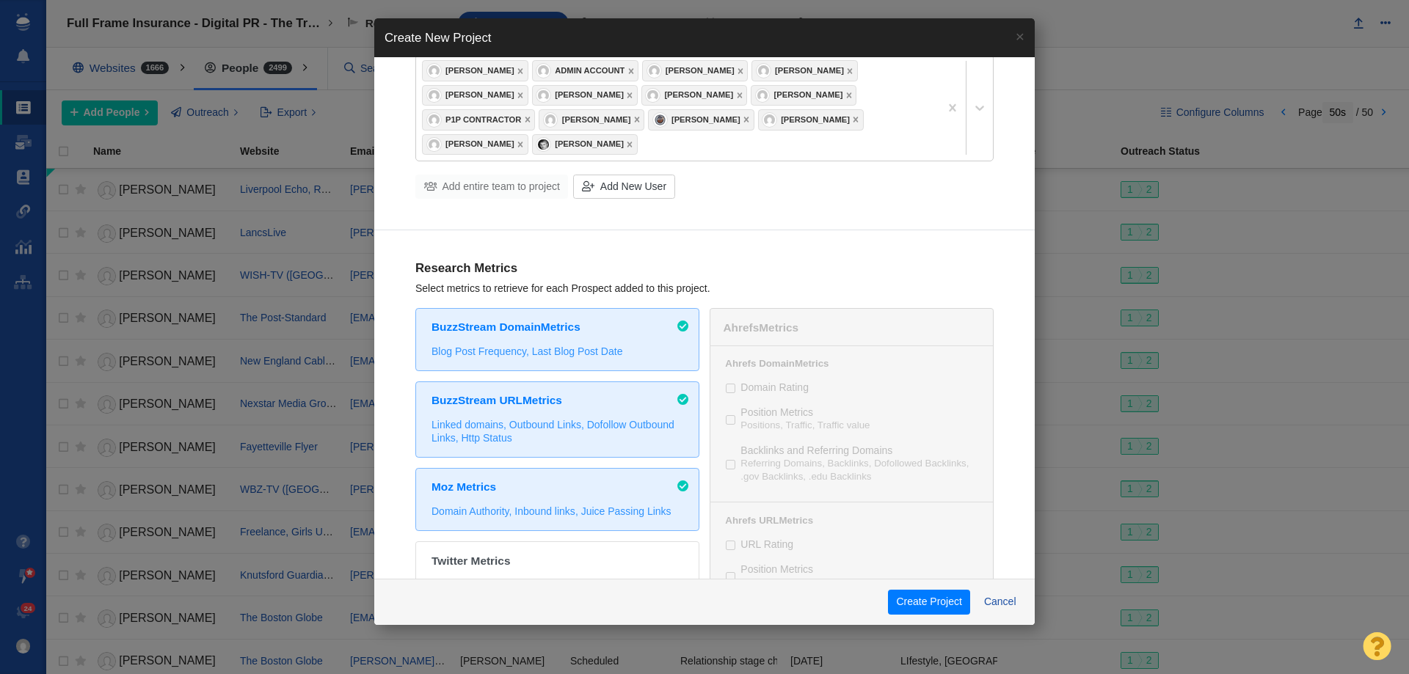
scroll to position [0, 0]
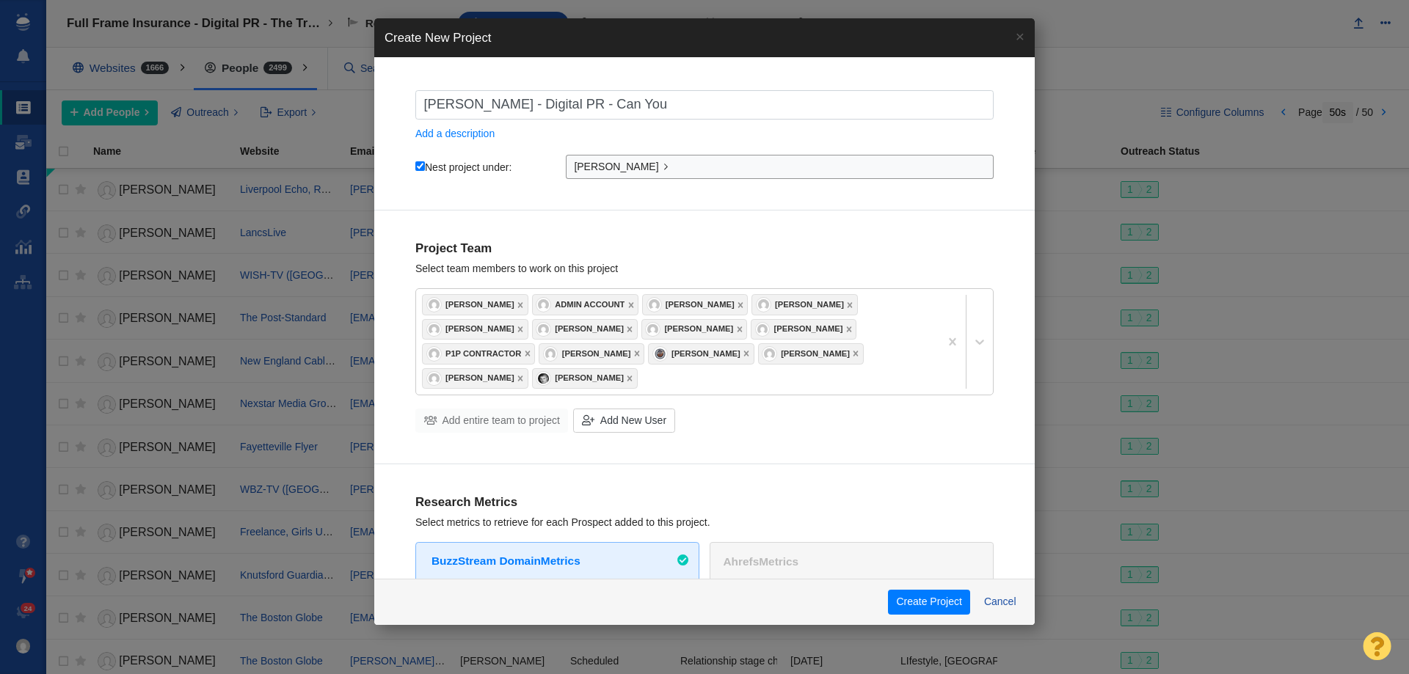
type input "https://johnstevenson.com/can-you-afford-to-die-in-your-state/"
click at [673, 105] on input "John Stevenson - Digital PR - Can You" at bounding box center [704, 104] width 578 height 29
click at [733, 109] on input "John Stevenson - Digital PR - Can You" at bounding box center [704, 104] width 578 height 29
click at [731, 109] on input "John Stevenson - Digital PR - Can You" at bounding box center [704, 104] width 578 height 29
drag, startPoint x: 607, startPoint y: 103, endPoint x: 876, endPoint y: 104, distance: 269.3
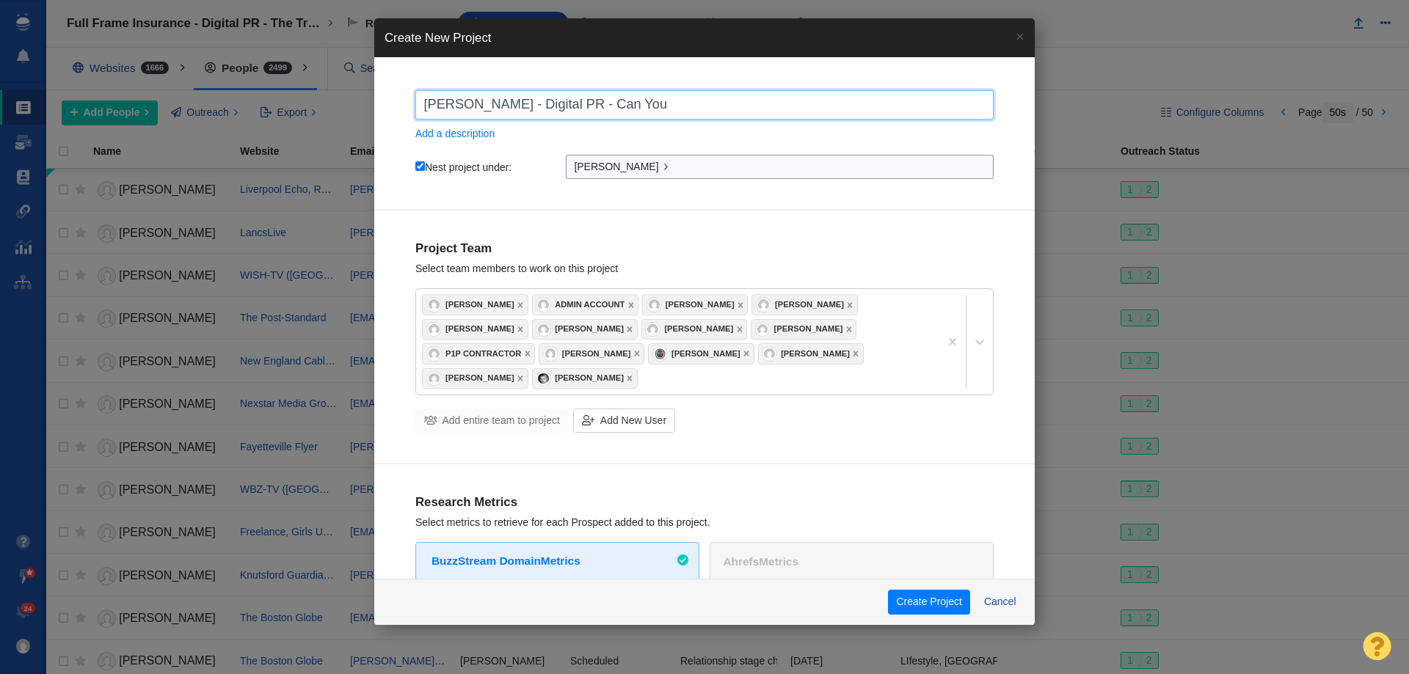
click at [876, 104] on input "John Stevenson - Digital PR - Can You" at bounding box center [704, 104] width 578 height 29
paste input "Afford to Die in Your State?"
type input "[PERSON_NAME] - Digital PR - Can You Afford to Die in Your State?"
checkbox input "true"
type input "[PERSON_NAME] - Digital PR - Can You Afford to Die in Your State?"
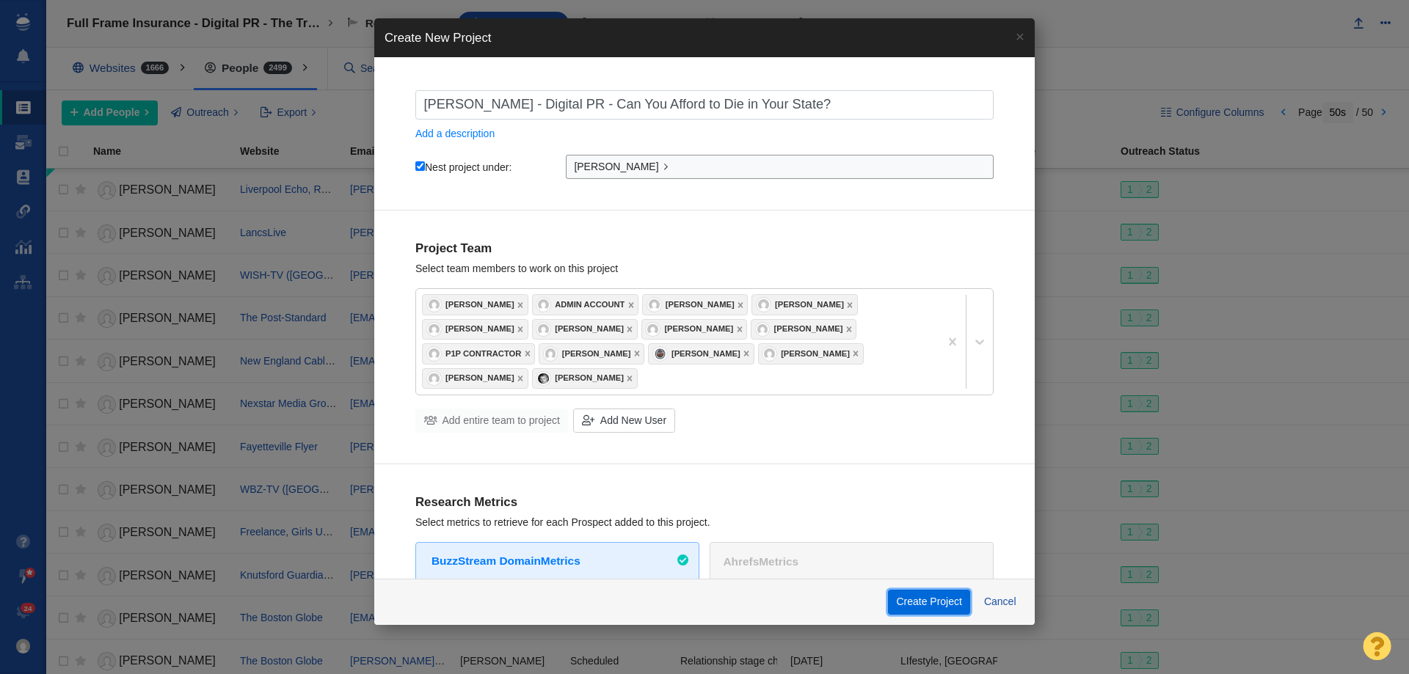
click at [933, 596] on button "Create Project" at bounding box center [929, 602] width 82 height 25
checkbox input "true"
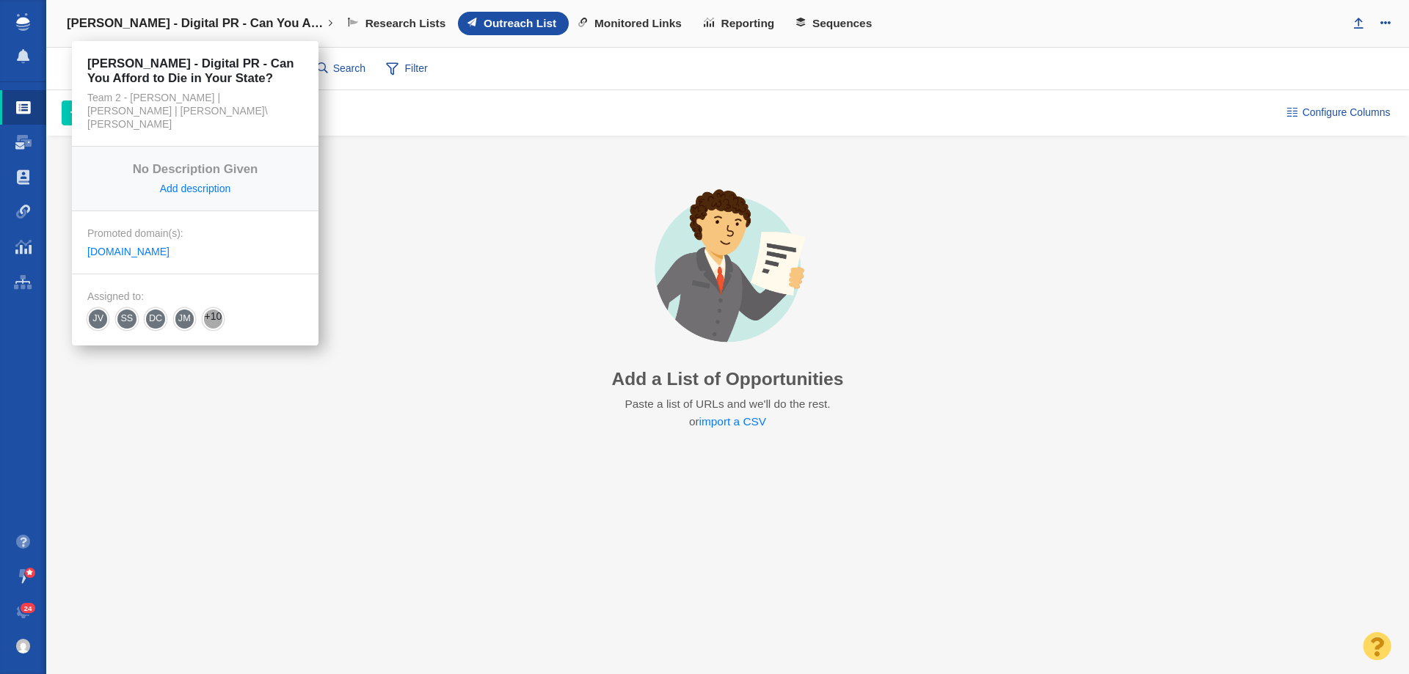
click at [161, 22] on h4 "[PERSON_NAME] - Digital PR - Can You Afford to Die in Your State?" at bounding box center [195, 23] width 257 height 15
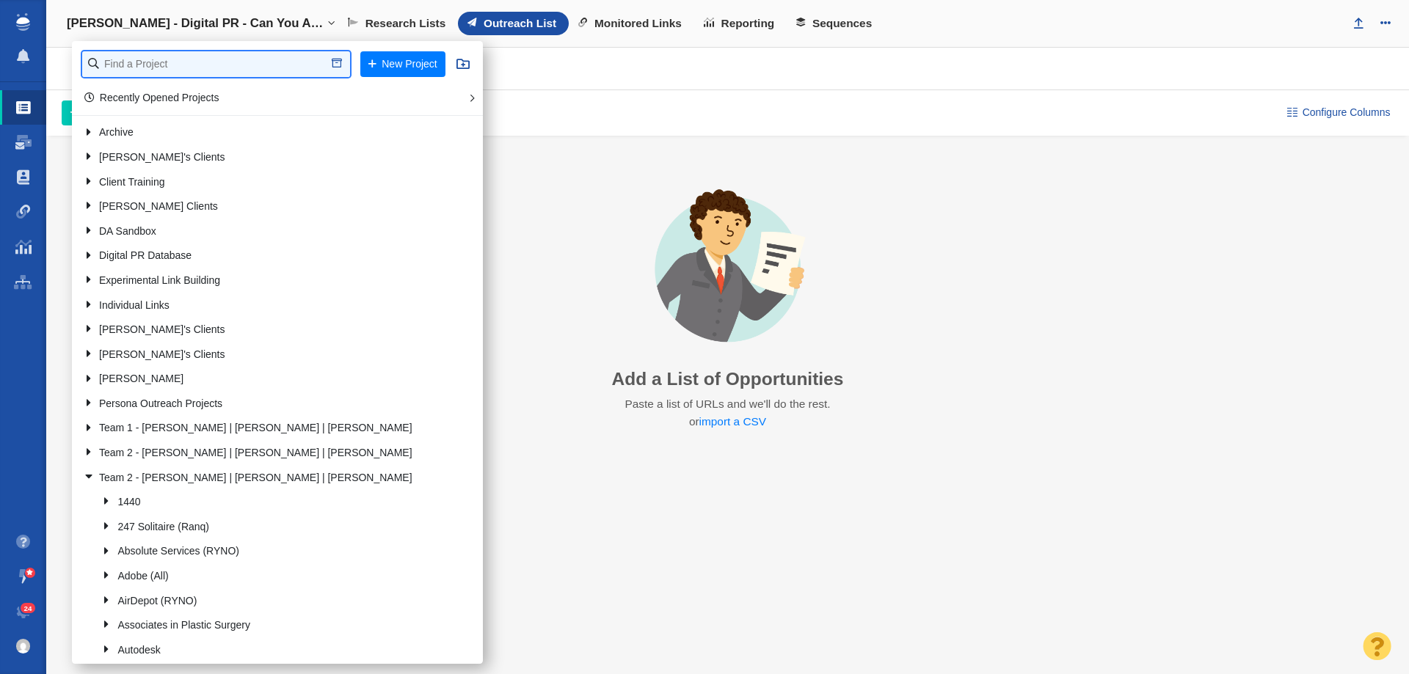
click at [156, 65] on input "text" at bounding box center [216, 64] width 268 height 26
type input "b"
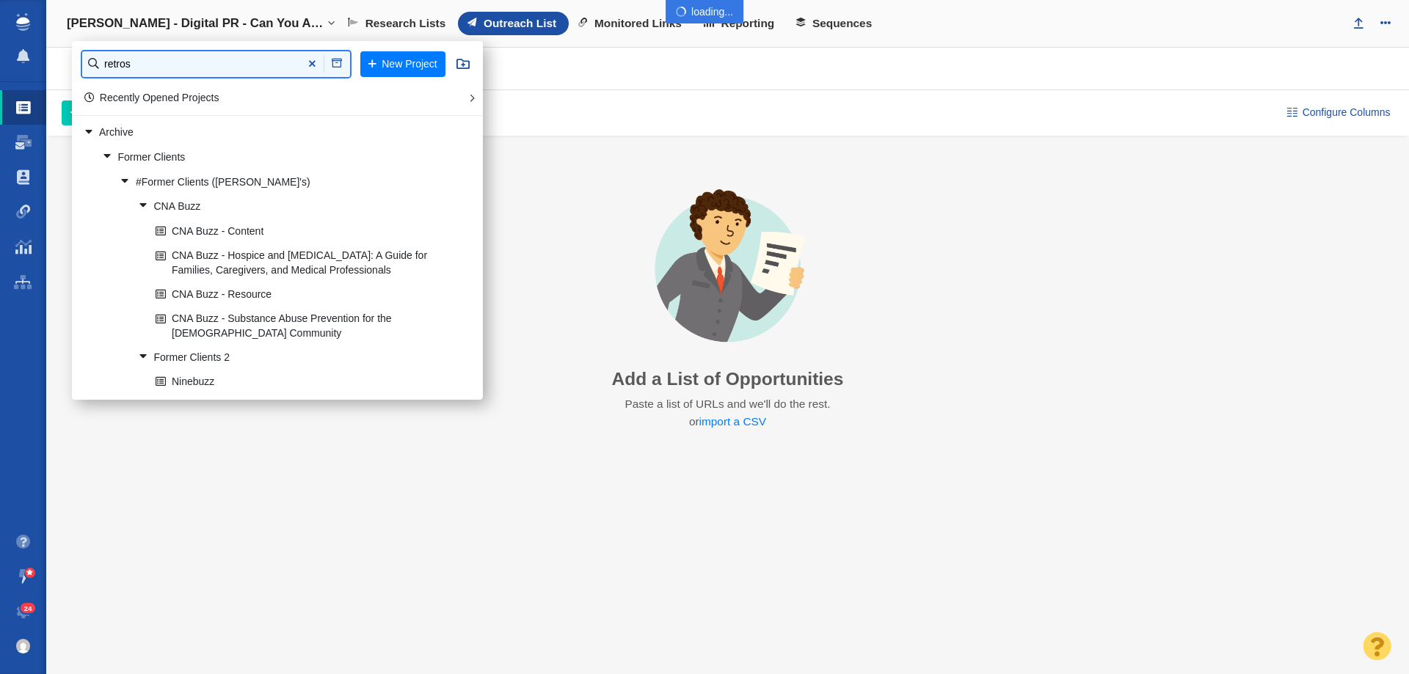
type input "retros"
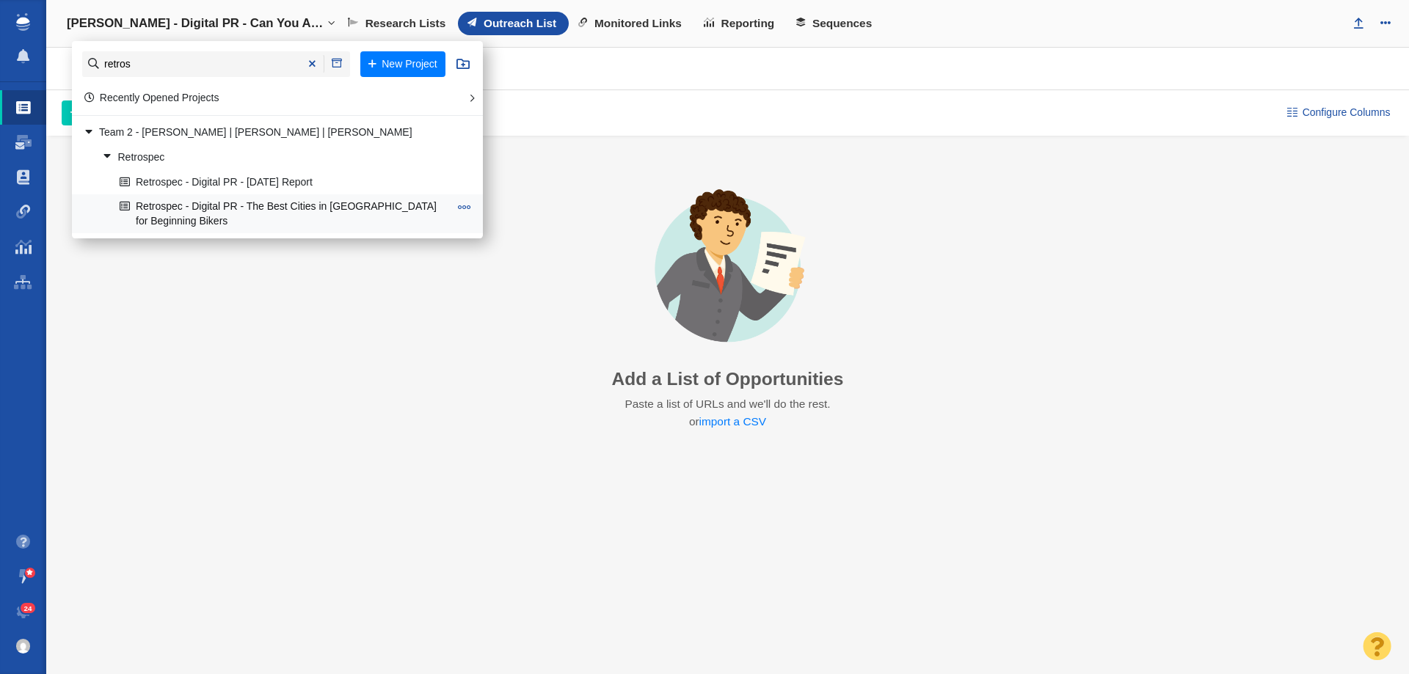
click at [255, 202] on link "Retrospec - Digital PR - The Best Cities in [GEOGRAPHIC_DATA] for Beginning Bik…" at bounding box center [284, 213] width 337 height 37
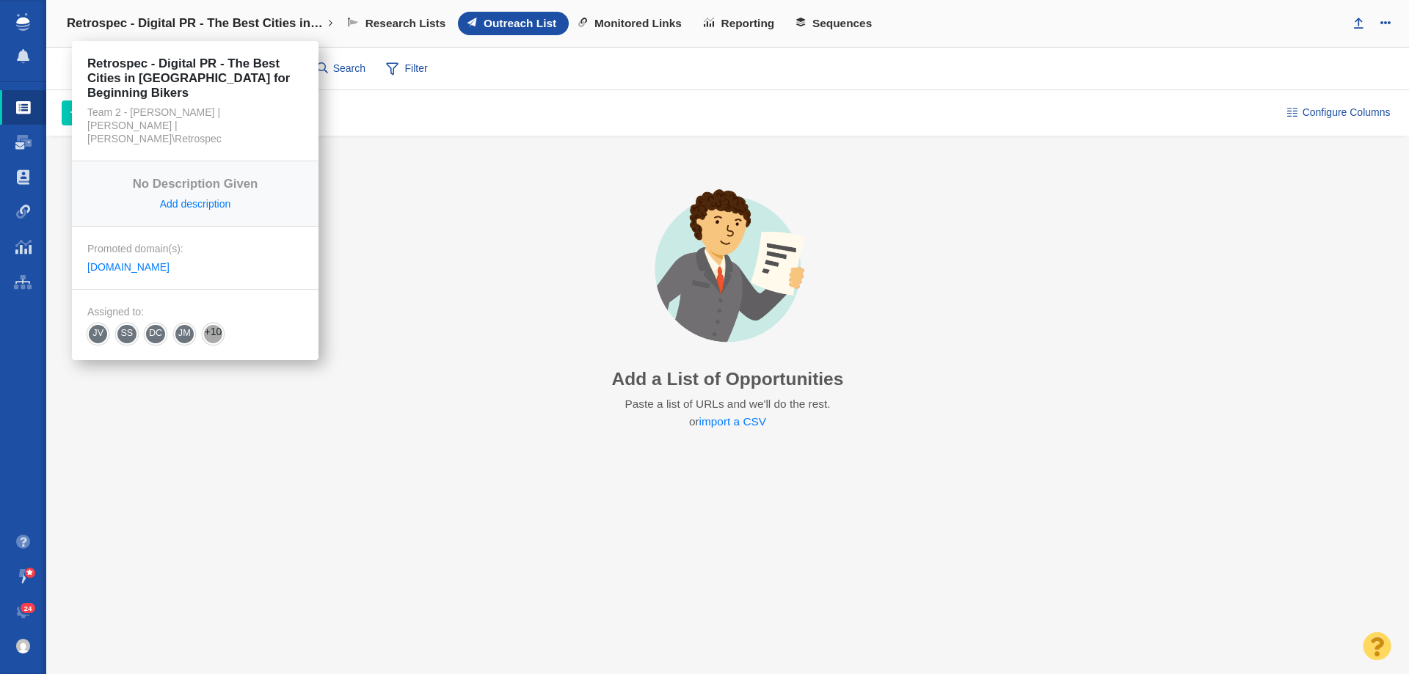
click at [197, 21] on h4 "Retrospec - Digital PR - The Best Cities in [GEOGRAPHIC_DATA] for Beginning Bik…" at bounding box center [195, 23] width 257 height 15
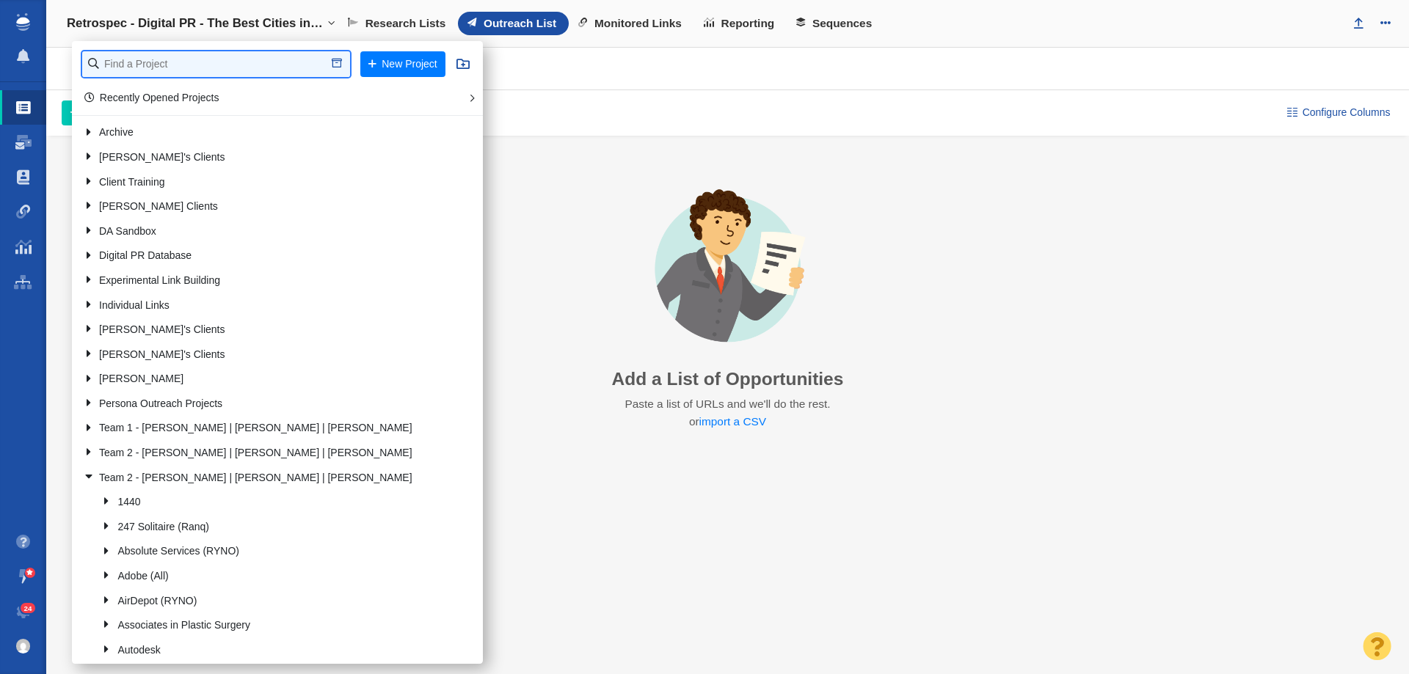
click at [157, 63] on input "text" at bounding box center [216, 64] width 268 height 26
type input "ready set"
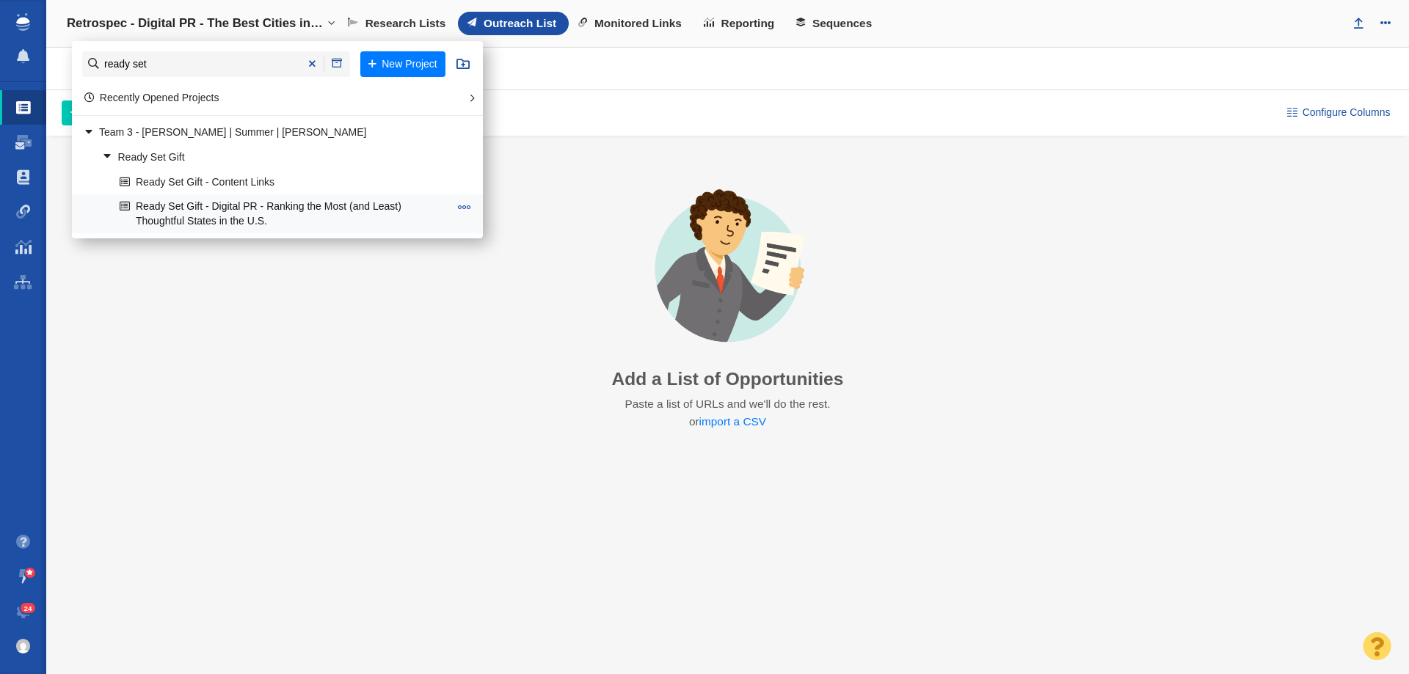
click at [228, 206] on link "Ready Set Gift - Digital PR - Ranking the Most (and Least) Thoughtful States in…" at bounding box center [284, 213] width 337 height 37
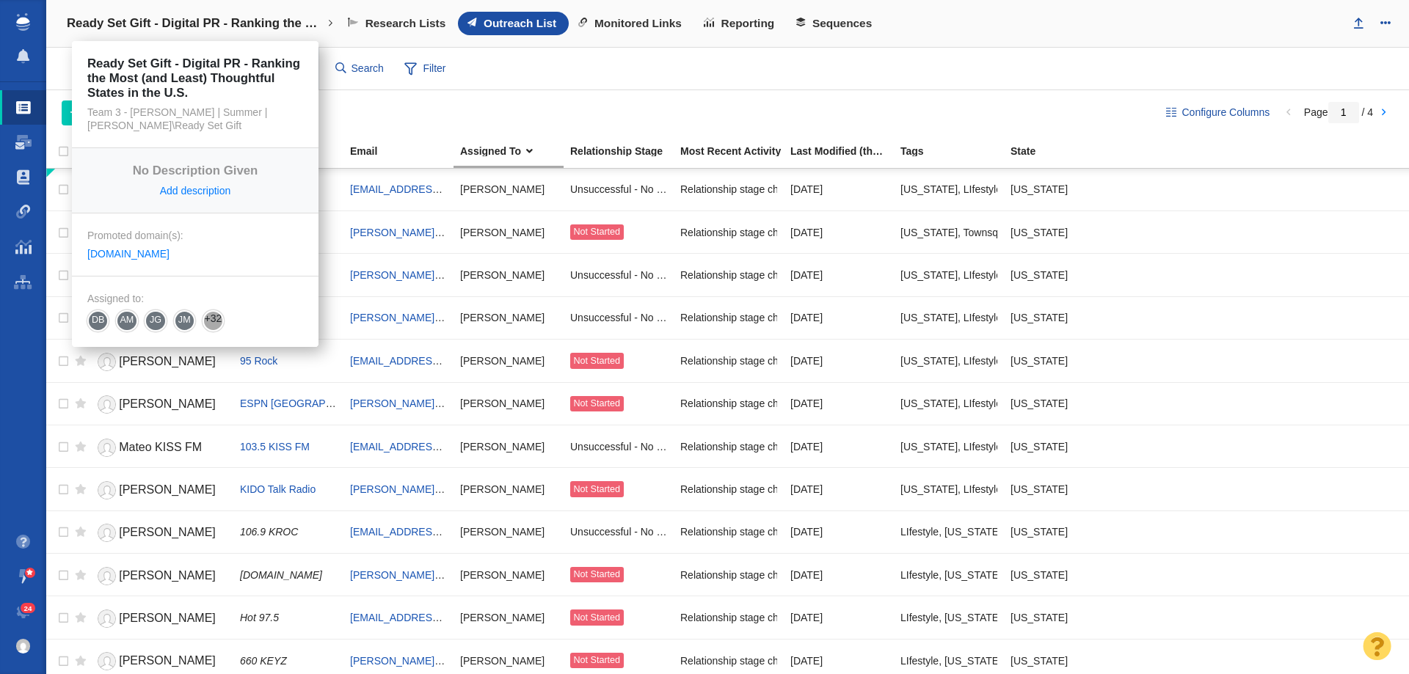
click at [252, 9] on link "Ready Set Gift - Digital PR - Ranking the Most (and Least) Thoughtful States in…" at bounding box center [200, 23] width 287 height 35
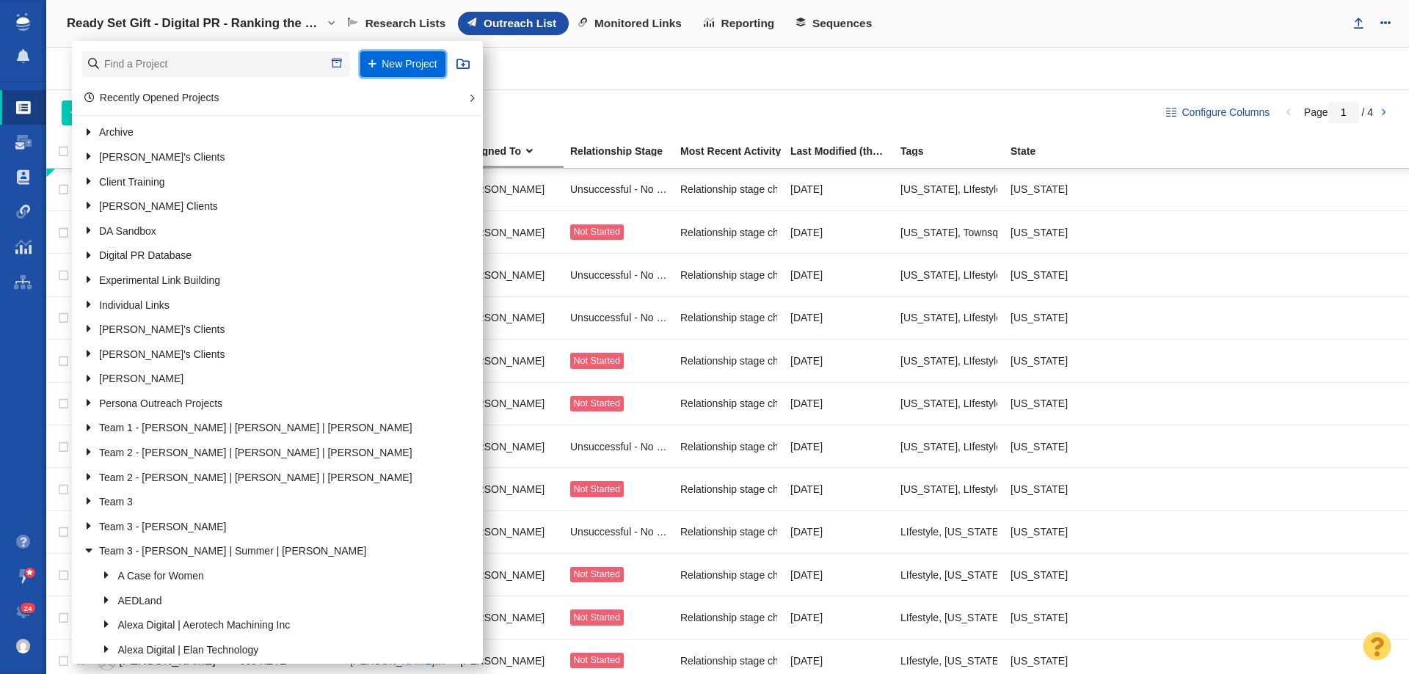
click at [426, 65] on button "New Project" at bounding box center [402, 64] width 85 height 26
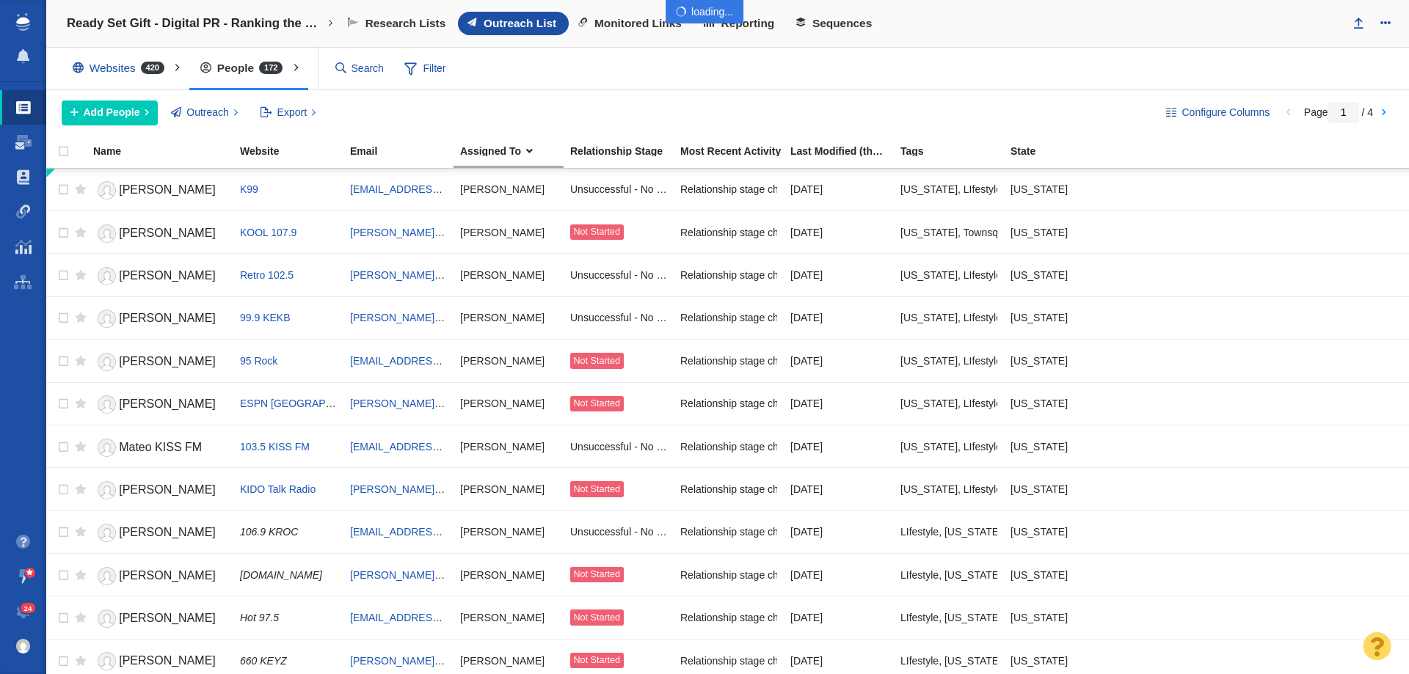
select select "DOMAIN"
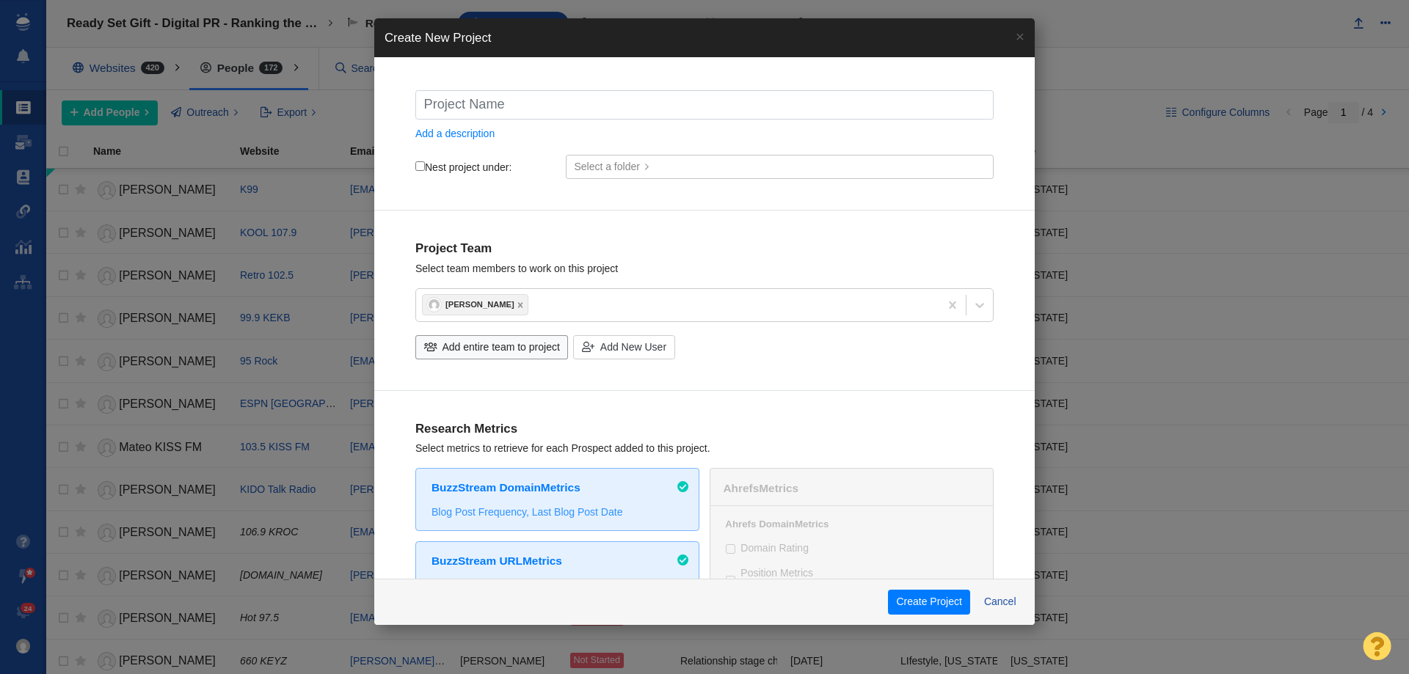
type input "R"
checkbox input "true"
type input "Re"
checkbox input "true"
type input "Rea"
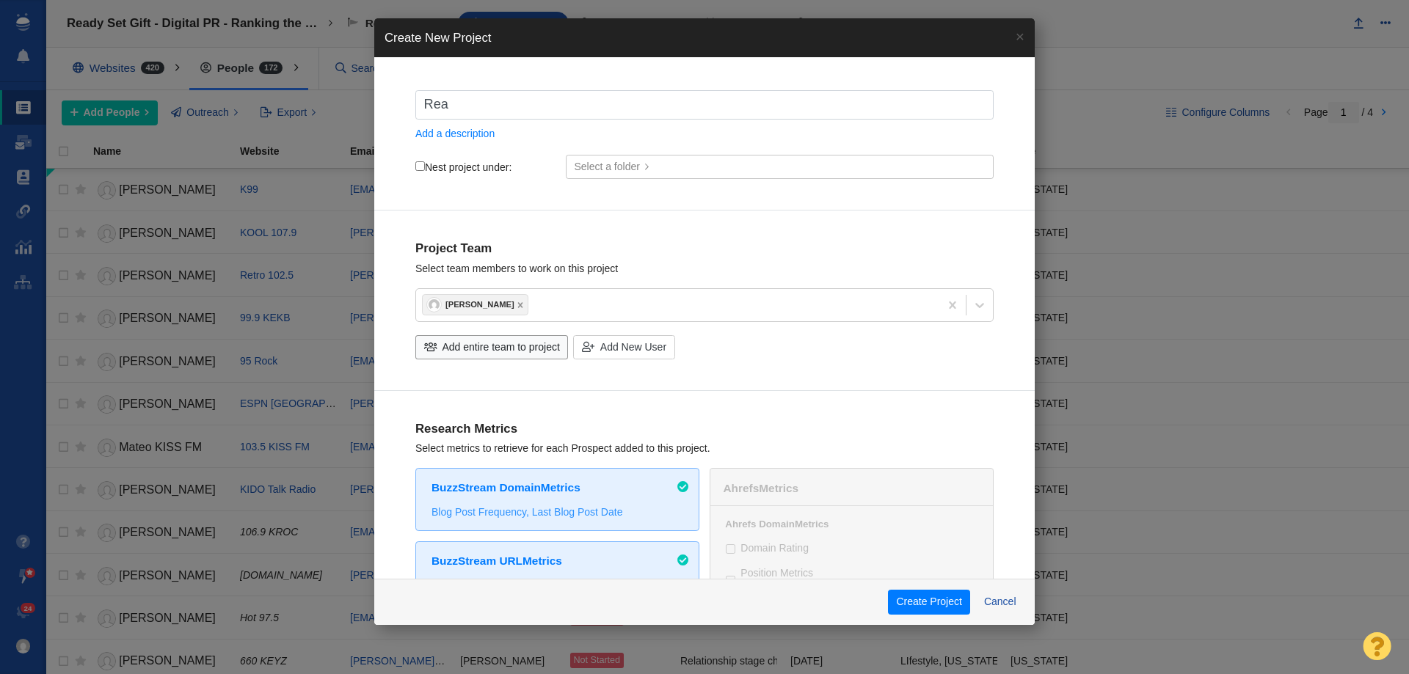
checkbox input "true"
type input "Ready"
checkbox input "true"
type input "Ready"
checkbox input "true"
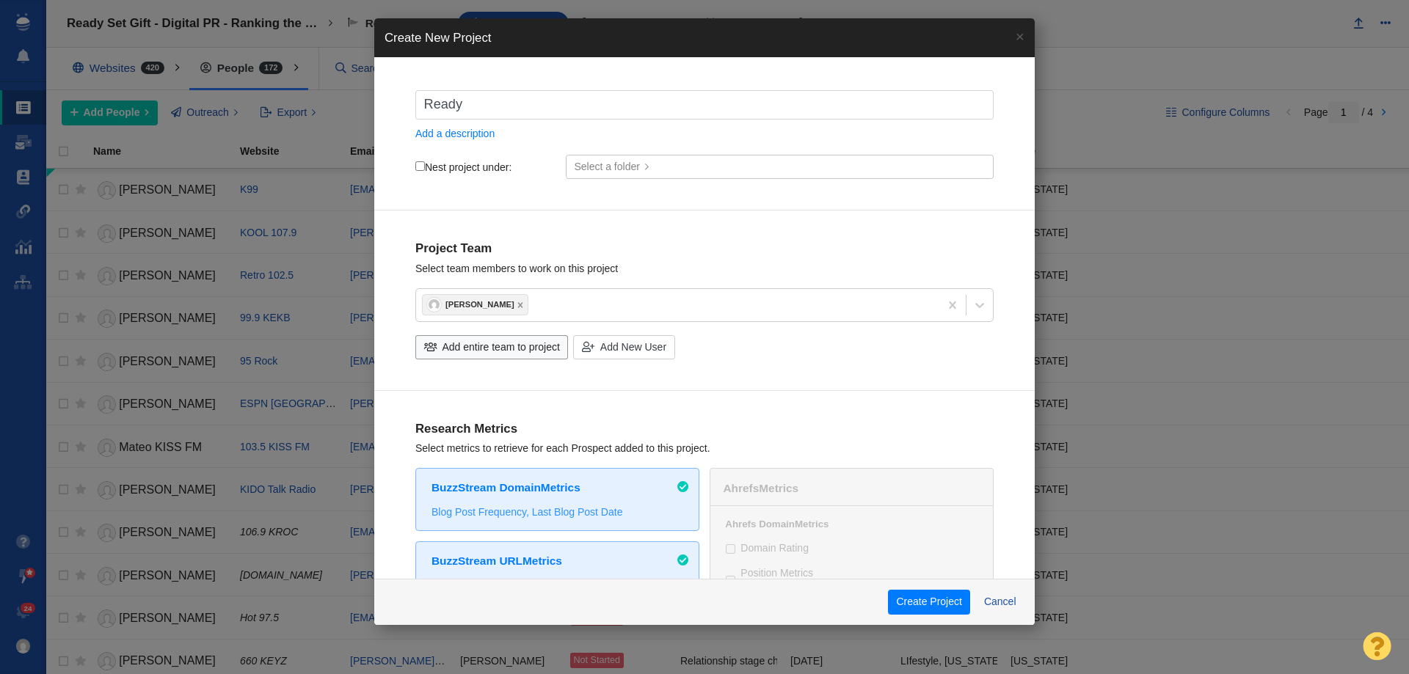
type input "Ready S"
checkbox input "true"
type input "Ready Se"
checkbox input "true"
type input "Ready Set"
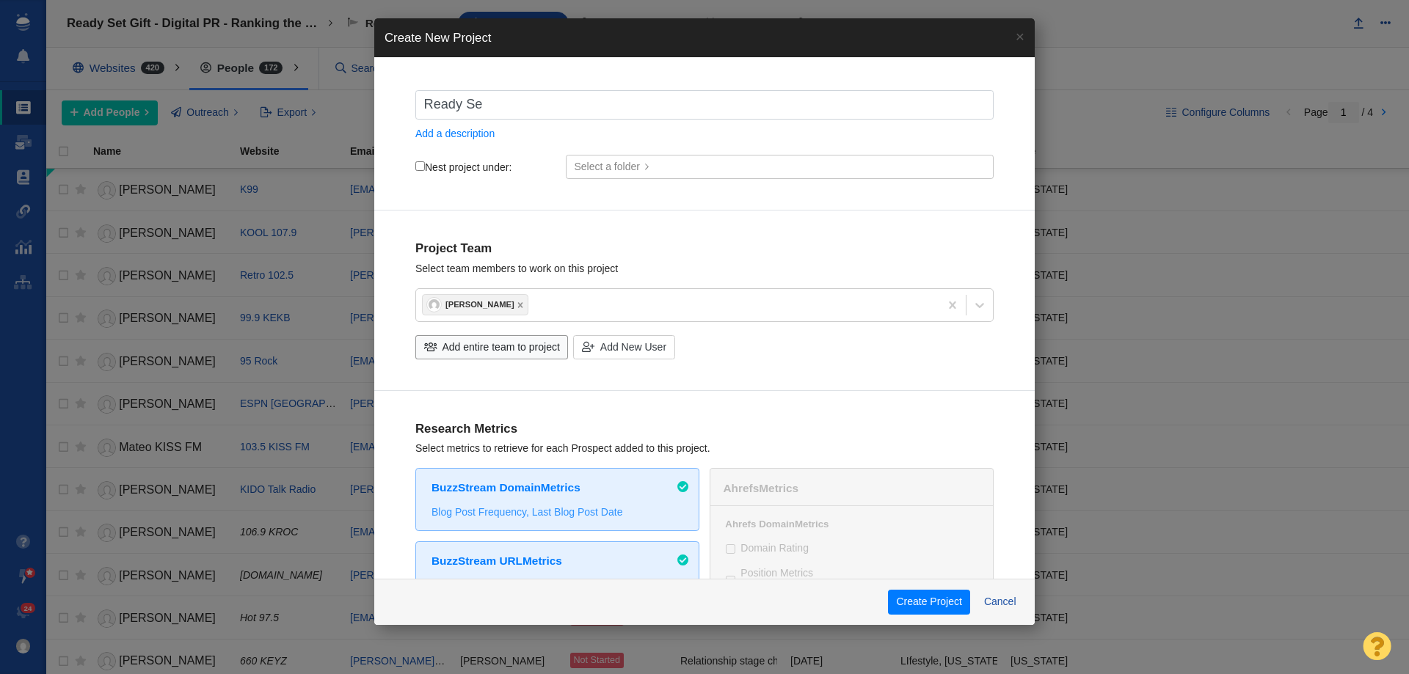
checkbox input "true"
type input "Ready Set"
checkbox input "true"
type input "Ready Set G"
checkbox input "true"
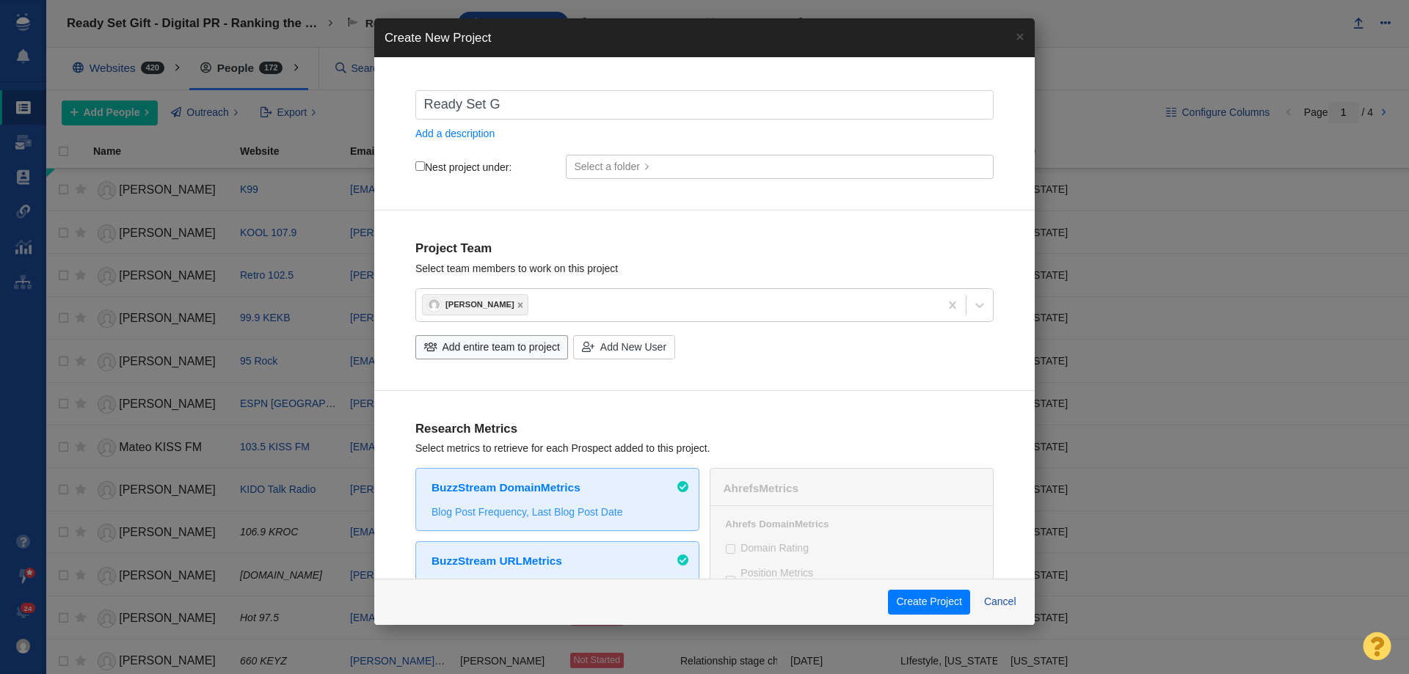
type input "Ready Set Gi"
checkbox input "true"
type input "Ready Set Gif"
checkbox input "true"
type input "Ready Set Gift"
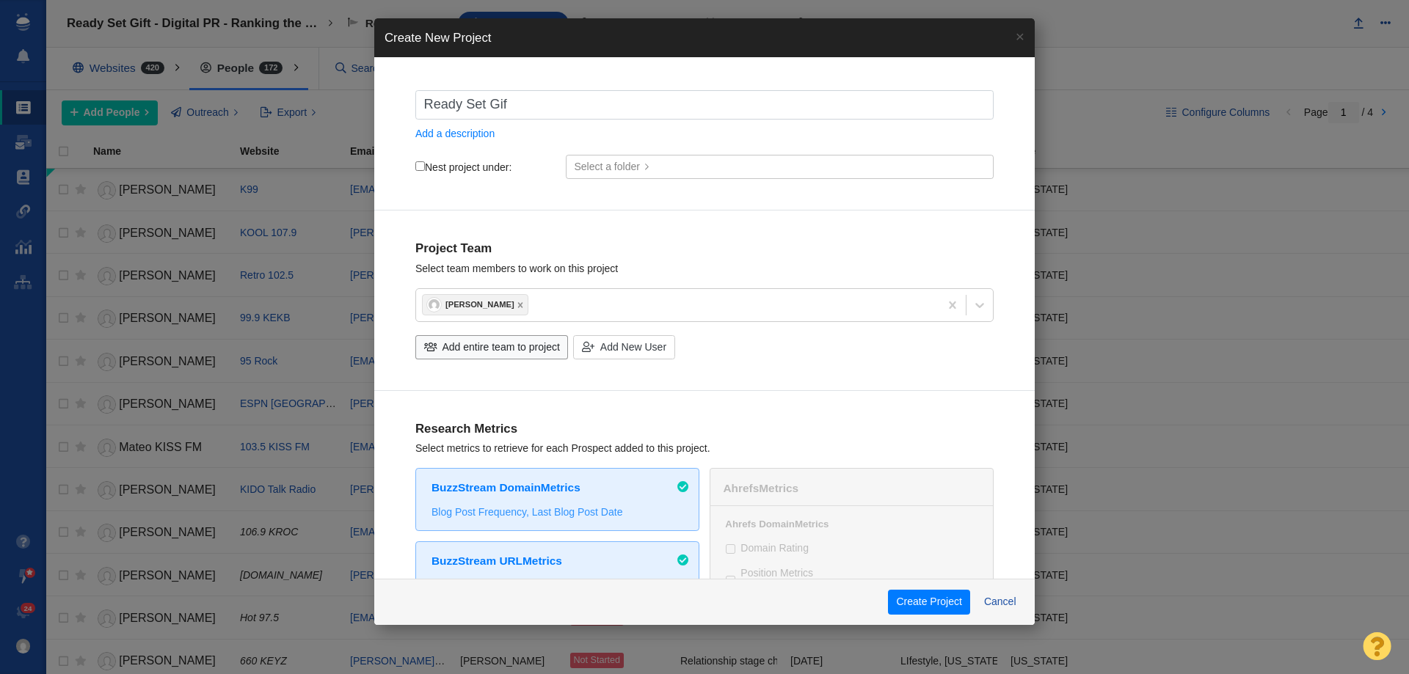
checkbox input "true"
type input "Ready Set Gift"
checkbox input "true"
type input "Ready Set Gift -"
checkbox input "true"
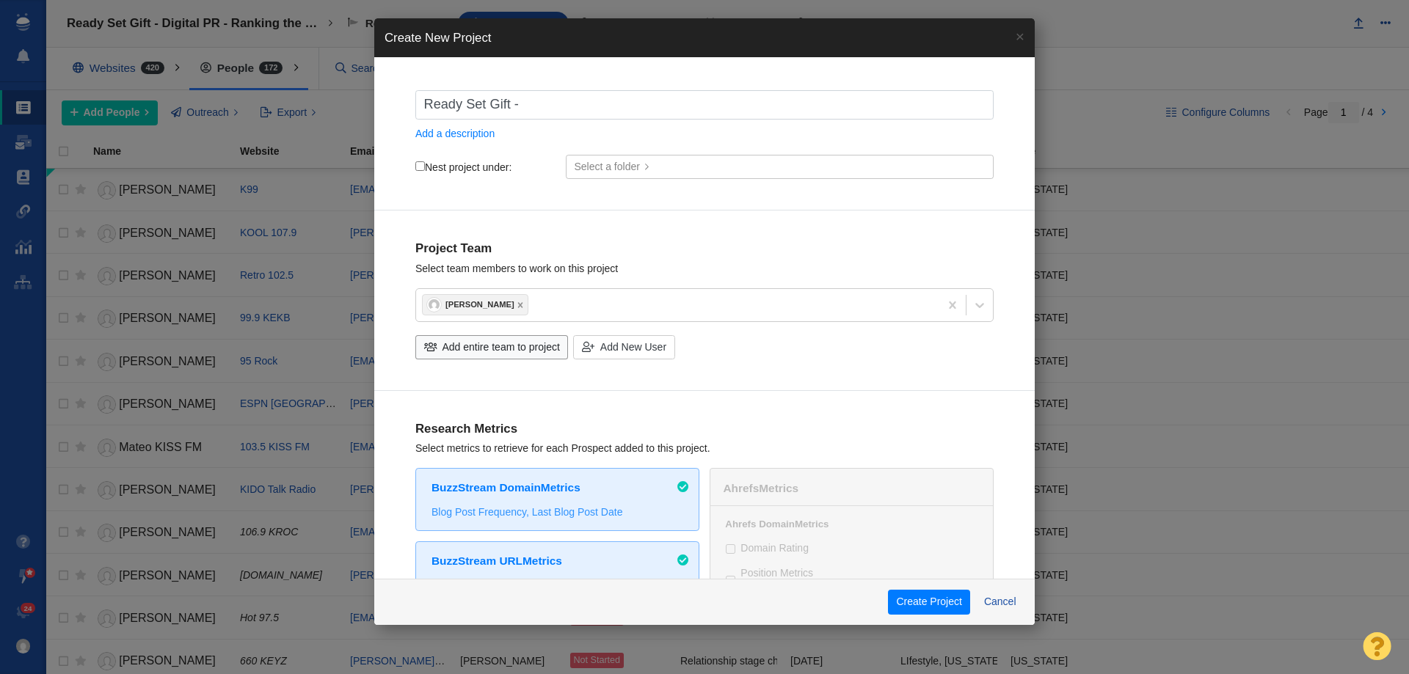
type input "Ready Set Gift -"
checkbox input "true"
type input "Ready Set Gift - D"
checkbox input "true"
type input "Ready Set Gift - Di"
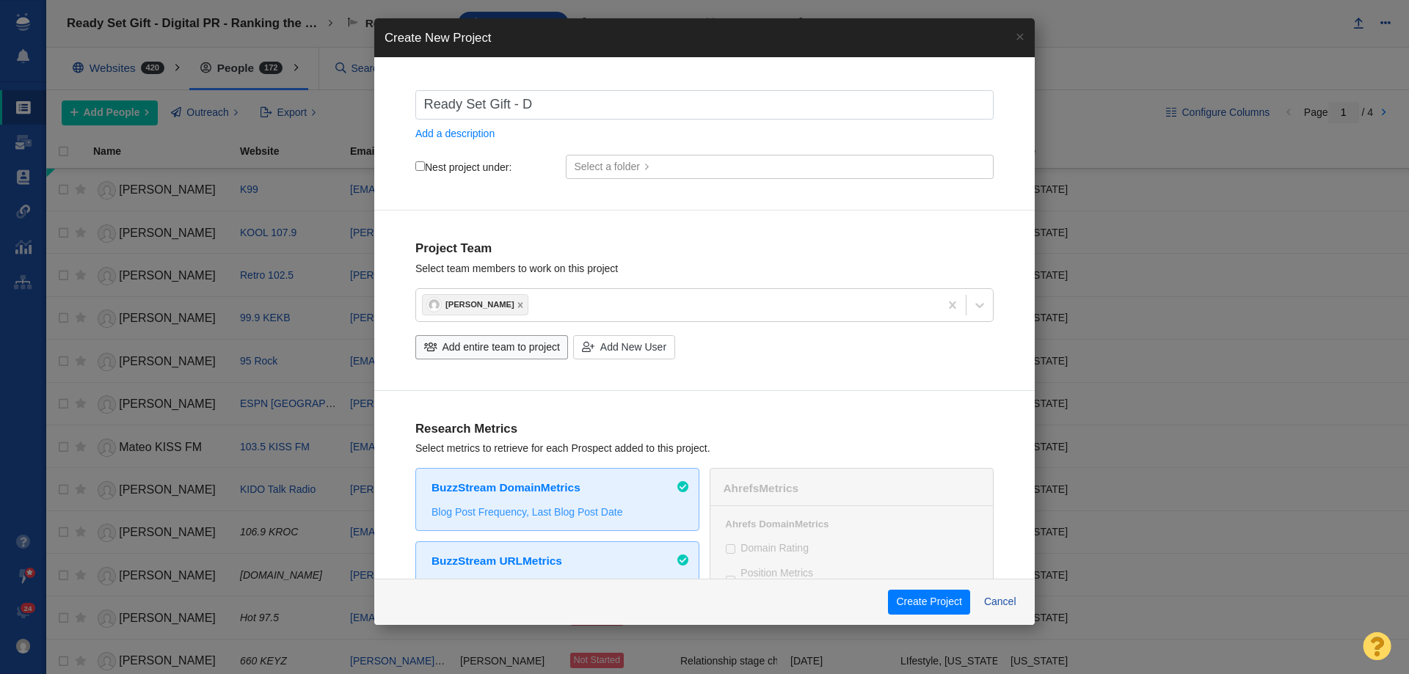
checkbox input "true"
type input "Ready Set Gift - Dig"
checkbox input "true"
type input "Ready Set Gift - Digi"
checkbox input "true"
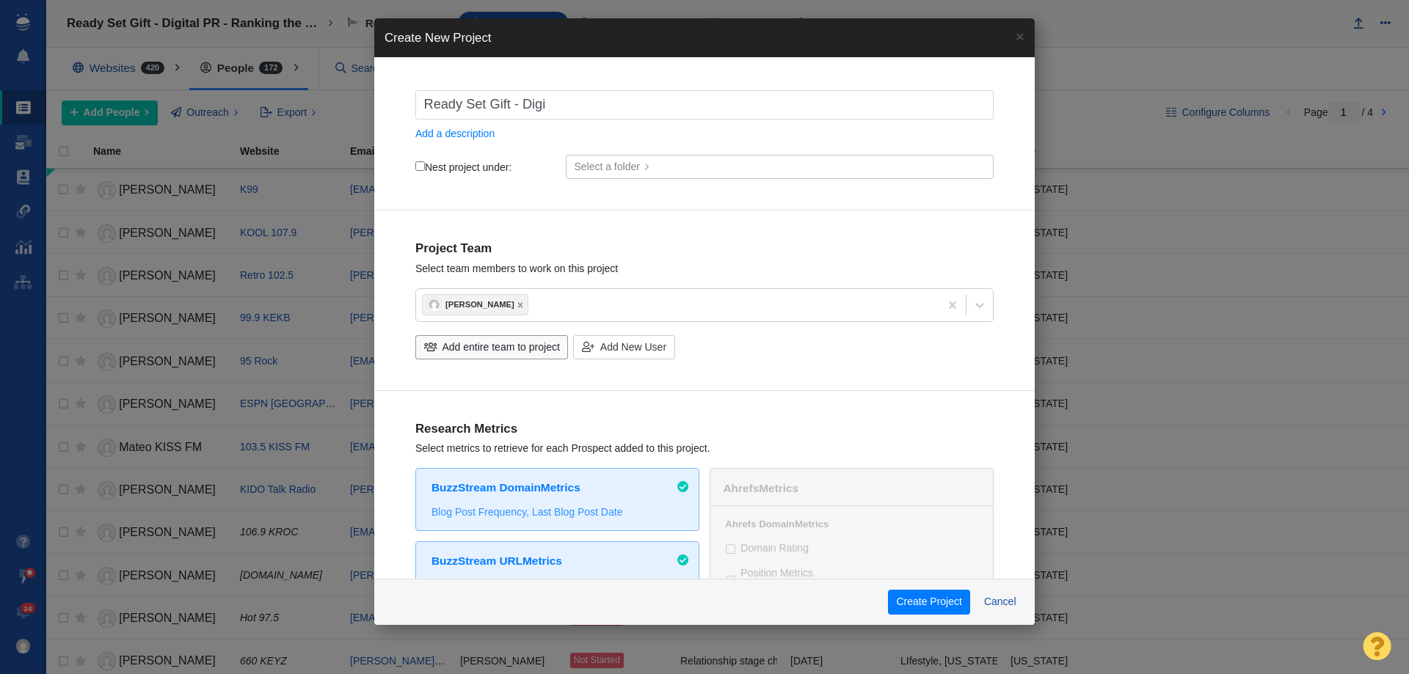
type input "Ready Set Gift - Digit"
checkbox input "true"
type input "Ready Set Gift - Digita"
checkbox input "true"
type input "Ready Set Gift - Digital"
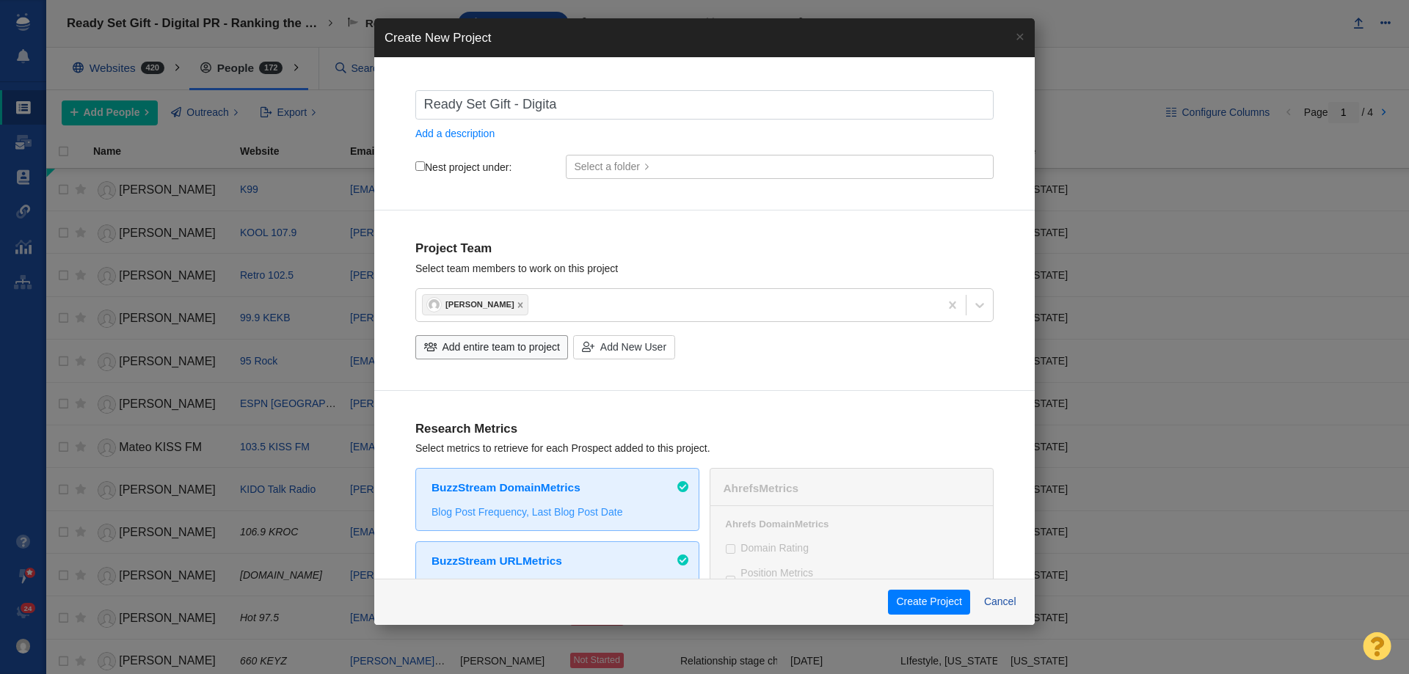
checkbox input "true"
type input "Ready Set Gift - Digital"
checkbox input "true"
type input "Ready Set Gift - Digital P"
checkbox input "true"
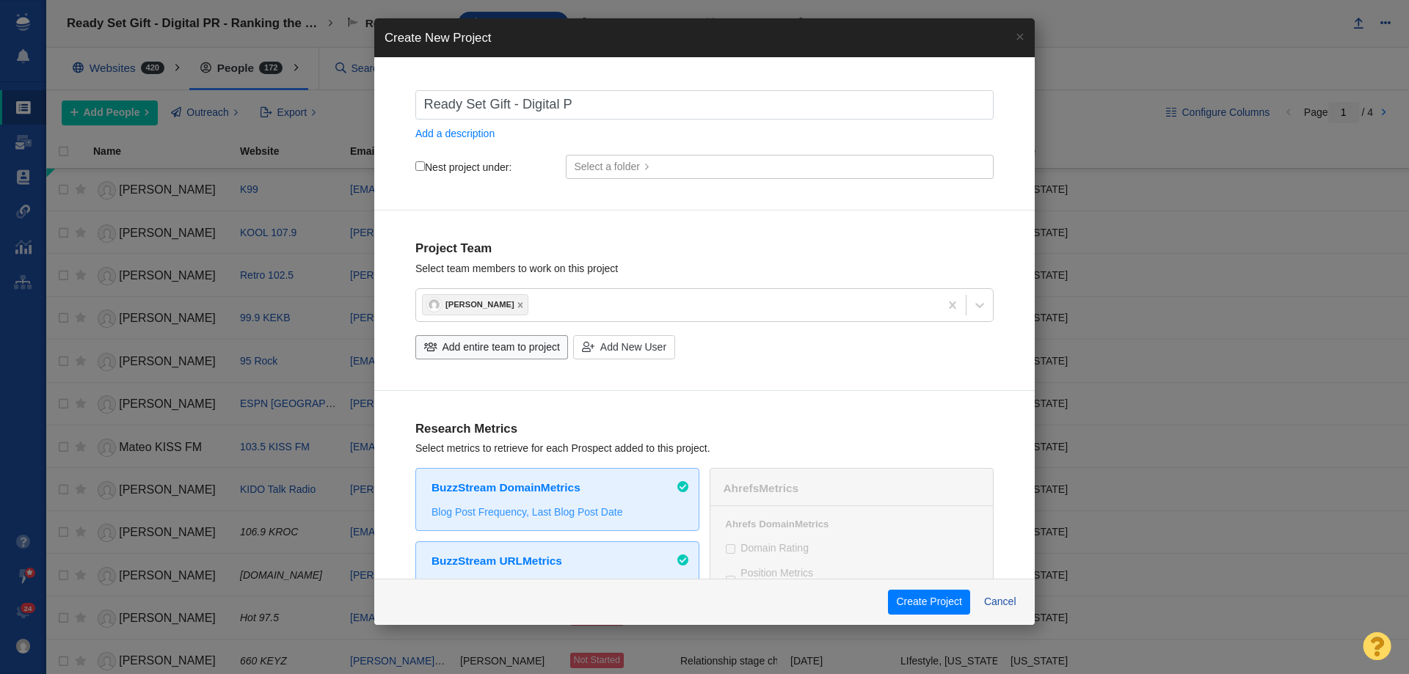
type input "Ready Set Gift - Digital PR"
checkbox input "true"
type input "Ready Set Gift - Digital PR"
checkbox input "true"
type input "Ready Set Gift - Digital PR -"
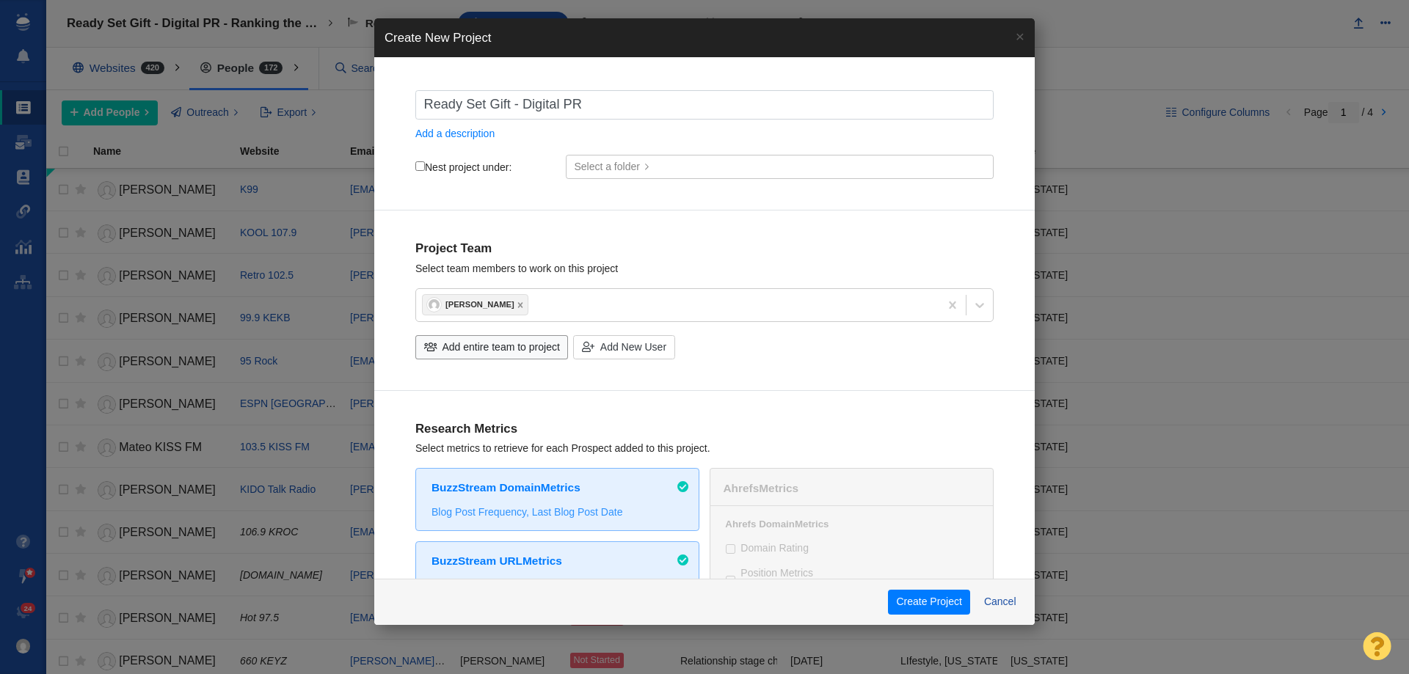
checkbox input "true"
type input "Ready Set Gift - Digital PR -"
checkbox input "true"
click at [635, 101] on input "Ready Set Gift - Digital PR -" at bounding box center [704, 104] width 578 height 29
paste input "Corporate Gifting Is Now a Retention Strategy, Not Just Tradition"
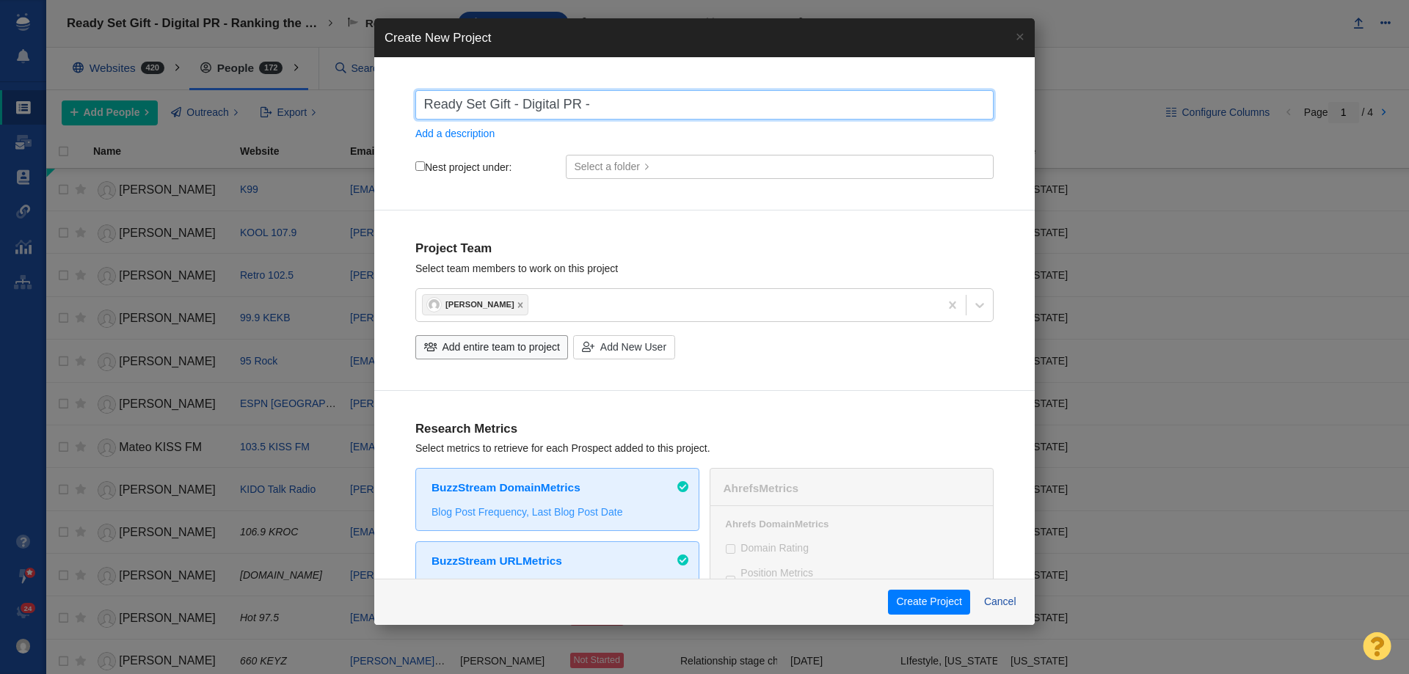
type input "Ready Set Gift - Digital PR - Corporate Gifting Is Now a Retention Strategy, No…"
checkbox input "true"
type input "Ready Set Gift - Digital PR - Corporate Gifting Is Now a Retention Strategy, No…"
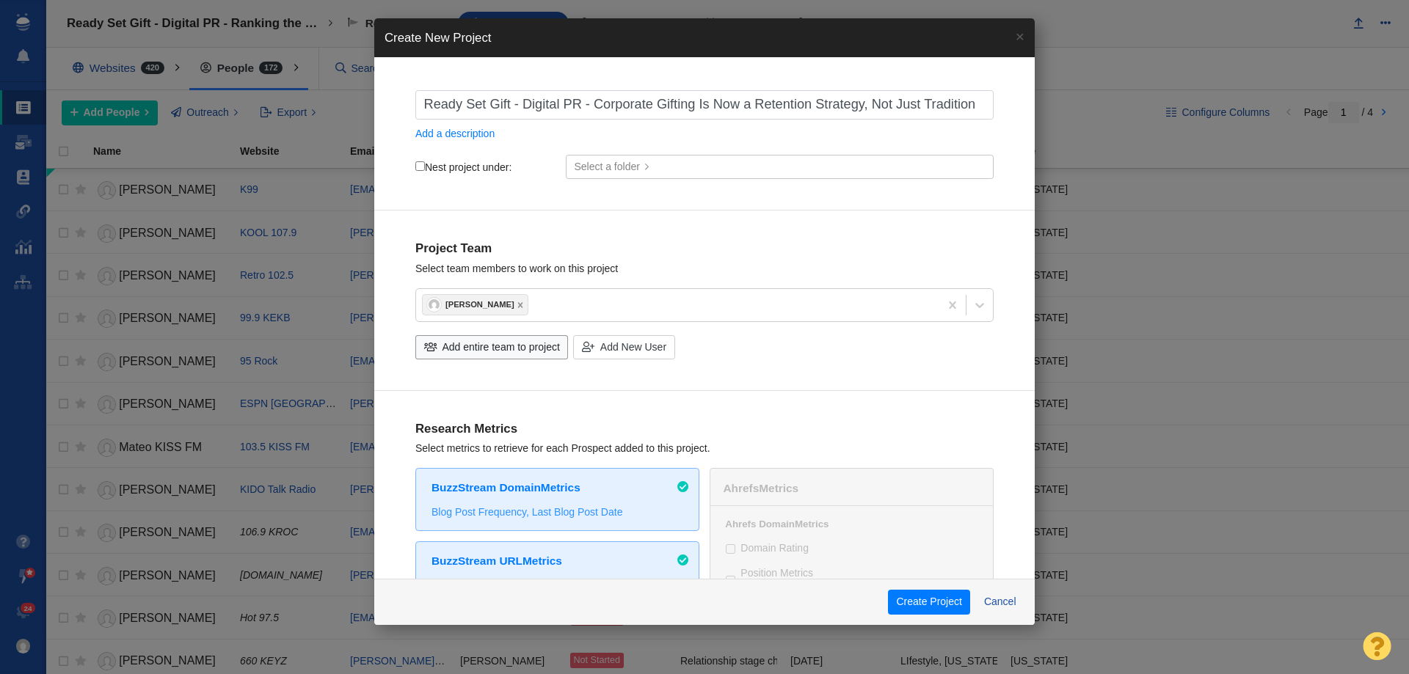
scroll to position [0, 0]
click at [421, 167] on input "Nest project under:" at bounding box center [420, 166] width 10 height 10
checkbox input "true"
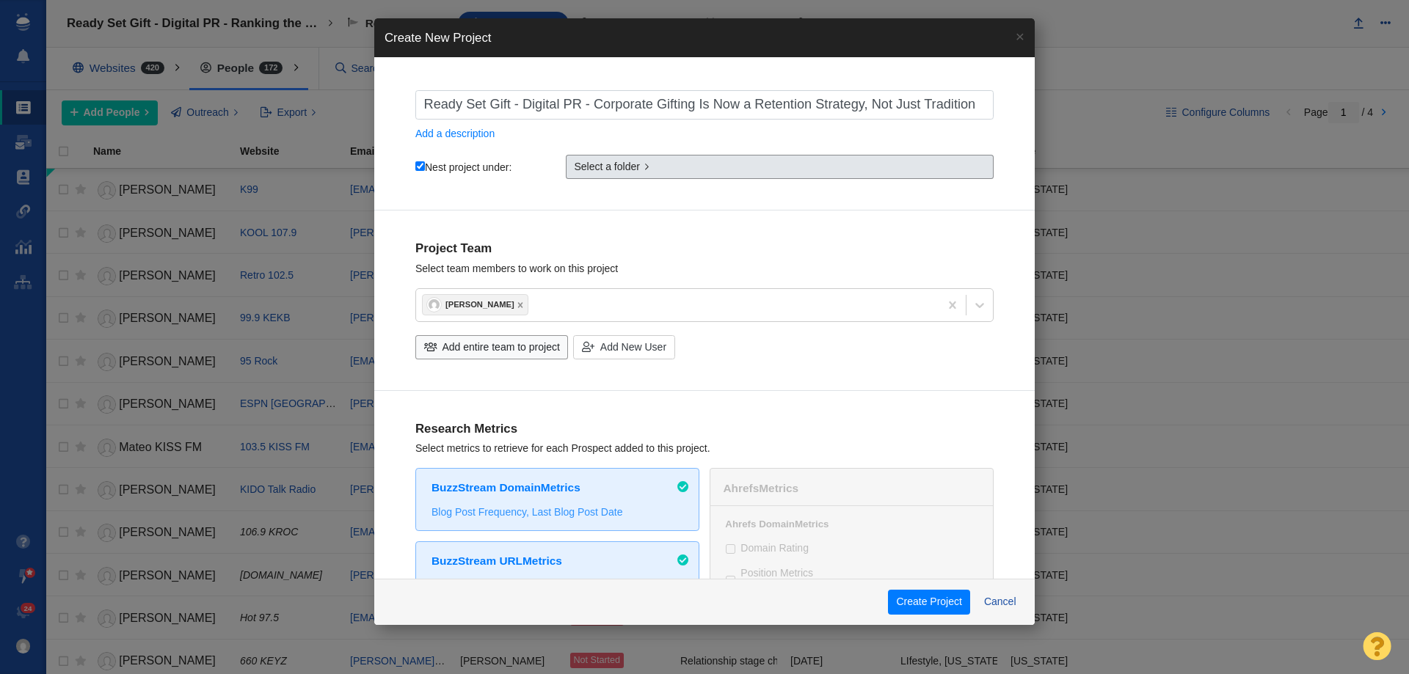
click at [646, 159] on link "Select a folder" at bounding box center [780, 167] width 428 height 25
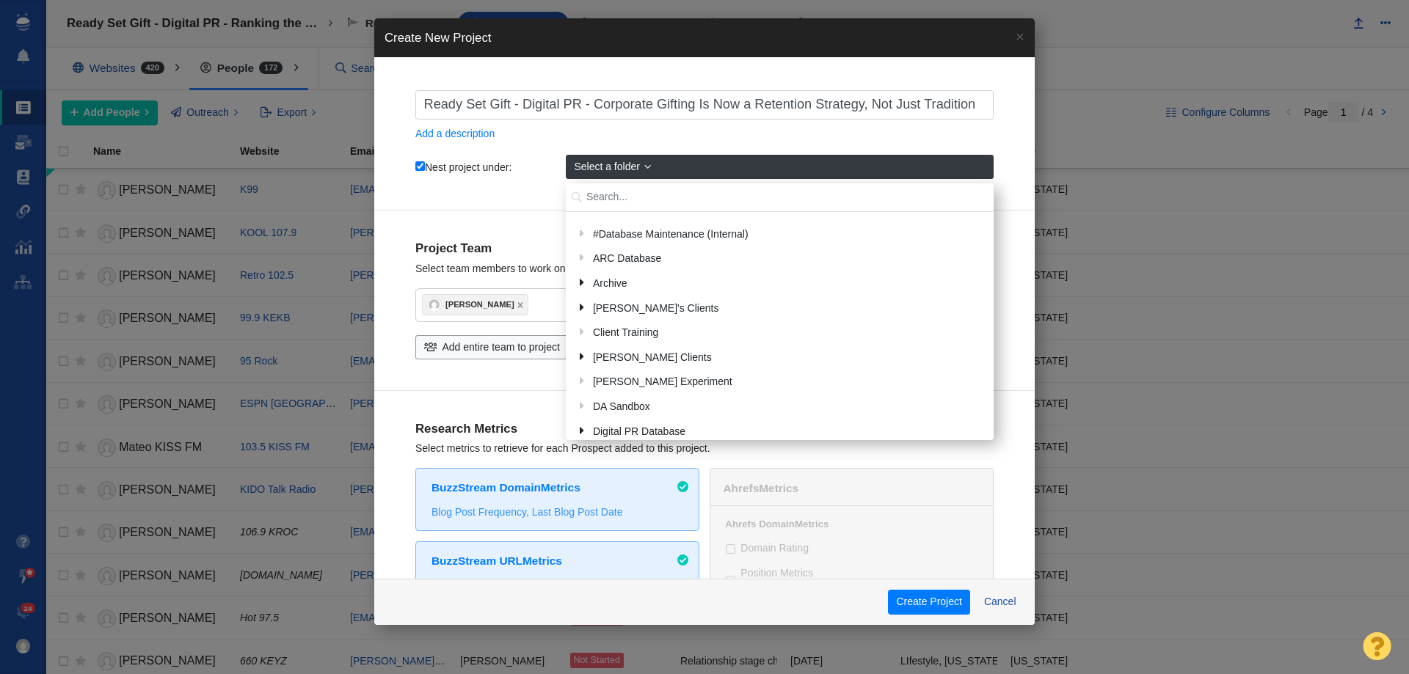
click at [626, 201] on input "text" at bounding box center [780, 197] width 428 height 29
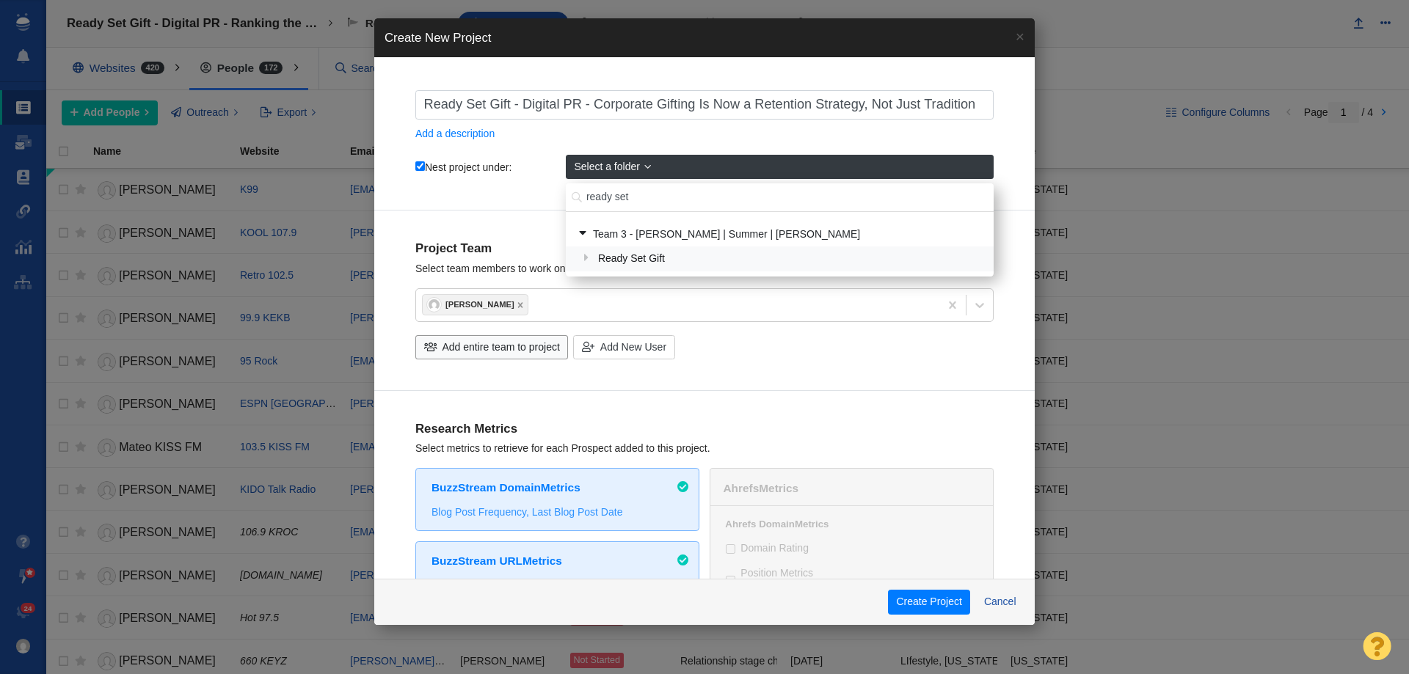
type input "ready set"
click at [641, 260] on div "Ready Set Gift" at bounding box center [789, 259] width 393 height 23
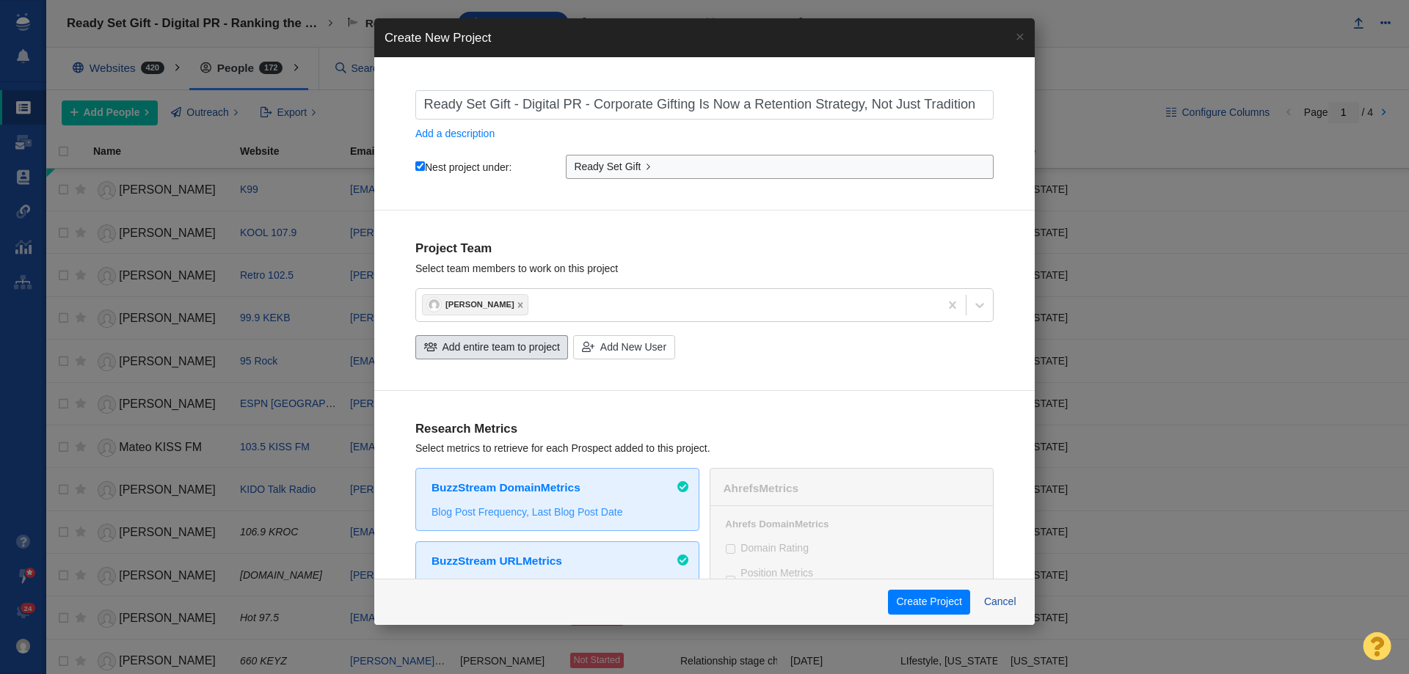
click at [520, 348] on span "Add entire team to project" at bounding box center [500, 347] width 117 height 15
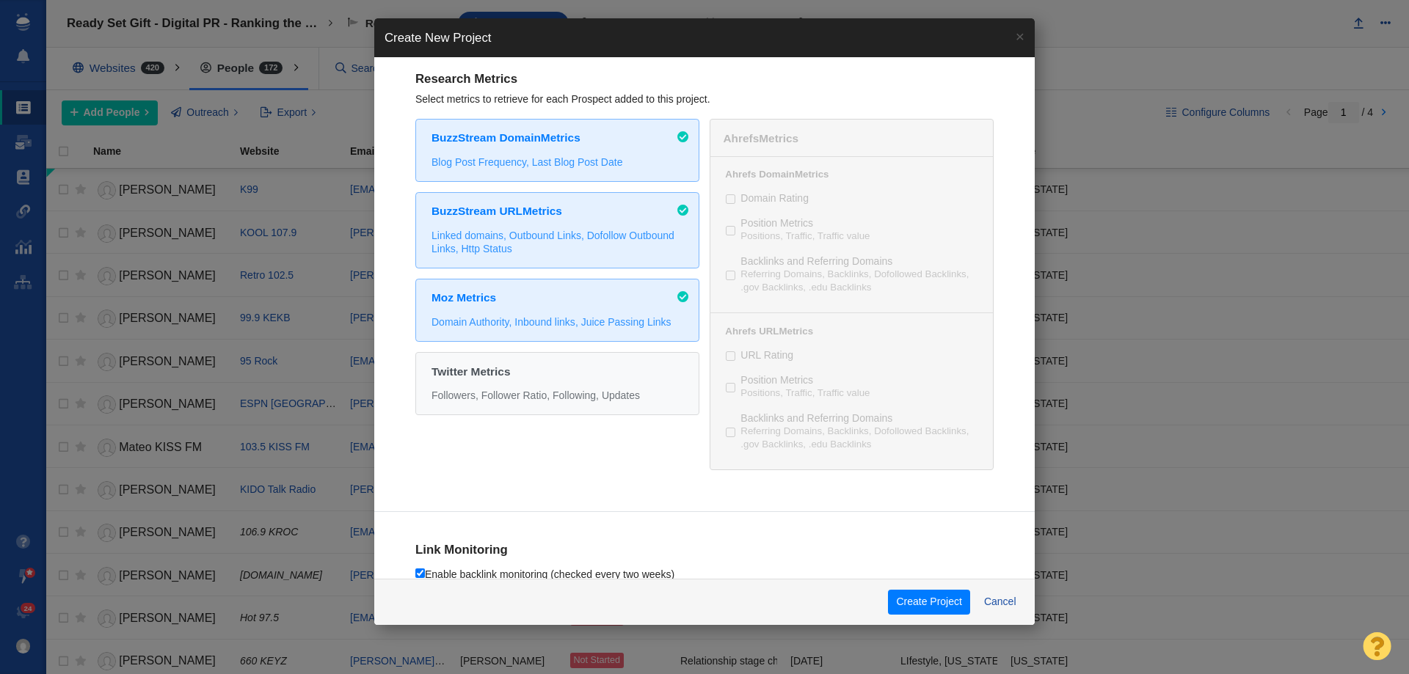
scroll to position [660, 0]
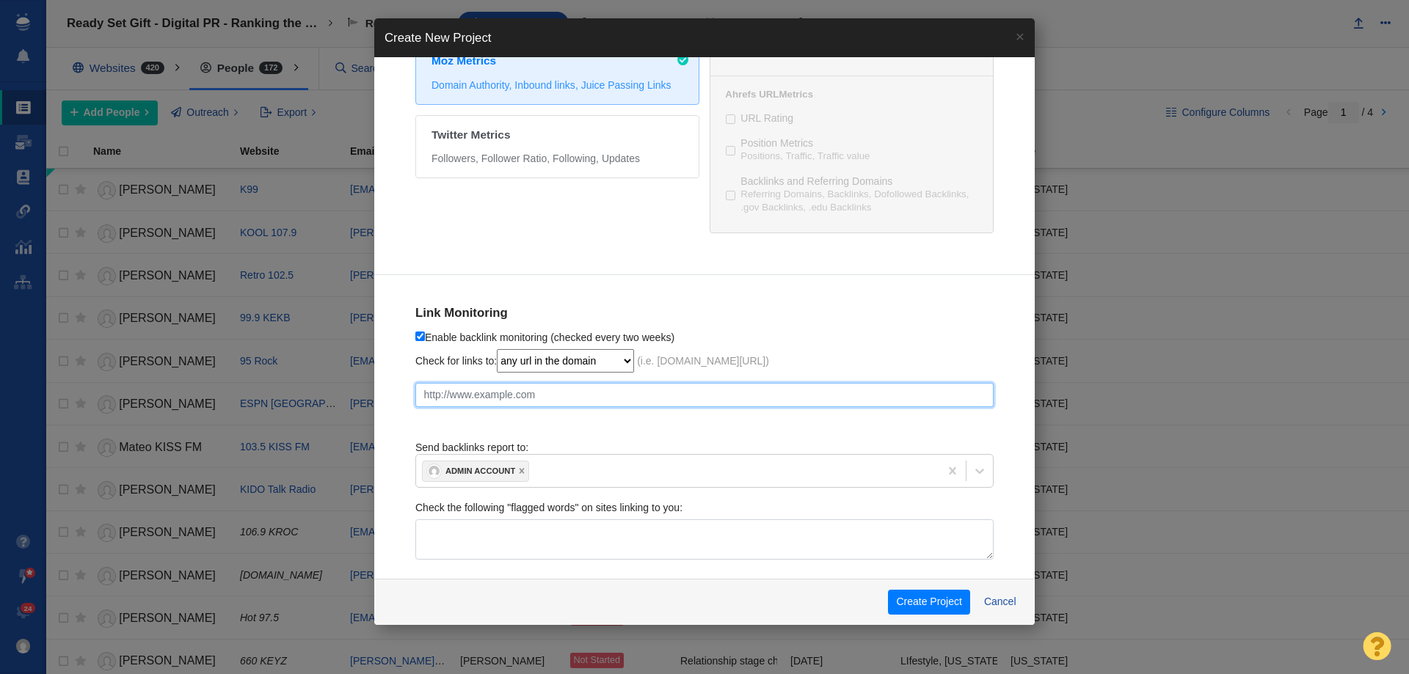
click at [520, 393] on input "text" at bounding box center [704, 395] width 578 height 25
paste input "https://blog.readysetgift.com/corporate-gifting-is-now-a-retention-strategy/"
checkbox input "true"
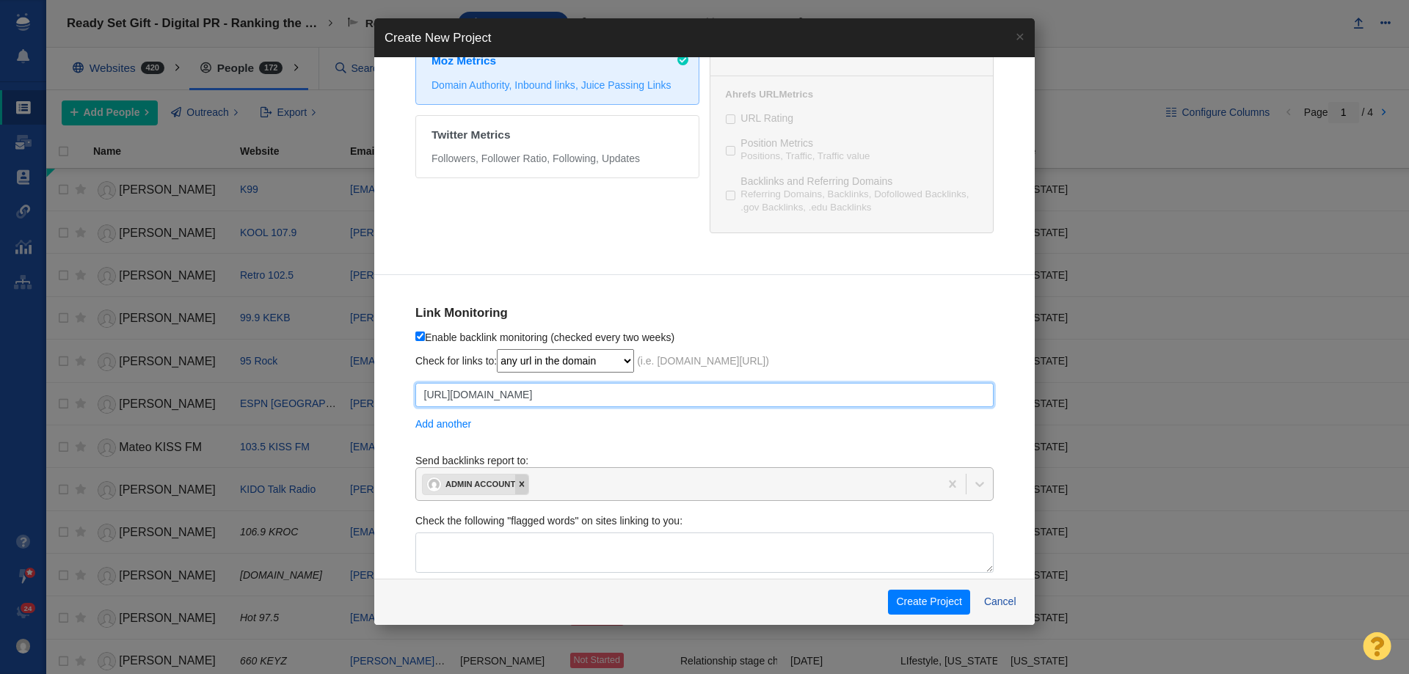
click at [523, 488] on icon at bounding box center [522, 484] width 10 height 10
type input "https://blog.readysetgift.com/corporate-gifting-is-now-a-retention-strategy/"
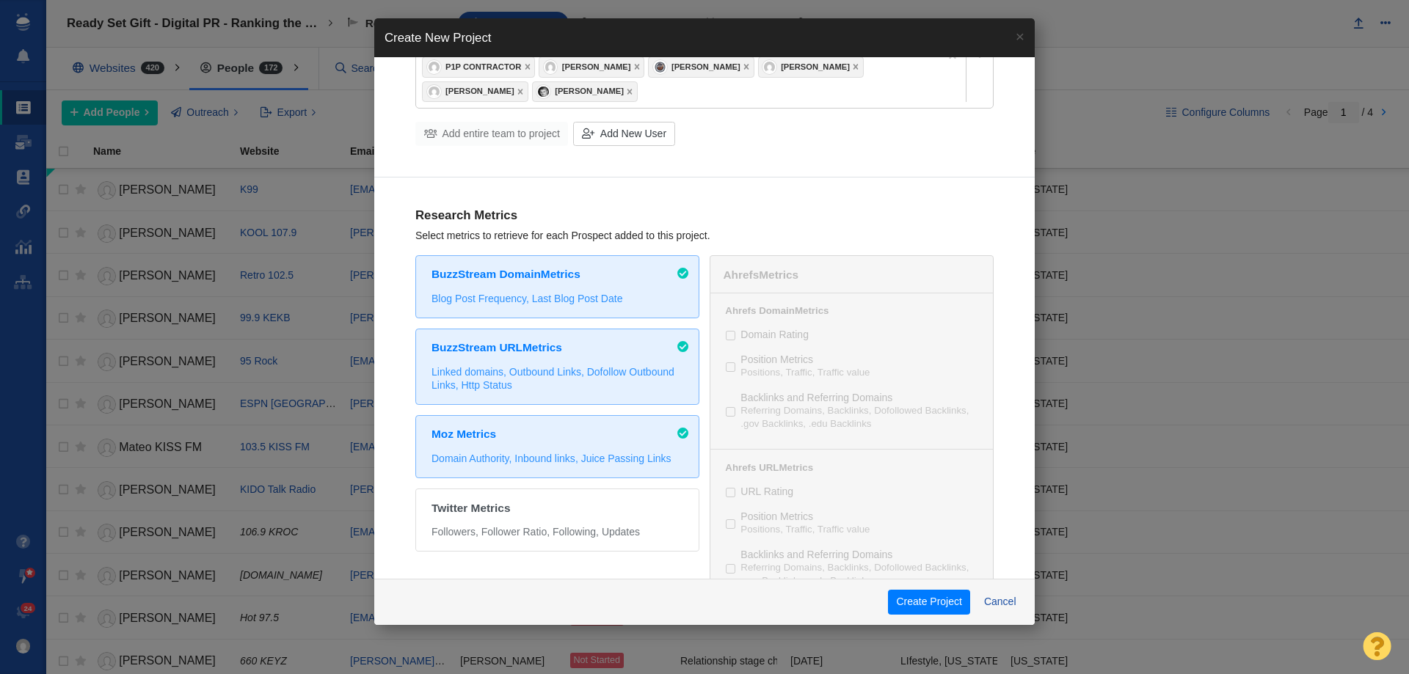
scroll to position [0, 0]
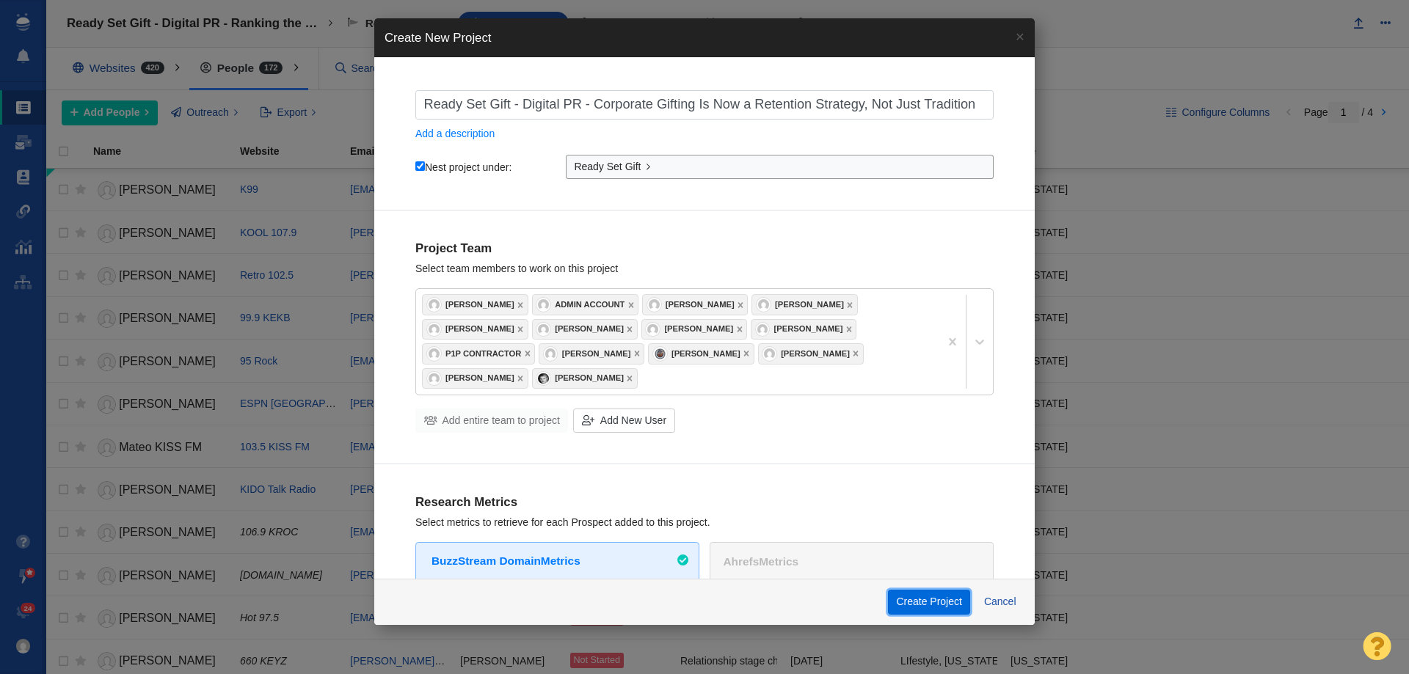
click at [921, 602] on button "Create Project" at bounding box center [929, 602] width 82 height 25
checkbox input "true"
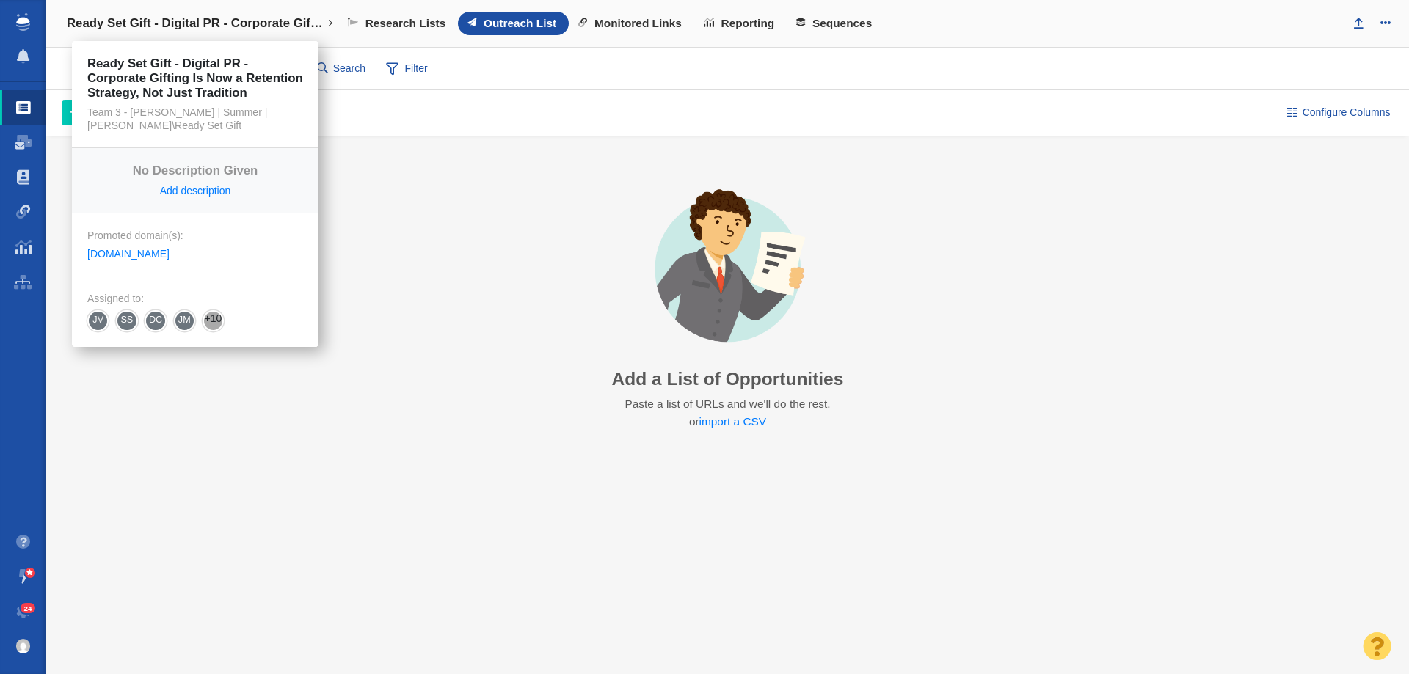
click at [97, 23] on h4 "Ready Set Gift - Digital PR - Corporate Gifting Is Now a Retention Strategy, No…" at bounding box center [195, 23] width 257 height 15
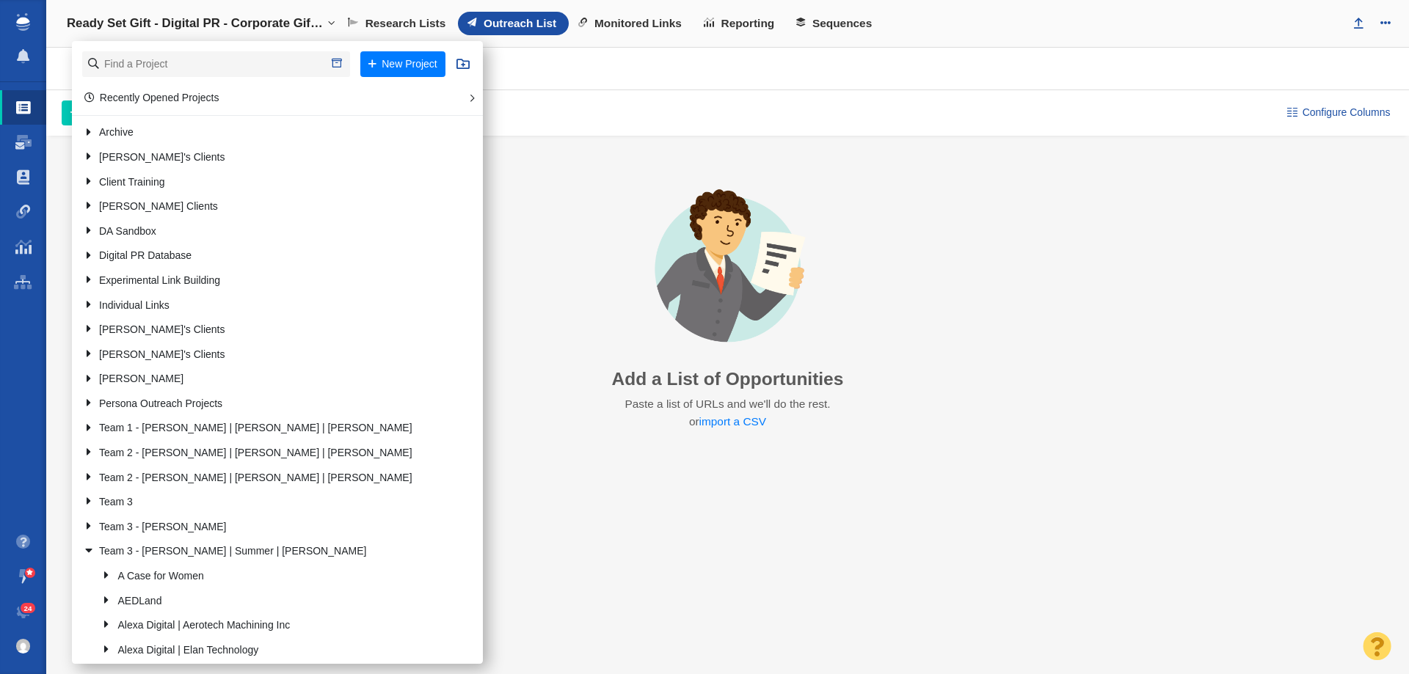
click at [112, 20] on h4 "Ready Set Gift - Digital PR - Corporate Gifting Is Now a Retention Strategy, No…" at bounding box center [195, 23] width 257 height 15
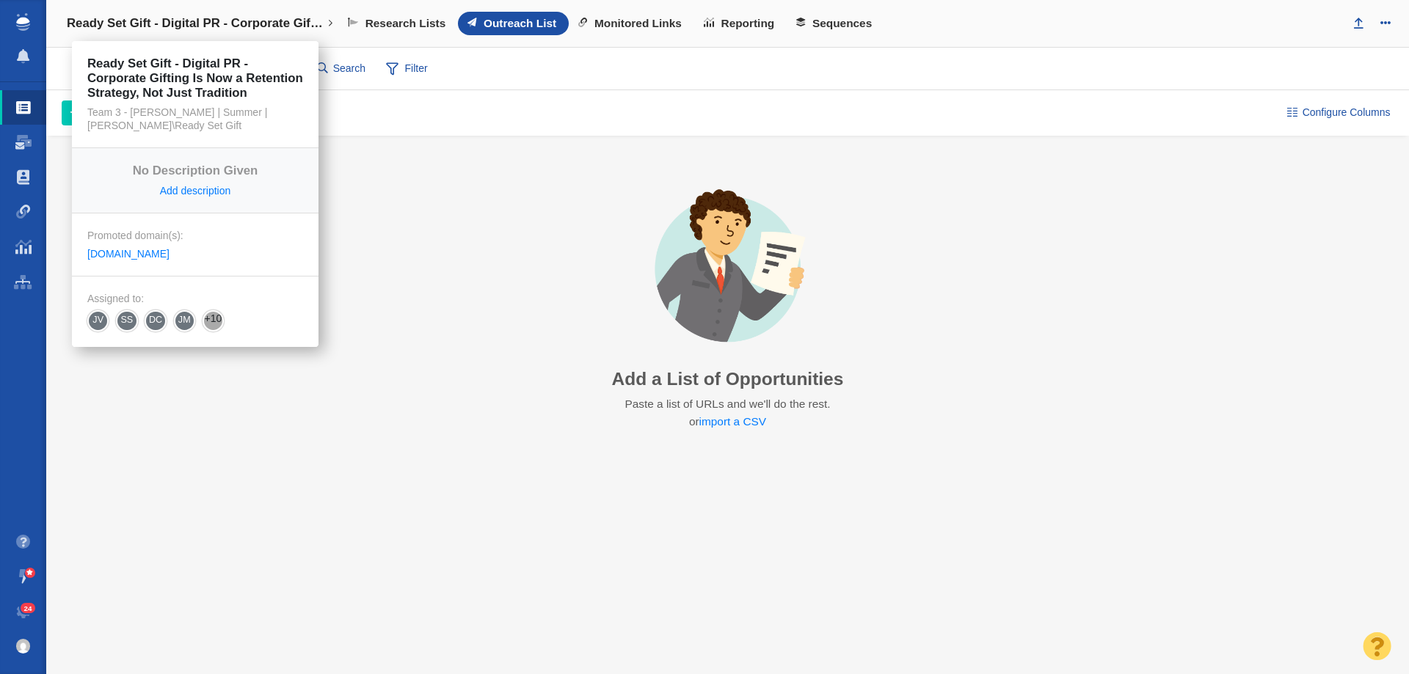
click at [114, 22] on h4 "Ready Set Gift - Digital PR - Corporate Gifting Is Now a Retention Strategy, No…" at bounding box center [195, 23] width 257 height 15
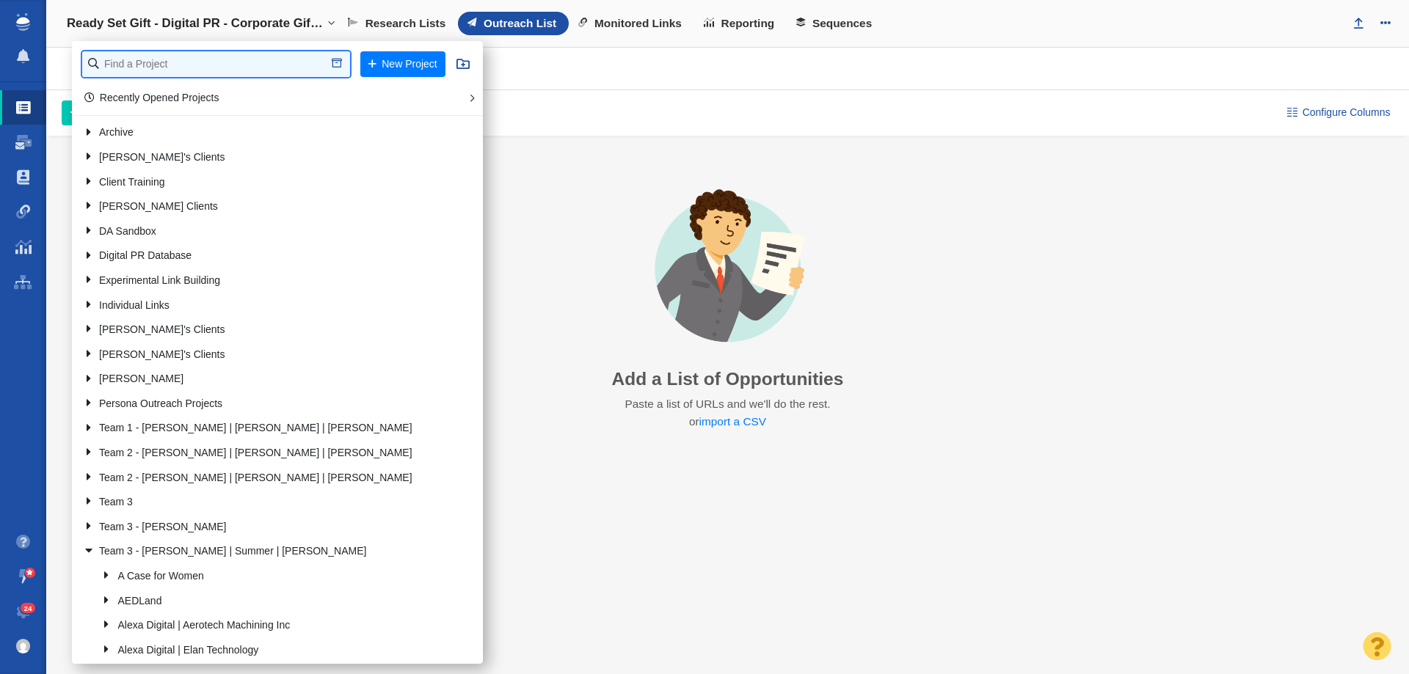
click at [112, 56] on input "text" at bounding box center [216, 64] width 268 height 26
type input "elith"
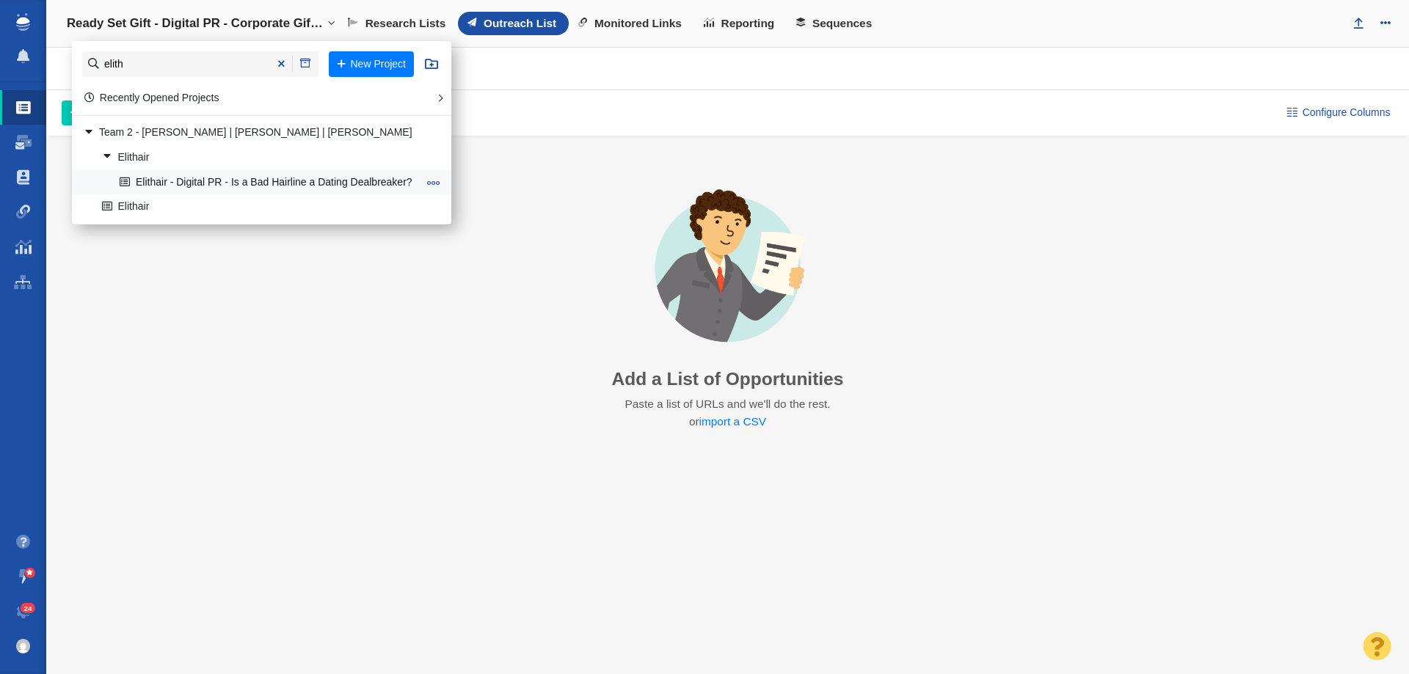
click at [203, 183] on link "Elithair - Digital PR - Is a Bad Hairline a Dating Dealbreaker?" at bounding box center [268, 182] width 305 height 23
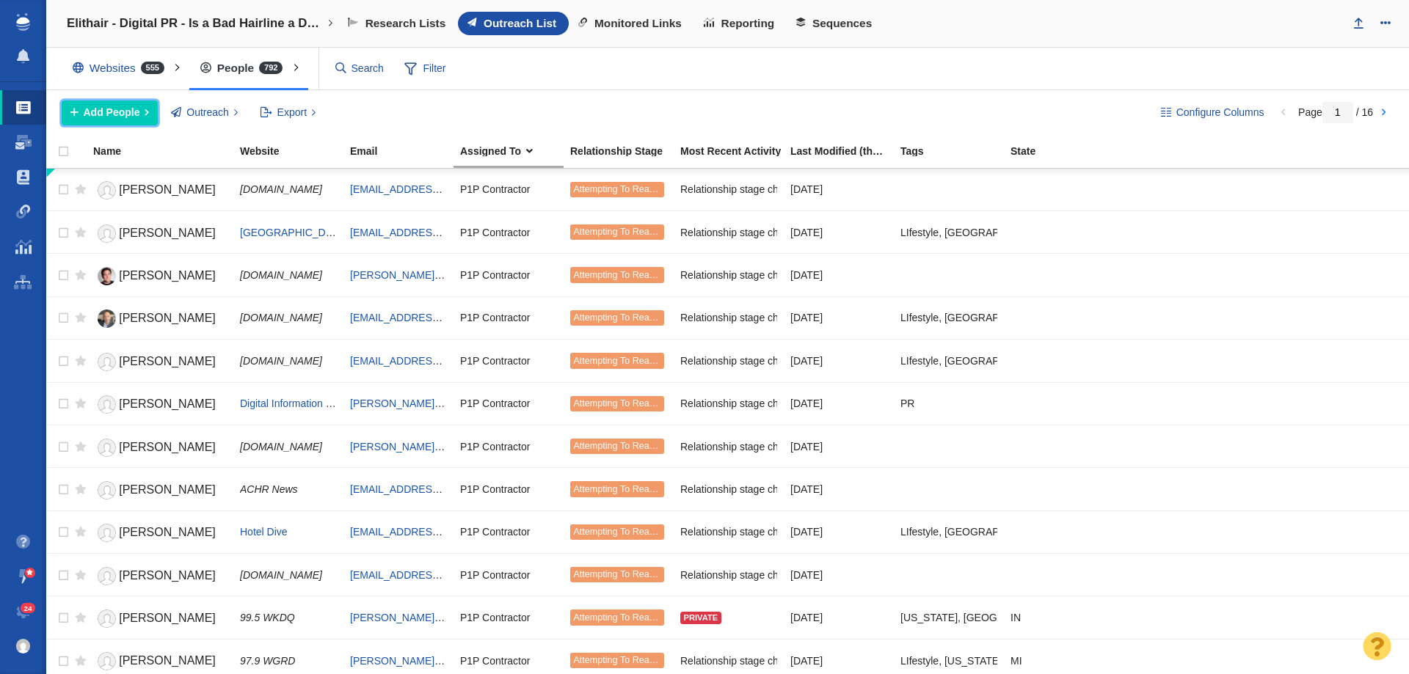
click at [110, 120] on span "Add People" at bounding box center [112, 112] width 57 height 15
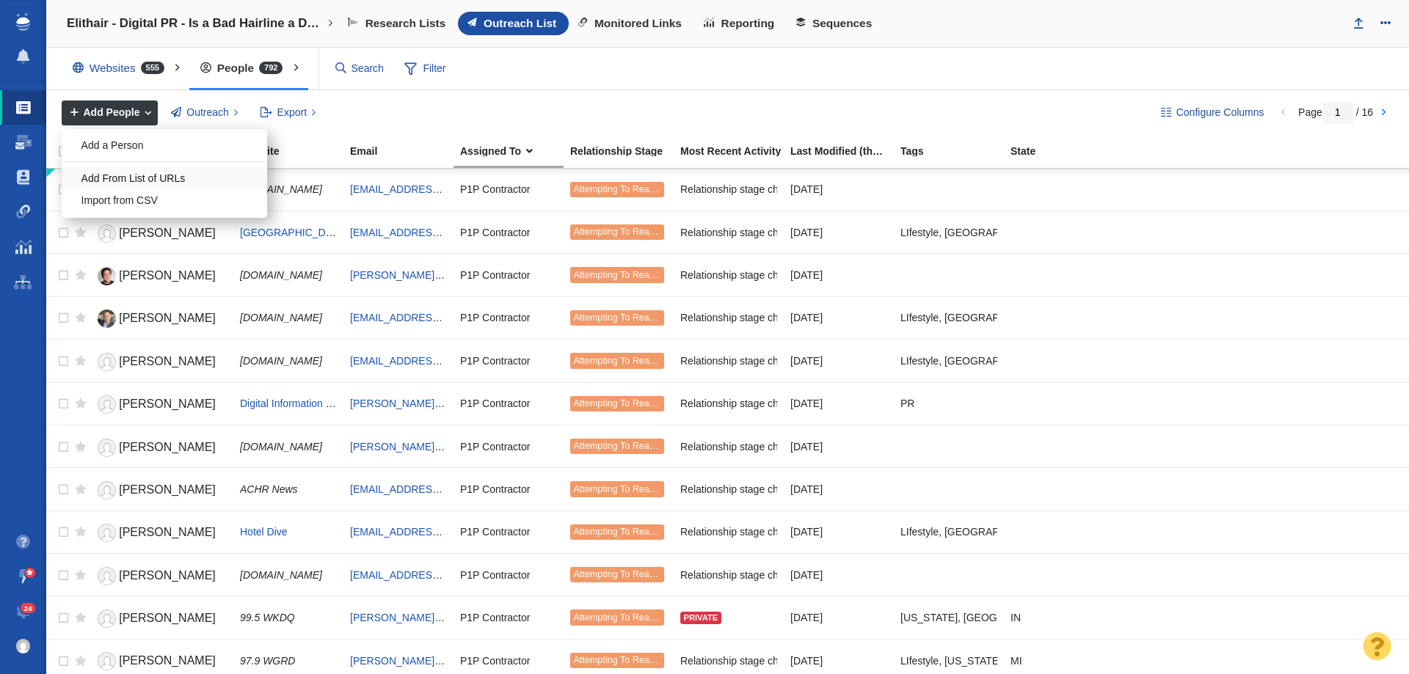
click at [124, 179] on div "Add From List of URLs" at bounding box center [164, 178] width 205 height 23
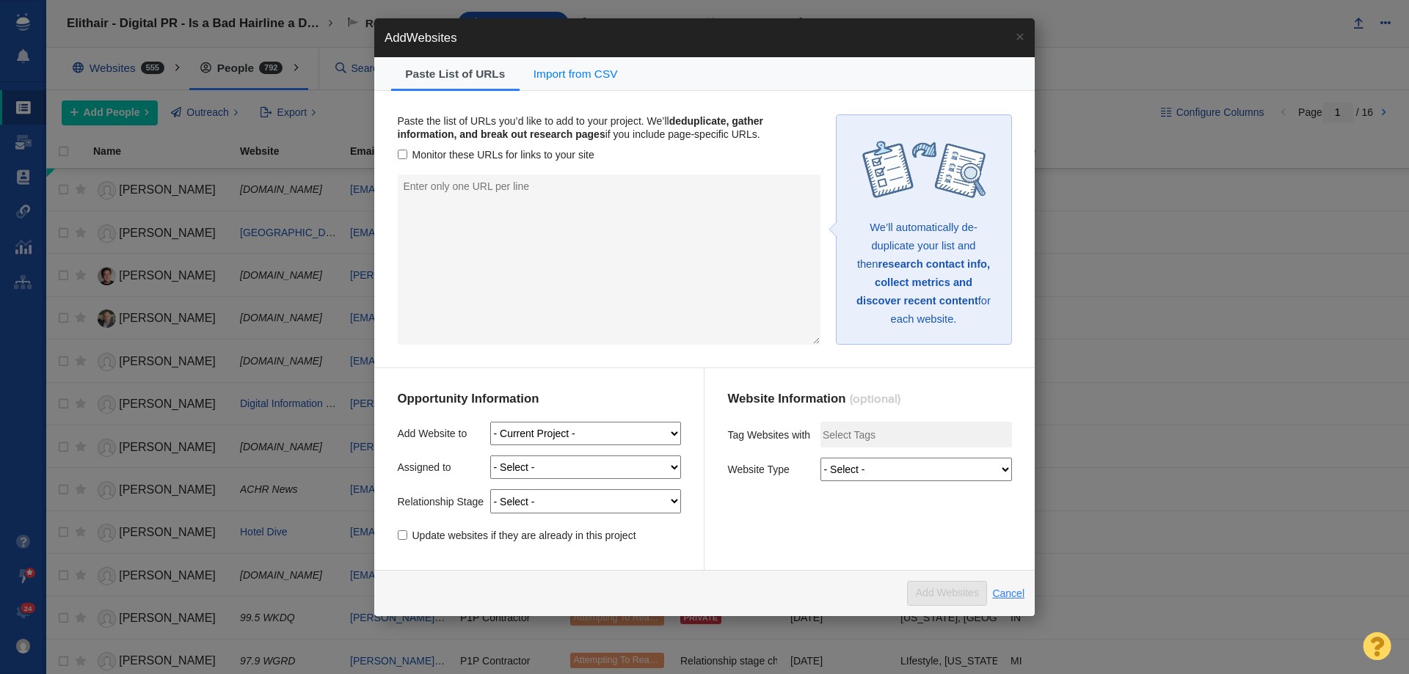
click at [1004, 590] on link "Cancel" at bounding box center [1008, 593] width 32 height 13
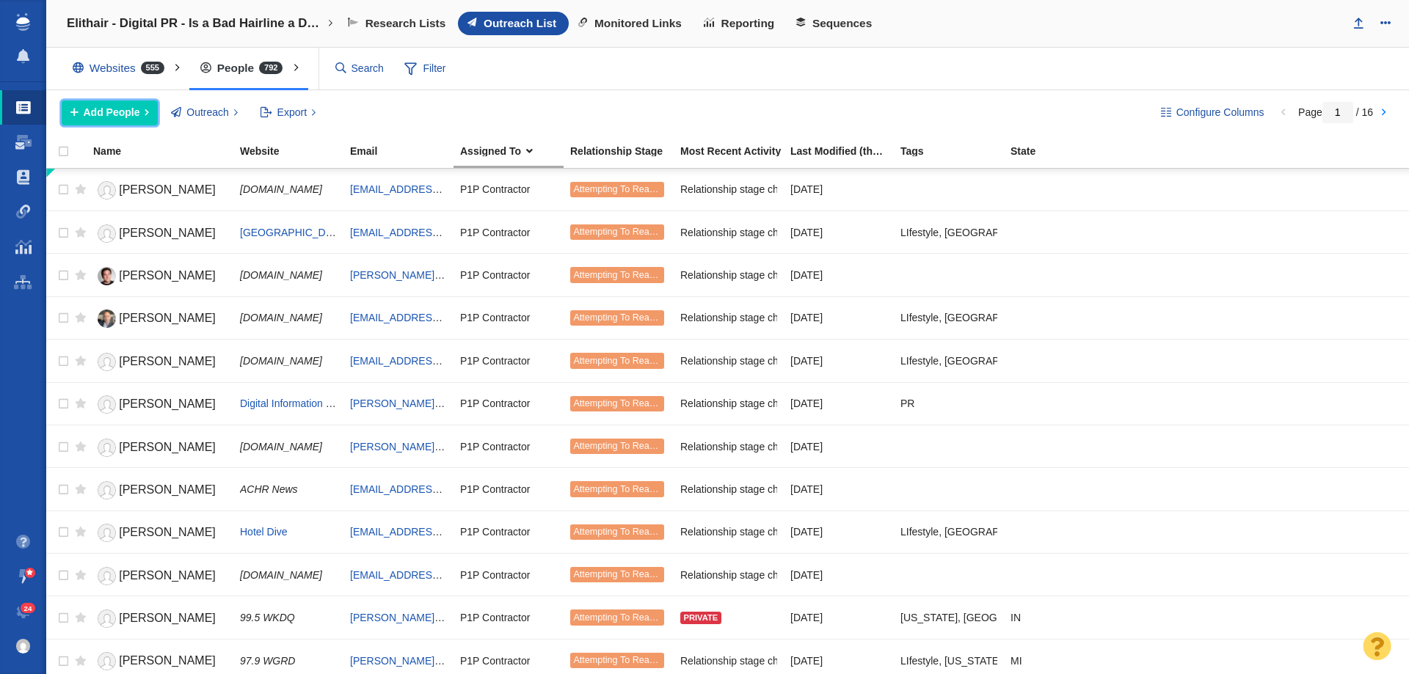
click at [124, 112] on span "Add People" at bounding box center [112, 112] width 57 height 15
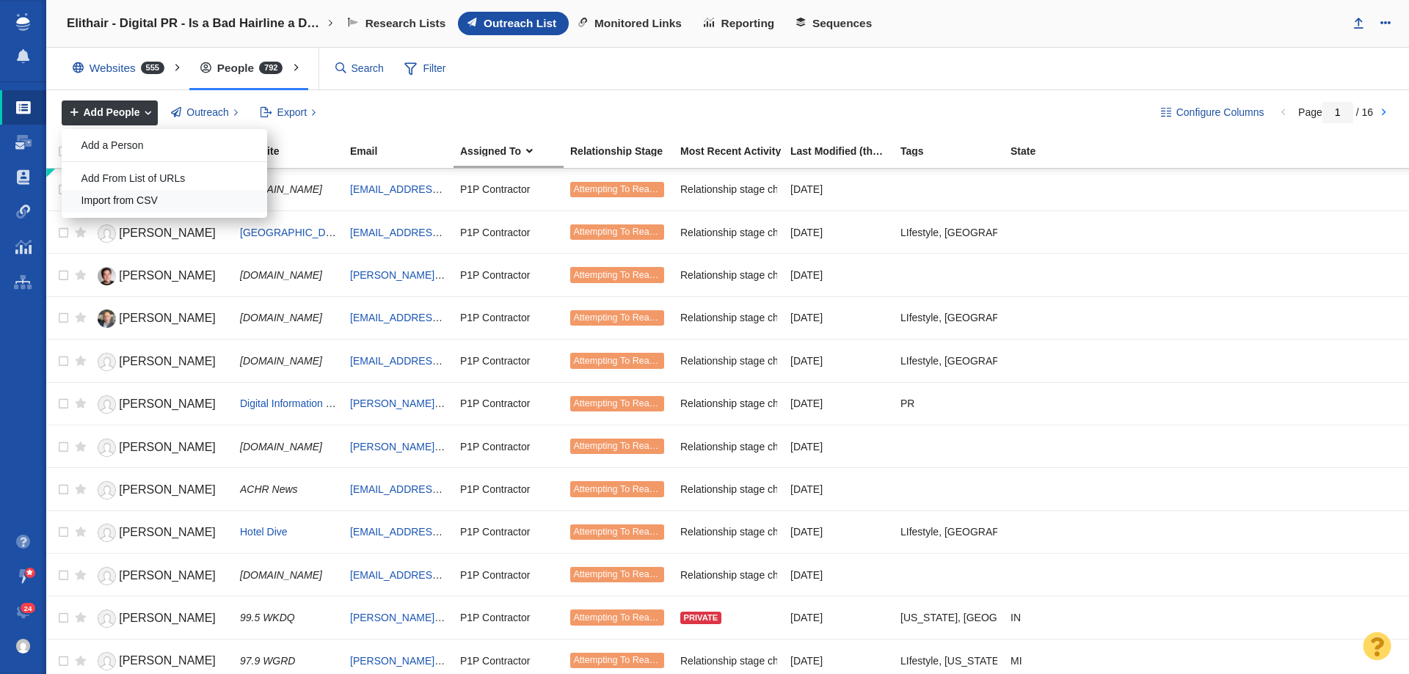
click at [142, 196] on div "Import from CSV" at bounding box center [164, 201] width 205 height 23
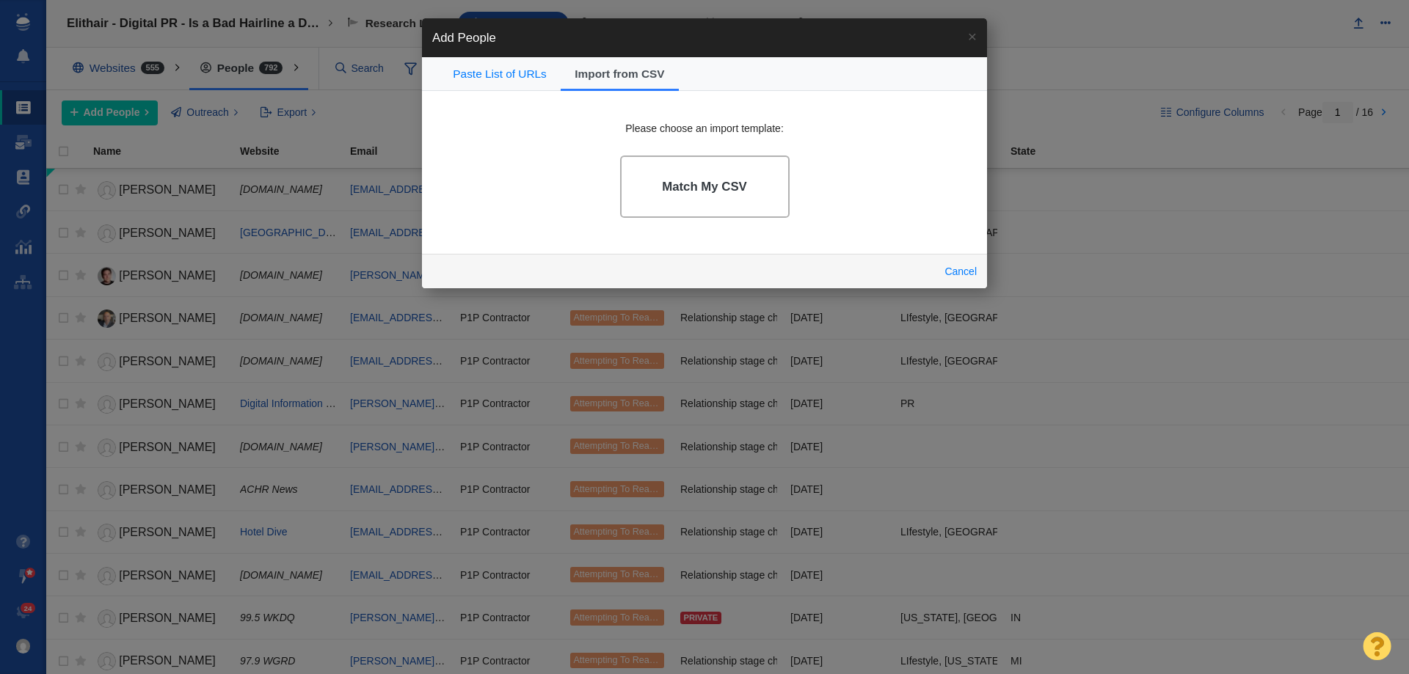
click at [758, 167] on link "Match My CSV" at bounding box center [705, 187] width 170 height 62
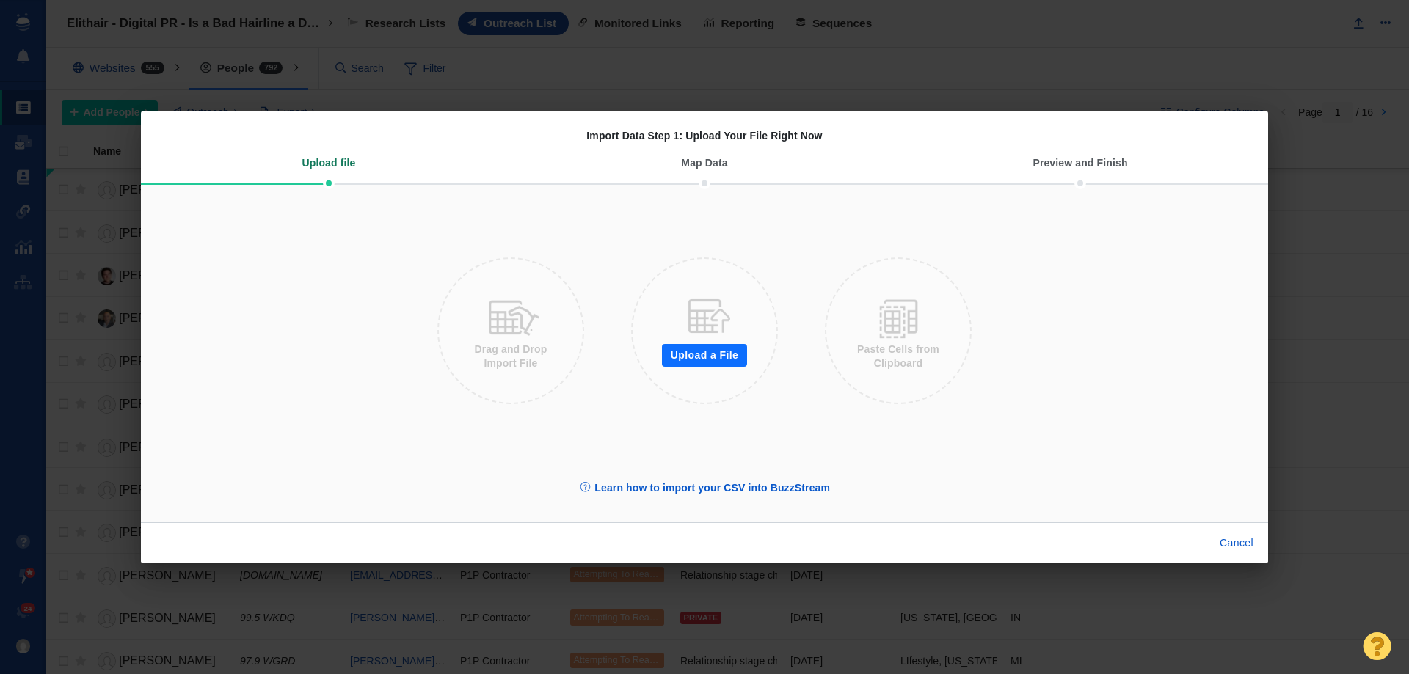
click at [710, 351] on button "Upload a File" at bounding box center [704, 355] width 85 height 23
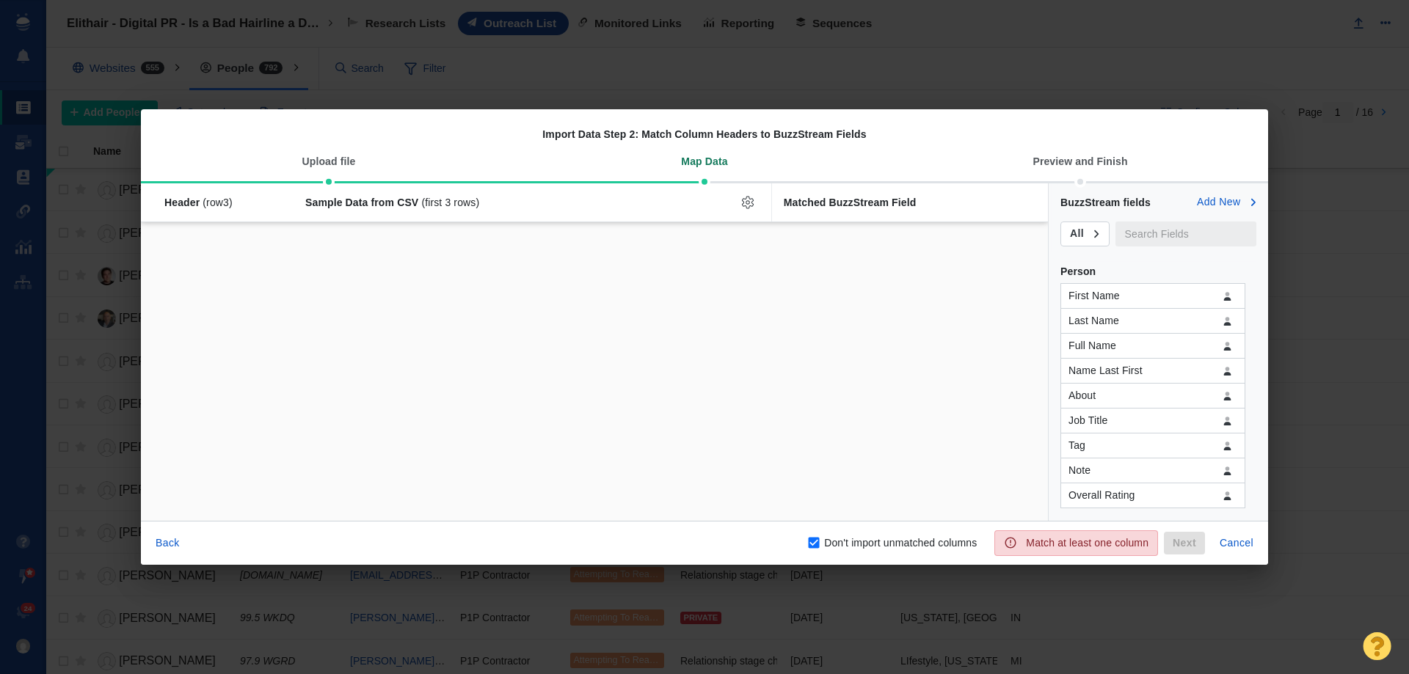
checkbox input "false"
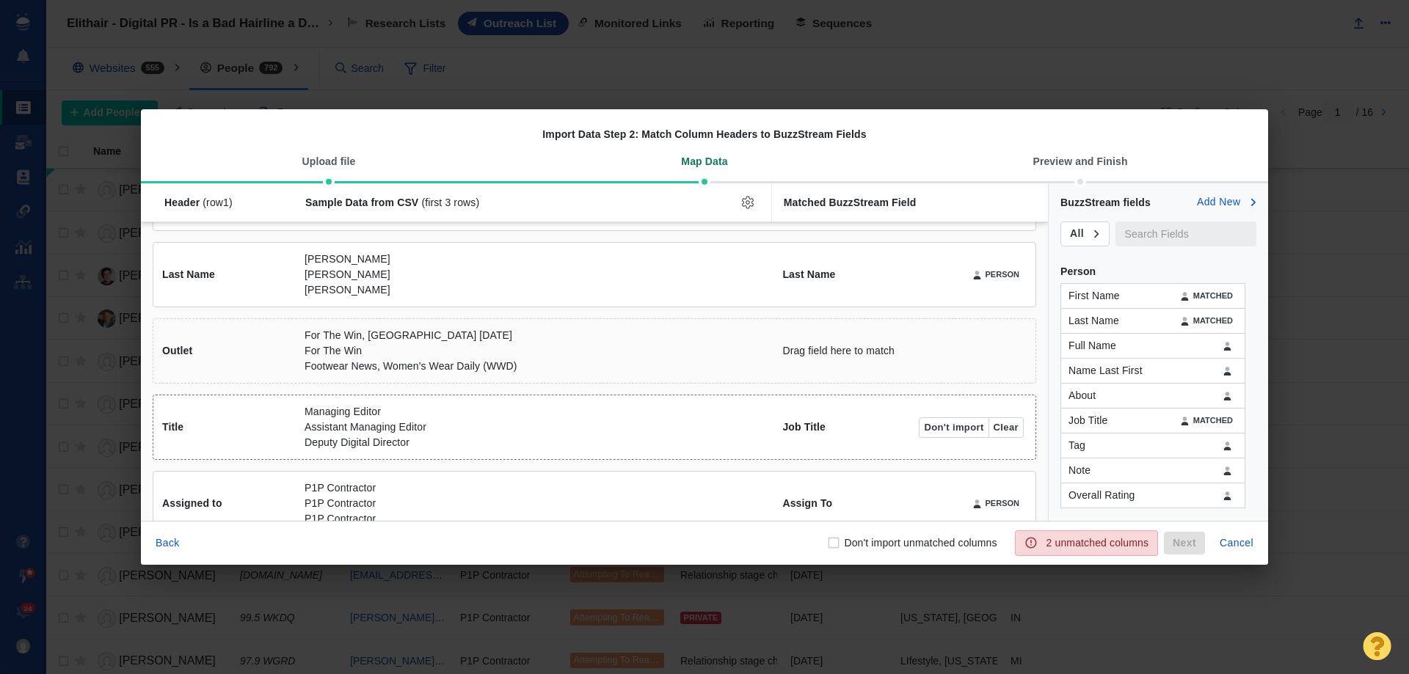
scroll to position [147, 0]
click at [1143, 235] on input "text" at bounding box center [1185, 234] width 141 height 25
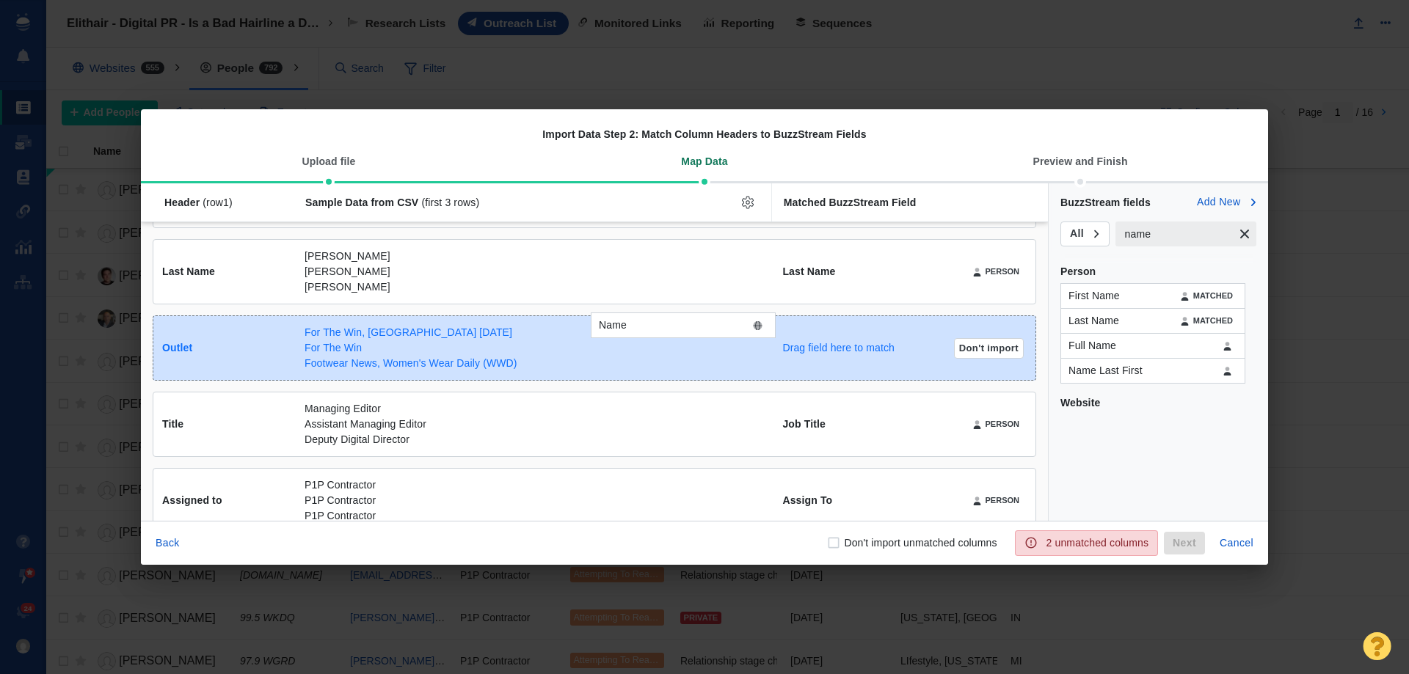
drag, startPoint x: 1158, startPoint y: 435, endPoint x: 690, endPoint y: 339, distance: 477.9
click at [689, 334] on div "Name Header (row 1 ) Sample Data from CSV (first 3 rows) Matched BuzzStream Fie…" at bounding box center [704, 352] width 1127 height 338
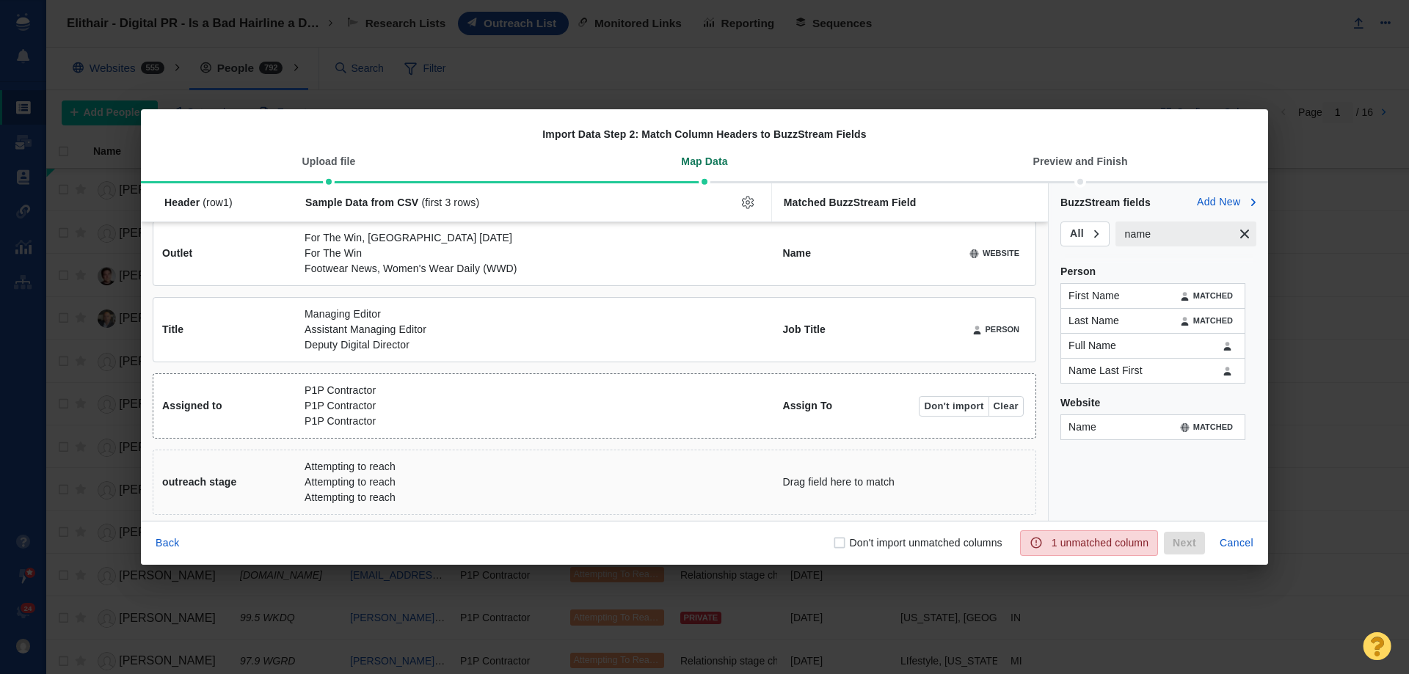
scroll to position [247, 0]
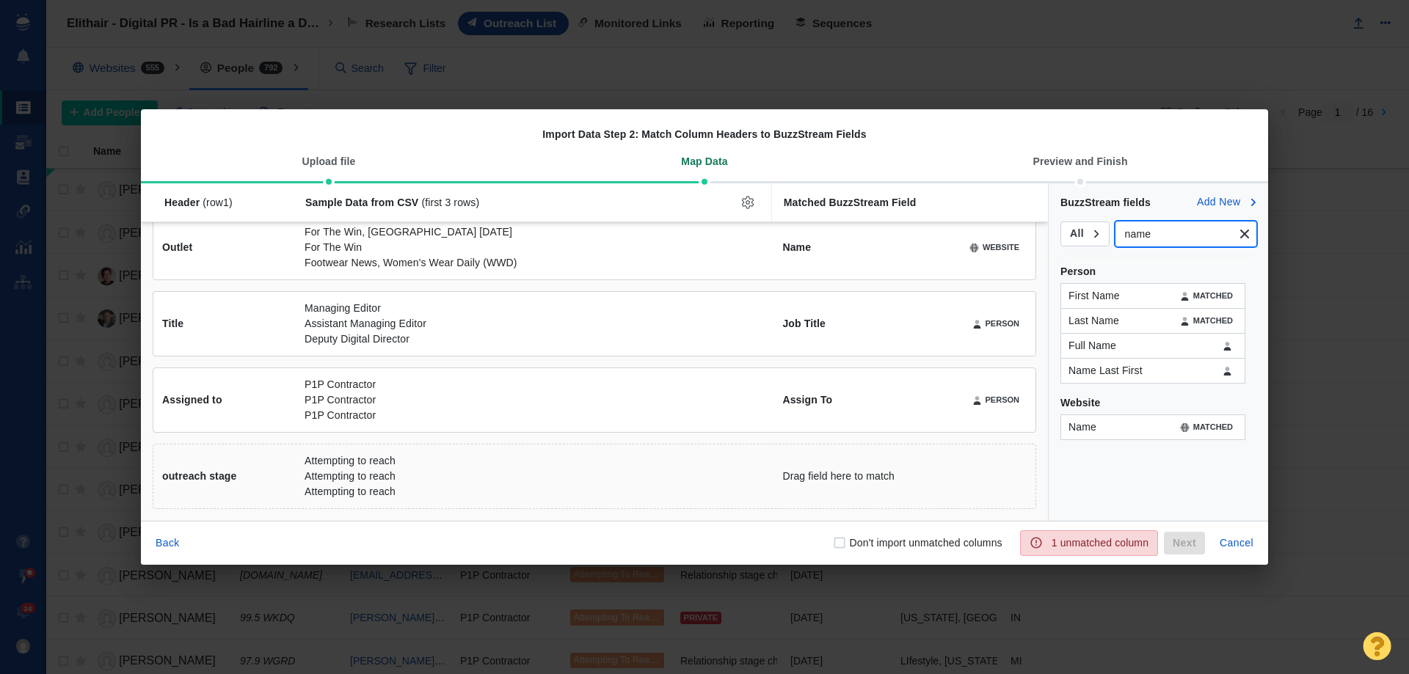
click at [1154, 245] on input "name" at bounding box center [1173, 234] width 117 height 25
click at [1152, 244] on input "name" at bounding box center [1173, 234] width 117 height 25
type input "rel"
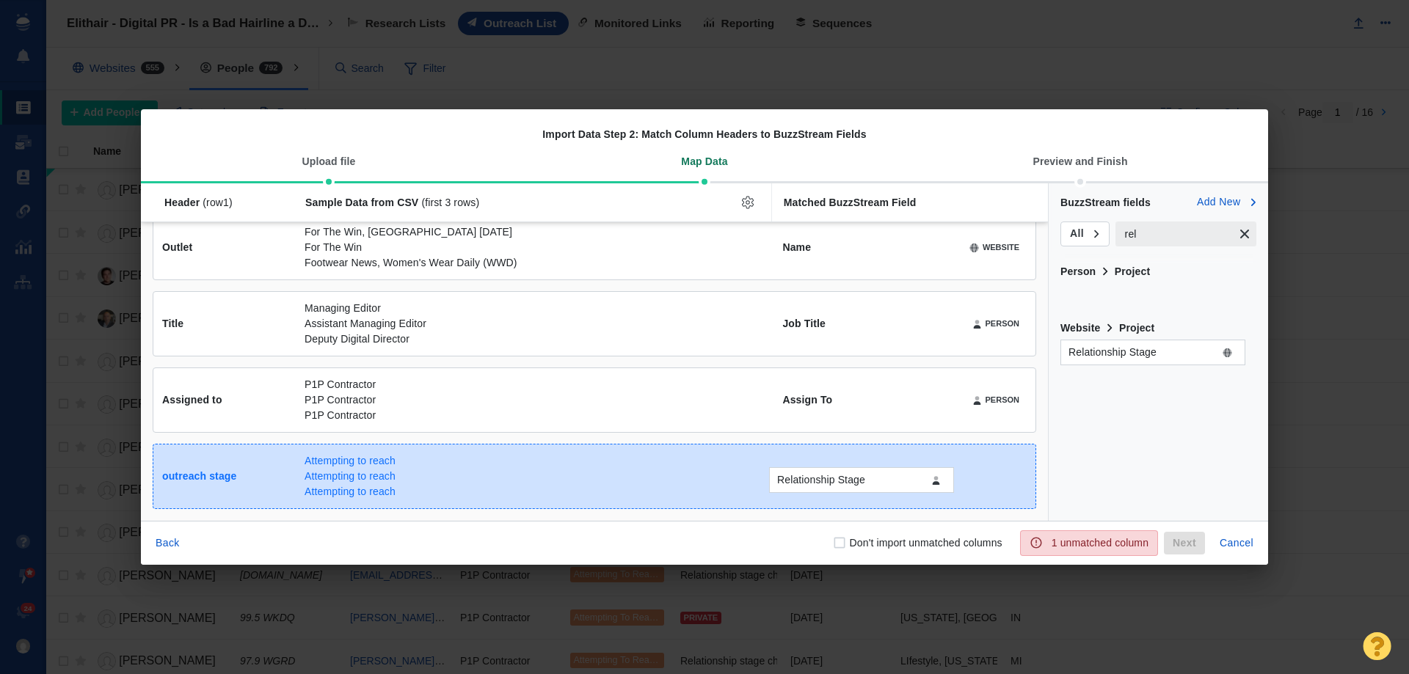
drag, startPoint x: 1142, startPoint y: 302, endPoint x: 850, endPoint y: 486, distance: 344.7
click at [850, 486] on div "Relationship Stage Header (row 1 ) Sample Data from CSV (first 3 rows) Matched …" at bounding box center [704, 352] width 1127 height 338
checkbox input "true"
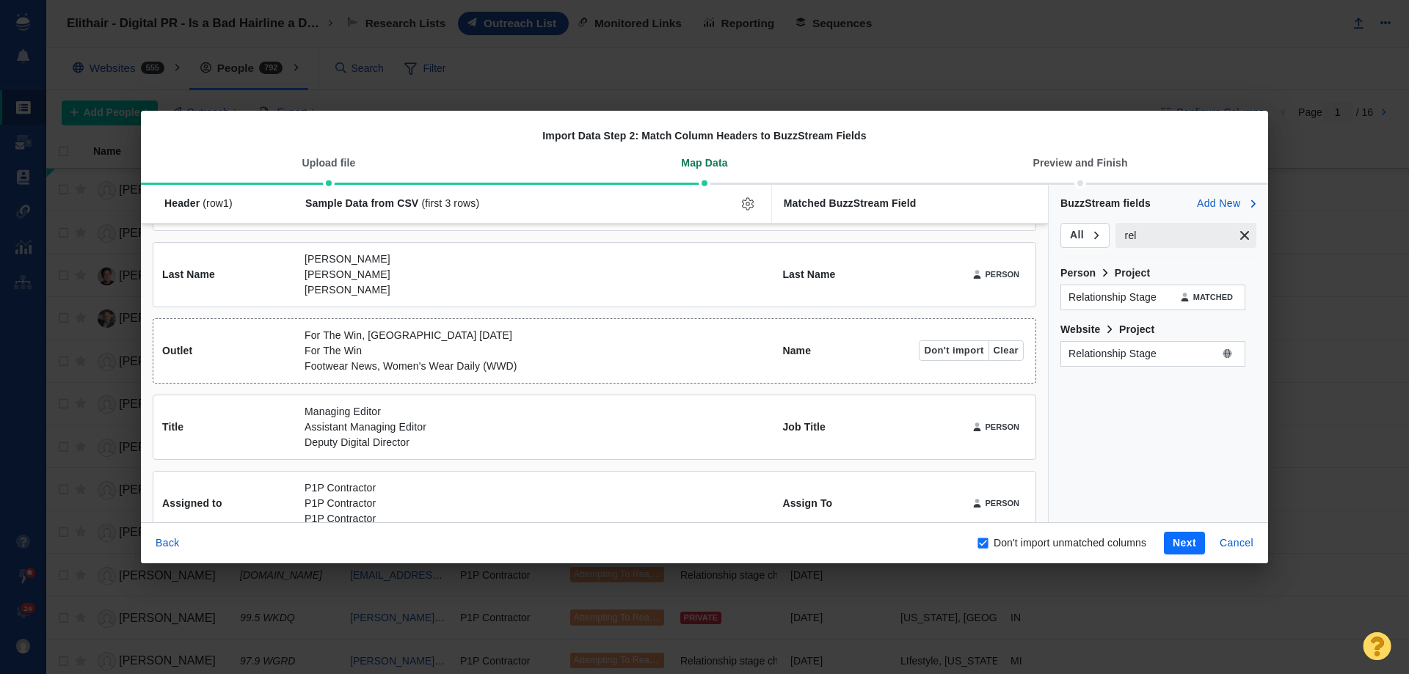
scroll to position [147, 0]
click at [1191, 552] on button "Next" at bounding box center [1184, 543] width 41 height 23
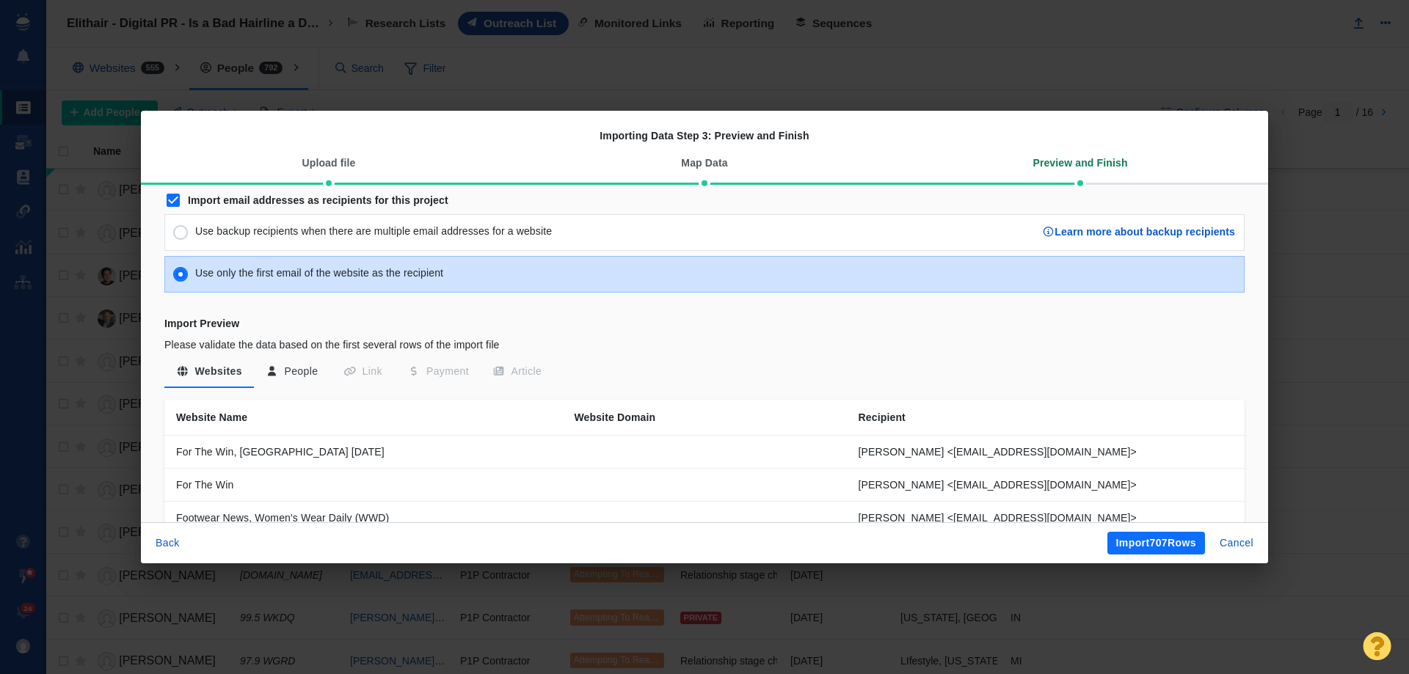
scroll to position [0, 0]
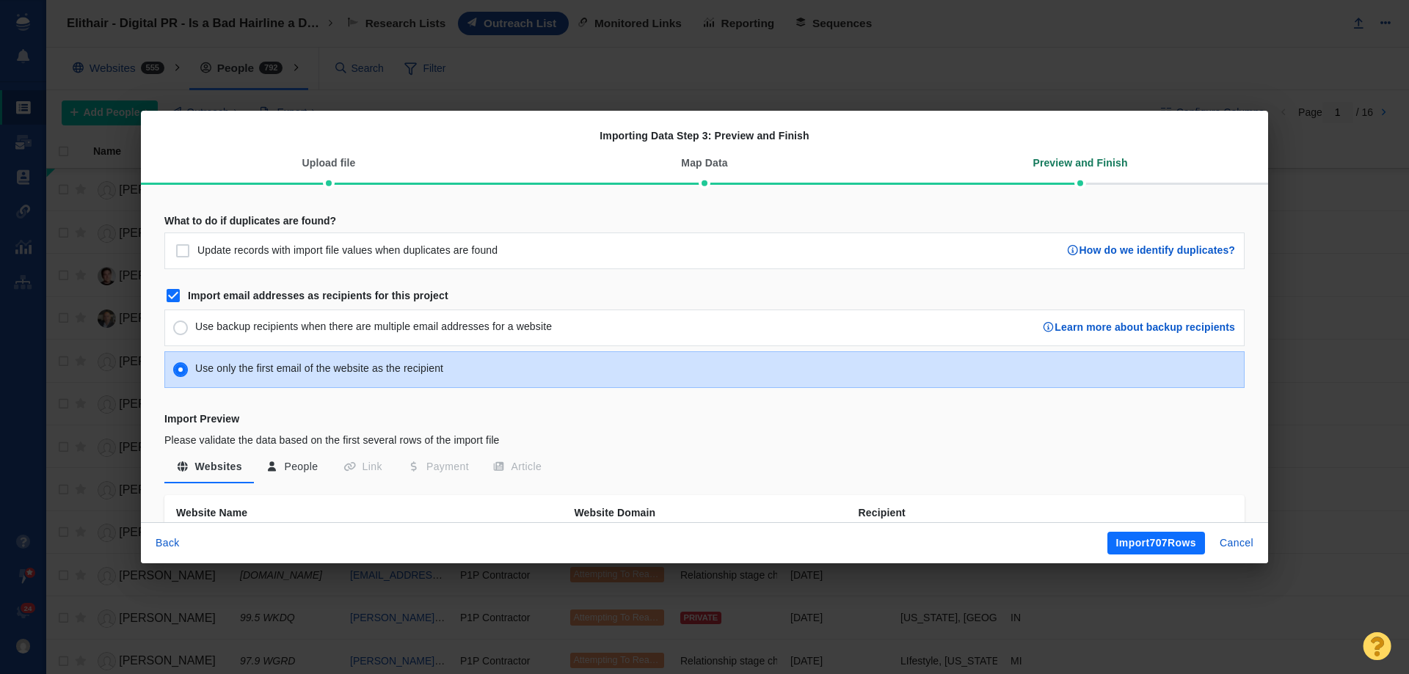
click at [297, 464] on button "People" at bounding box center [292, 467] width 76 height 26
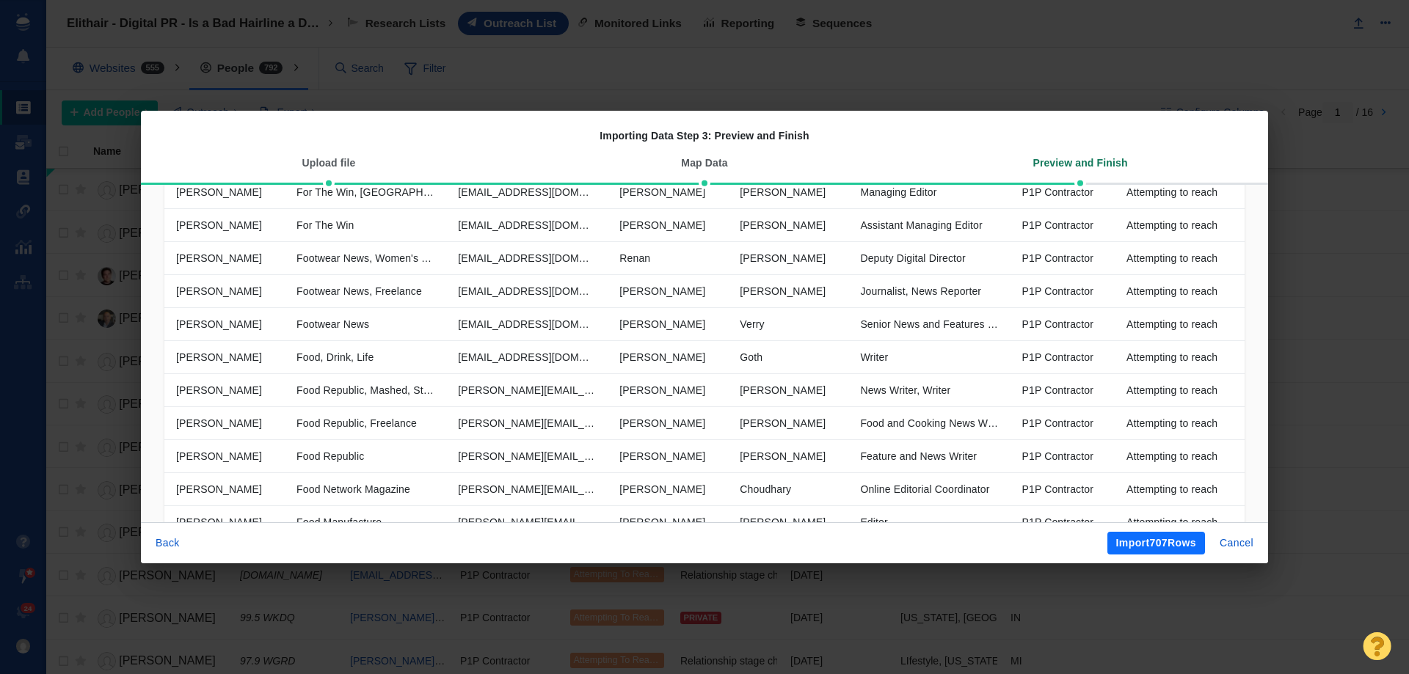
scroll to position [494, 0]
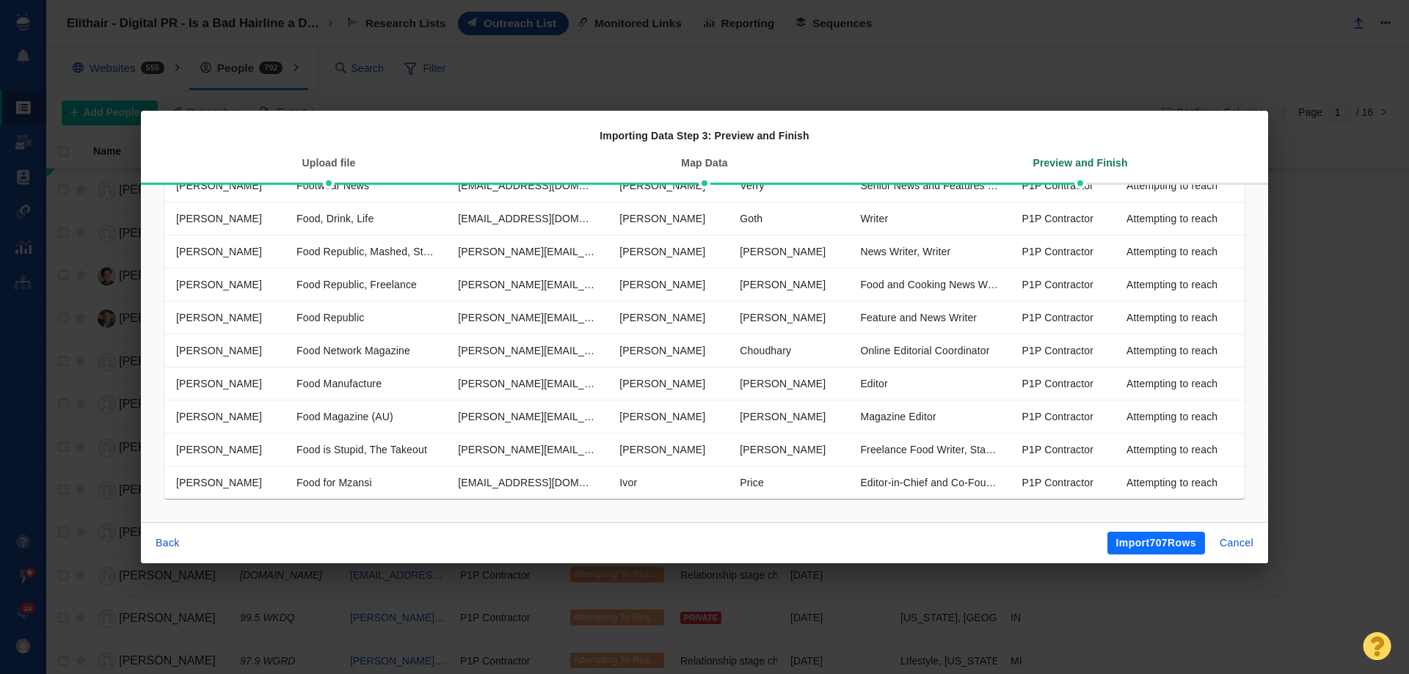
click at [1156, 539] on button "Import 707 Rows" at bounding box center [1156, 543] width 98 height 23
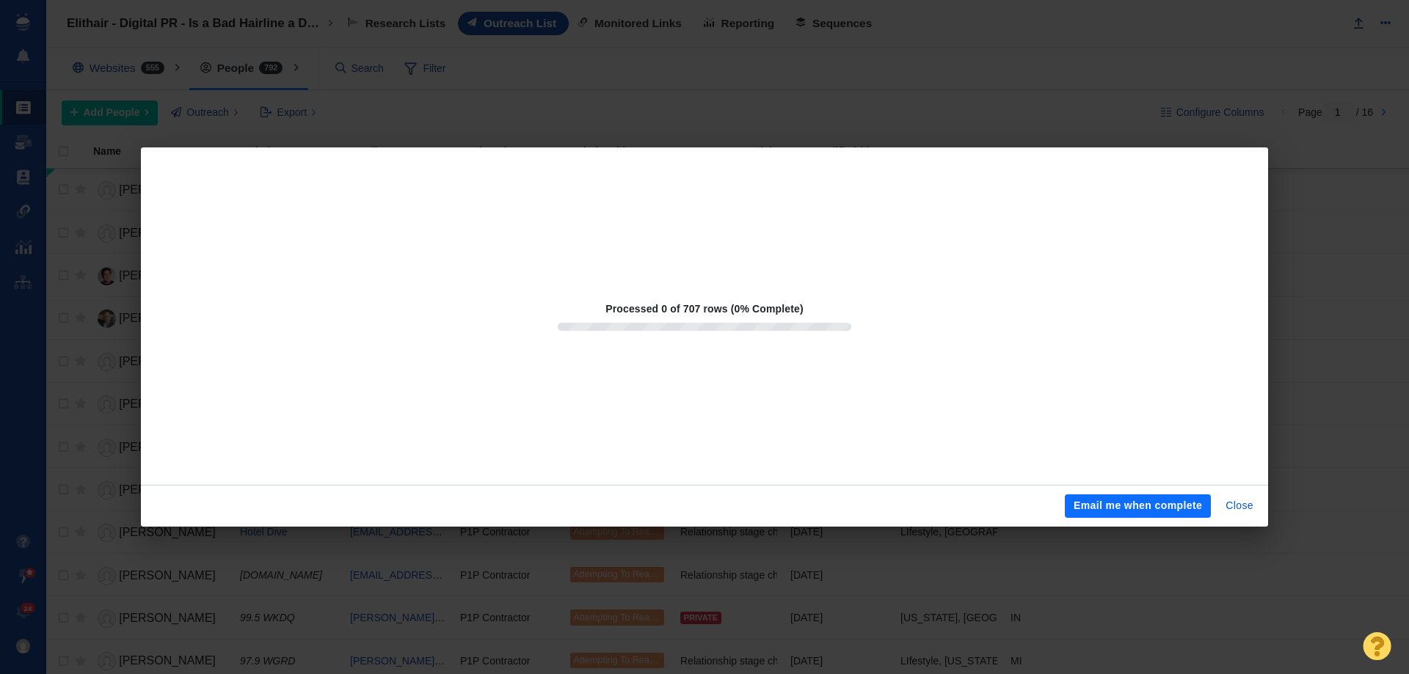
click at [1148, 500] on button "Email me when complete" at bounding box center [1138, 506] width 146 height 23
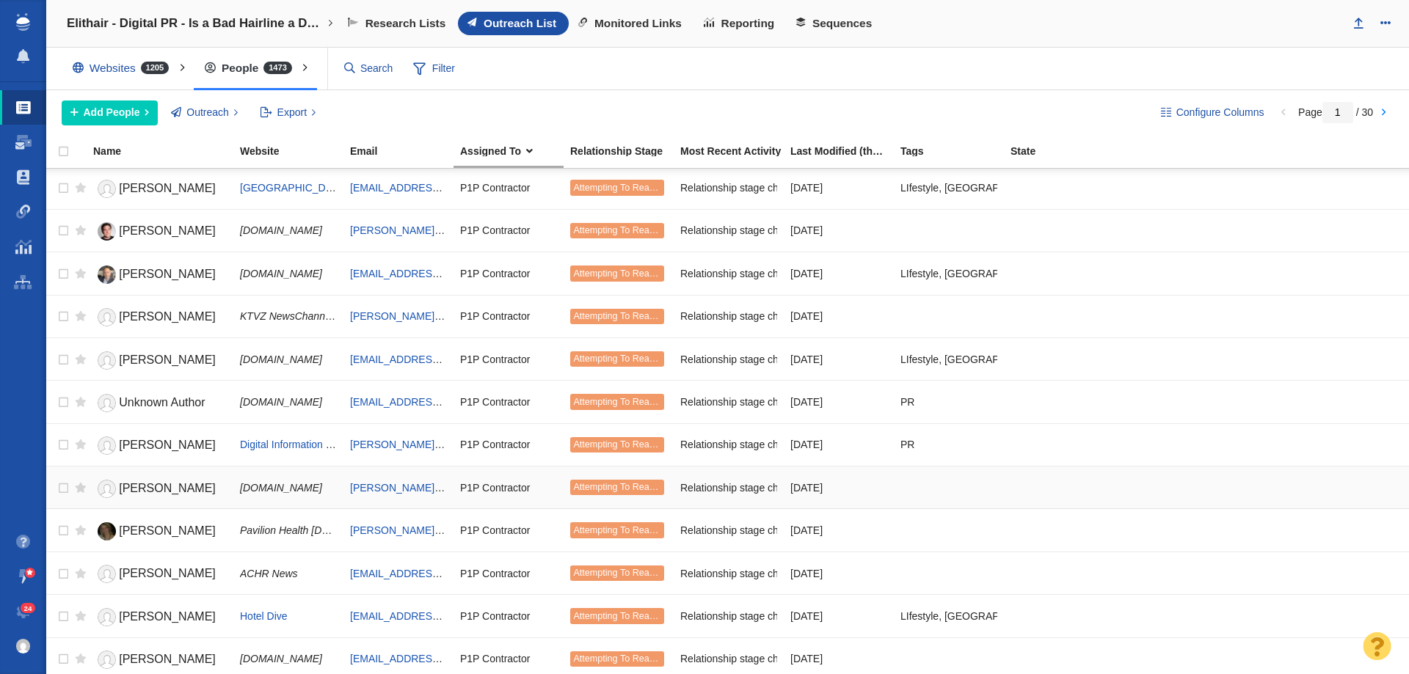
scroll to position [220, 0]
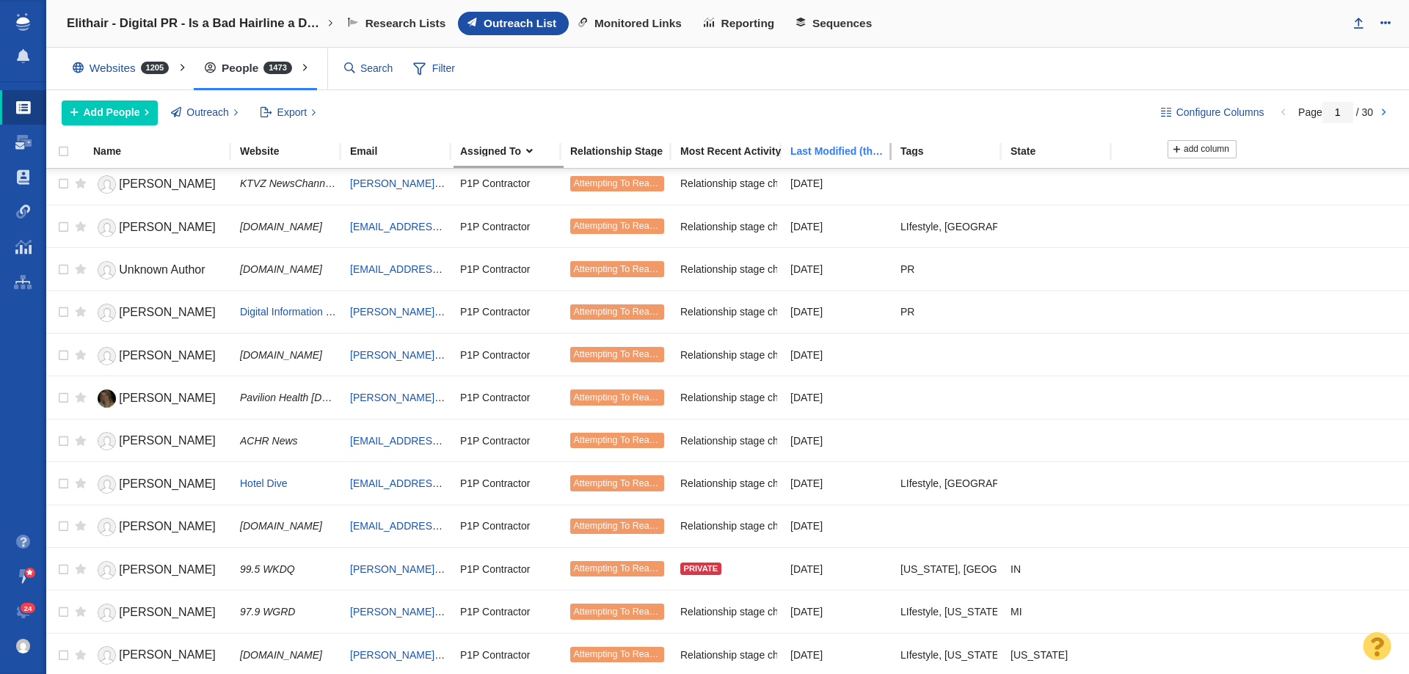
click at [805, 155] on div "Last Modified (this project)" at bounding box center [844, 151] width 109 height 10
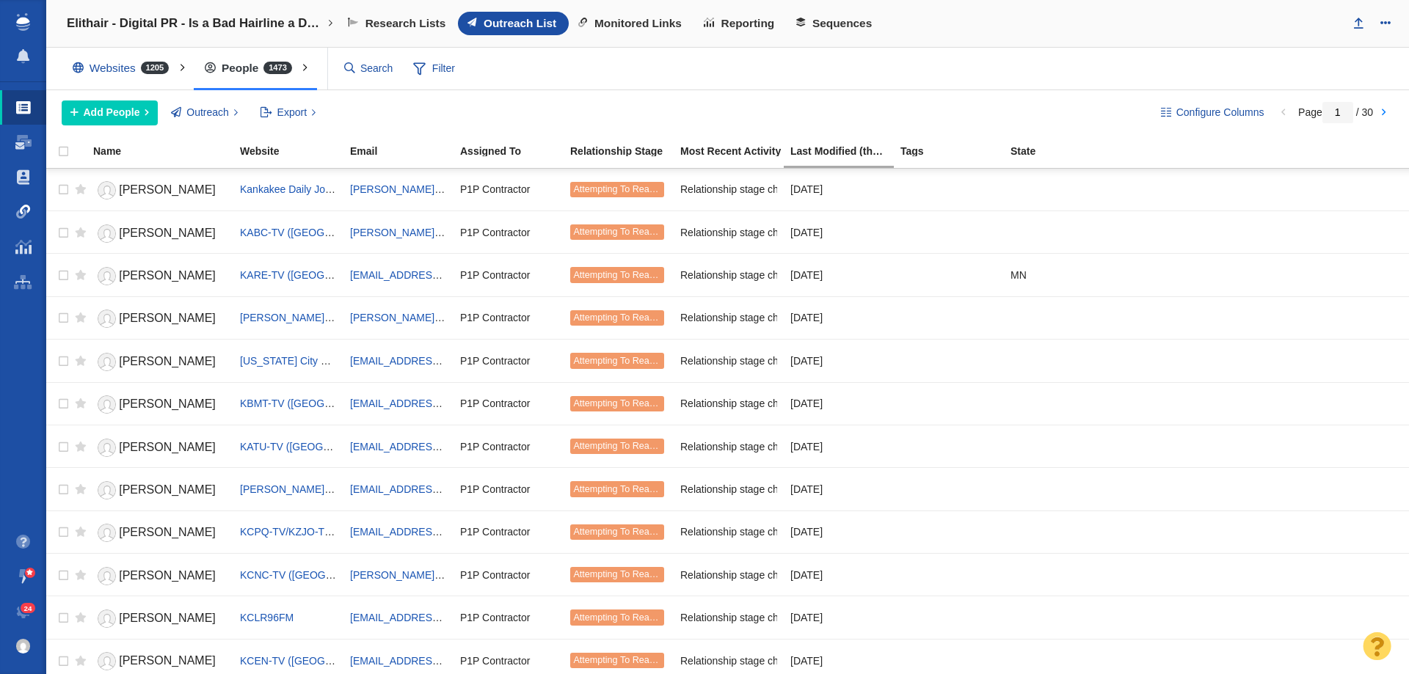
click at [34, 197] on link "Link Monitoring" at bounding box center [23, 211] width 46 height 35
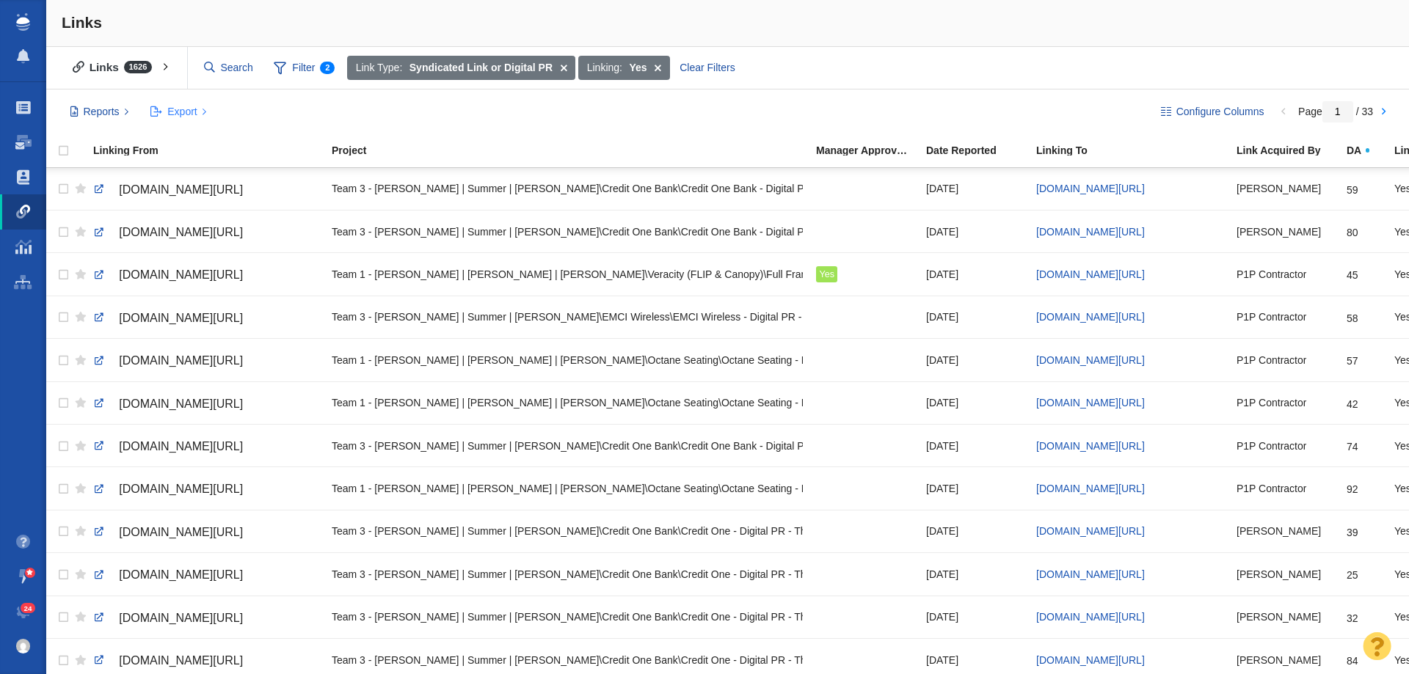
click at [182, 109] on span "Export" at bounding box center [181, 111] width 29 height 15
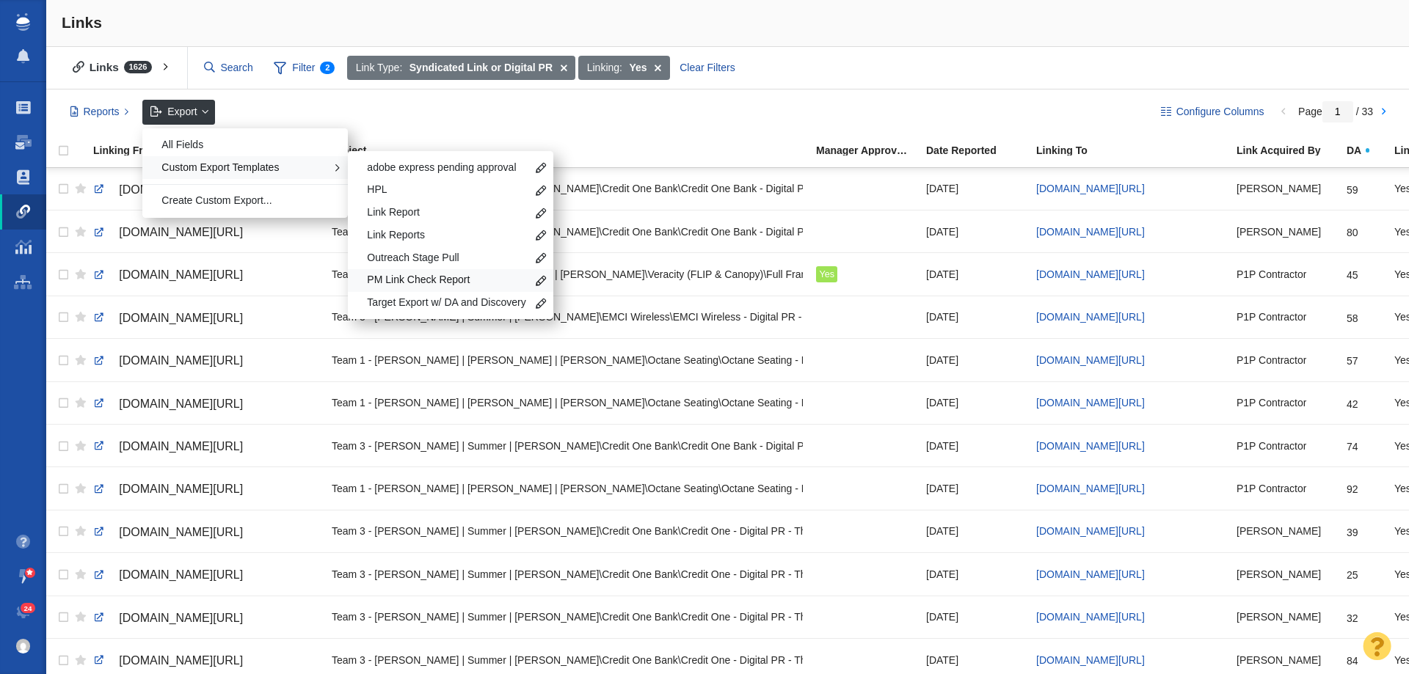
click at [412, 280] on span "PM Link Check Report" at bounding box center [446, 280] width 159 height 15
